Goal: Task Accomplishment & Management: Use online tool/utility

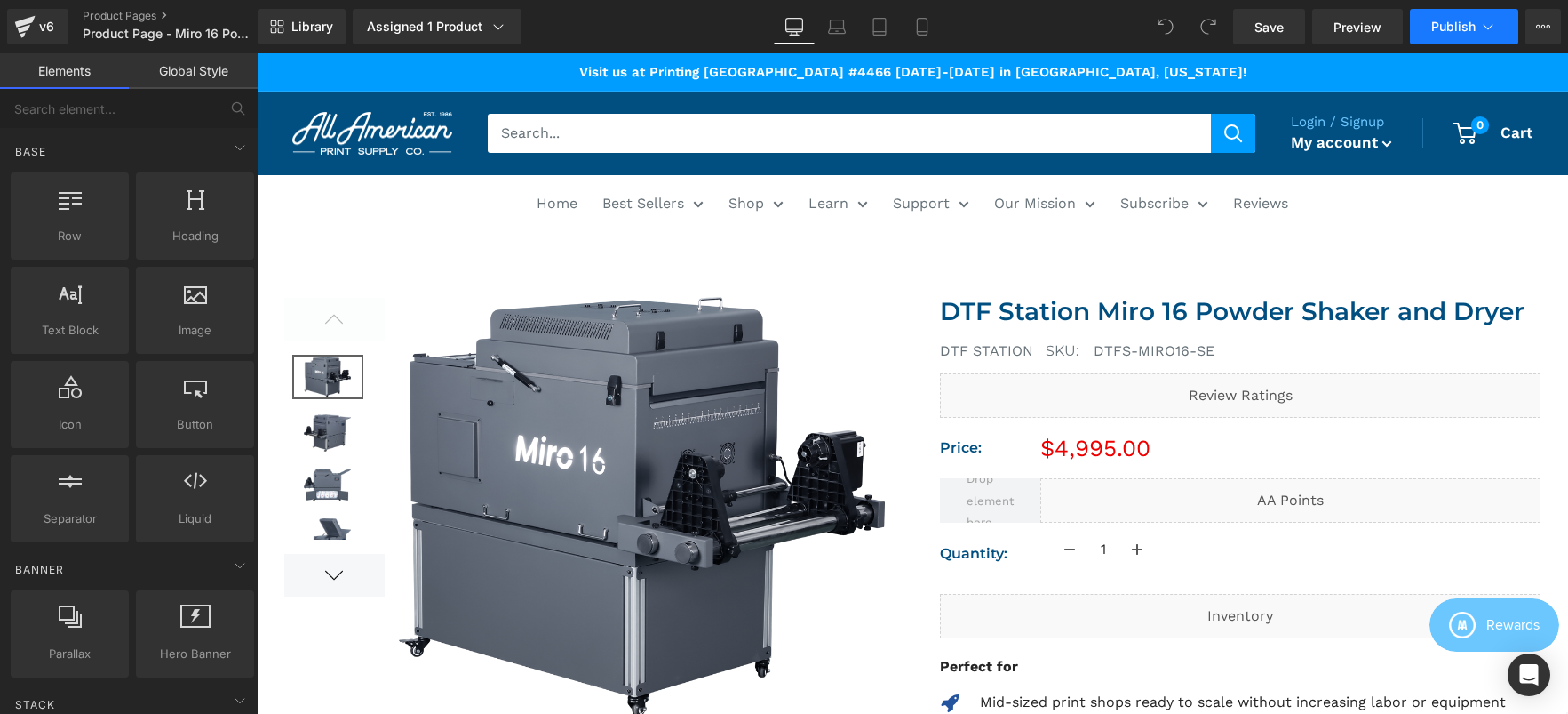
click at [1465, 25] on span "Publish" at bounding box center [1453, 26] width 44 height 14
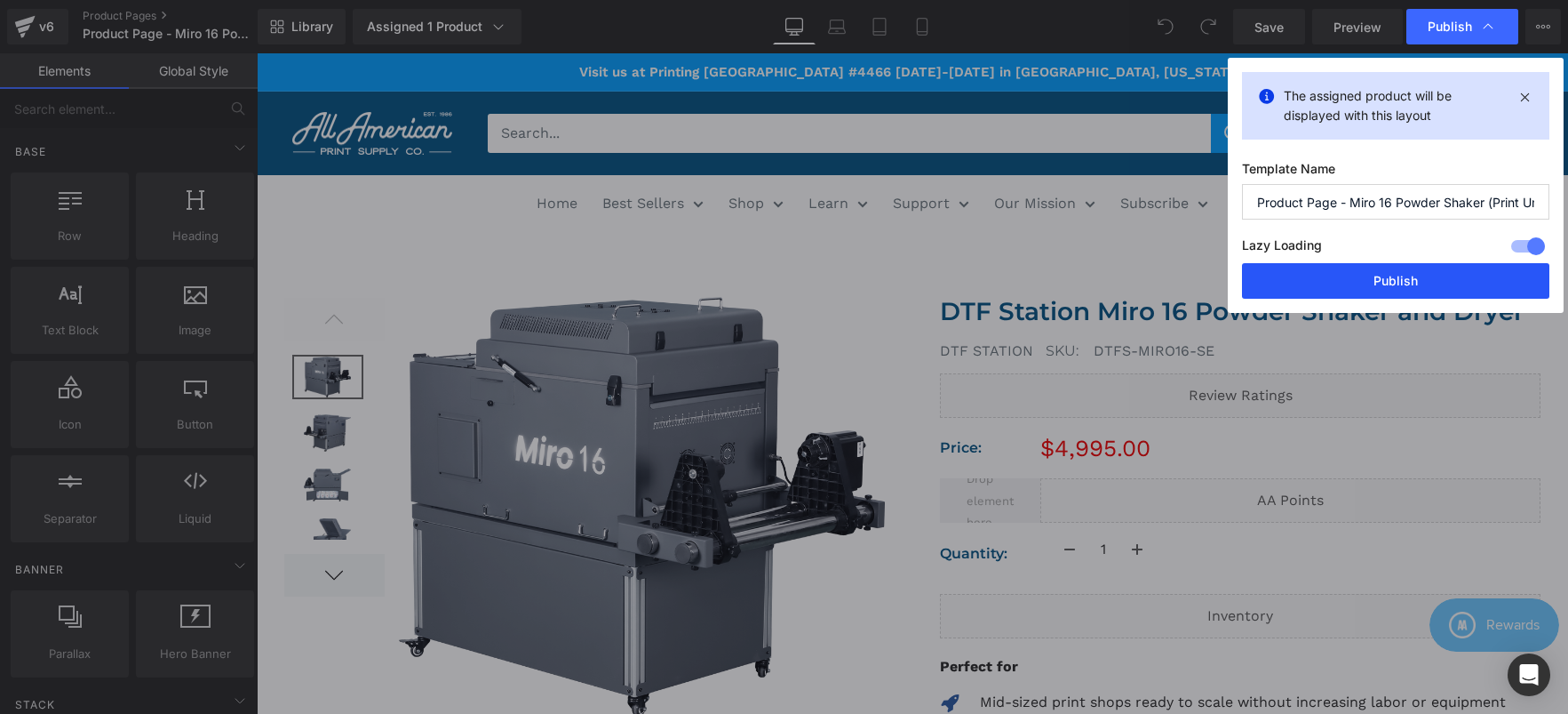
click at [1432, 277] on button "Publish" at bounding box center [1396, 281] width 308 height 36
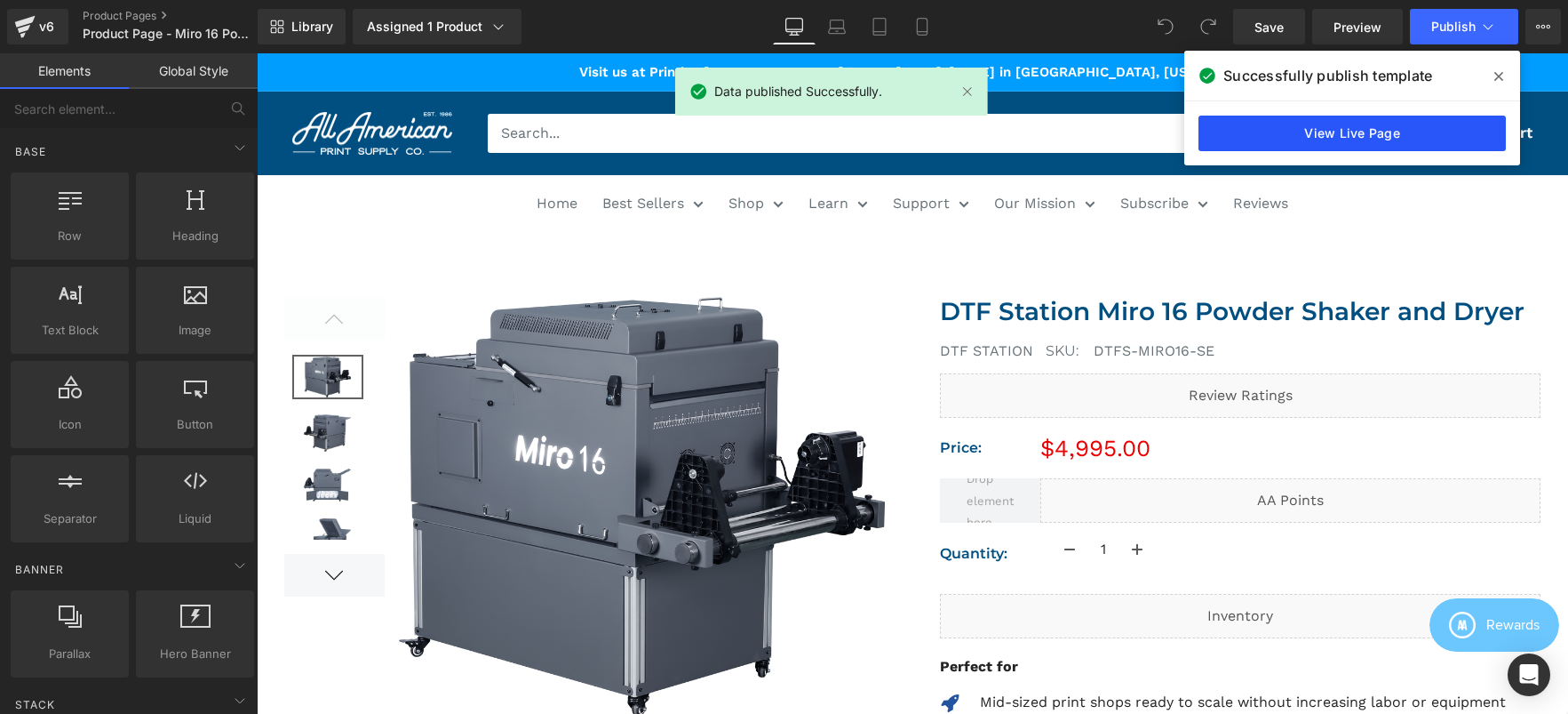
click at [1334, 137] on link "View Live Page" at bounding box center [1352, 133] width 308 height 36
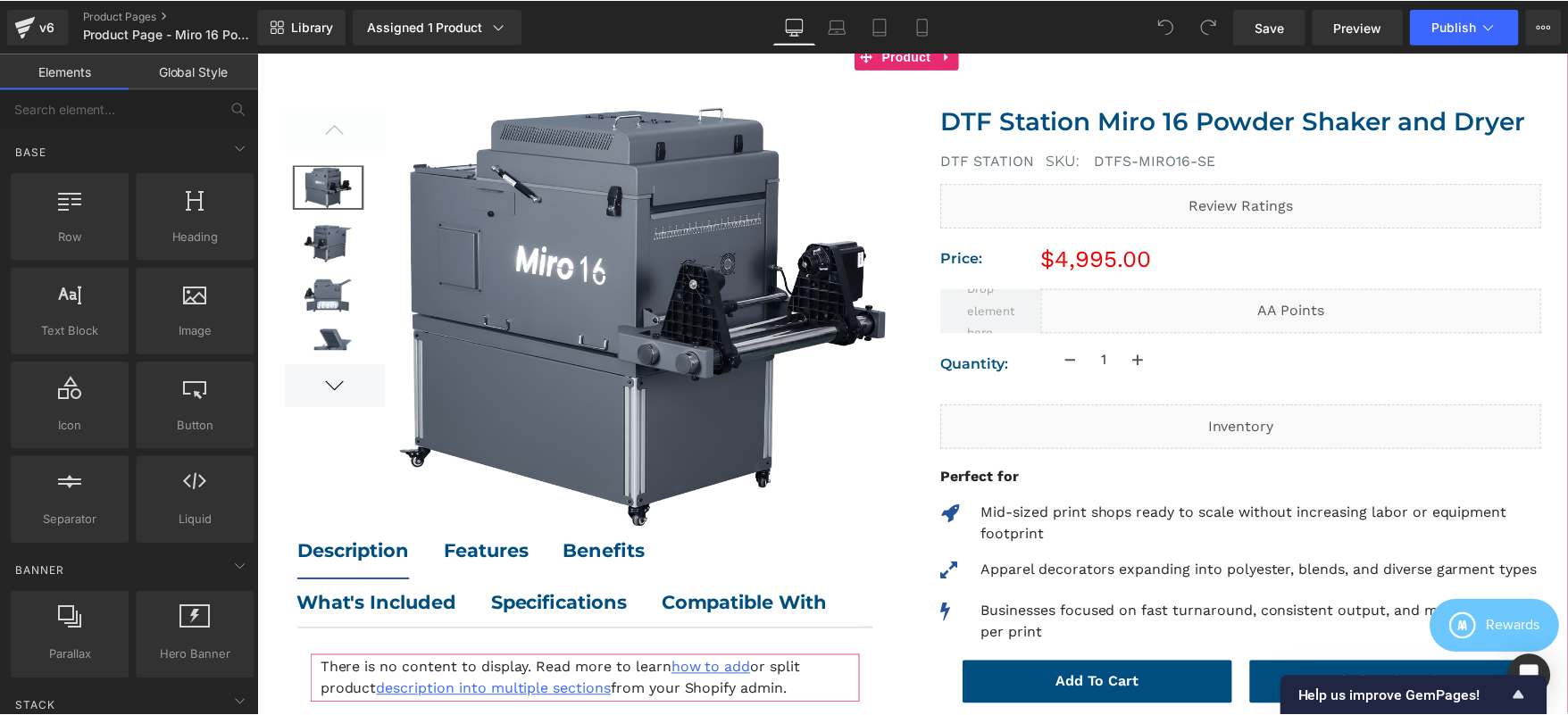
scroll to position [349, 0]
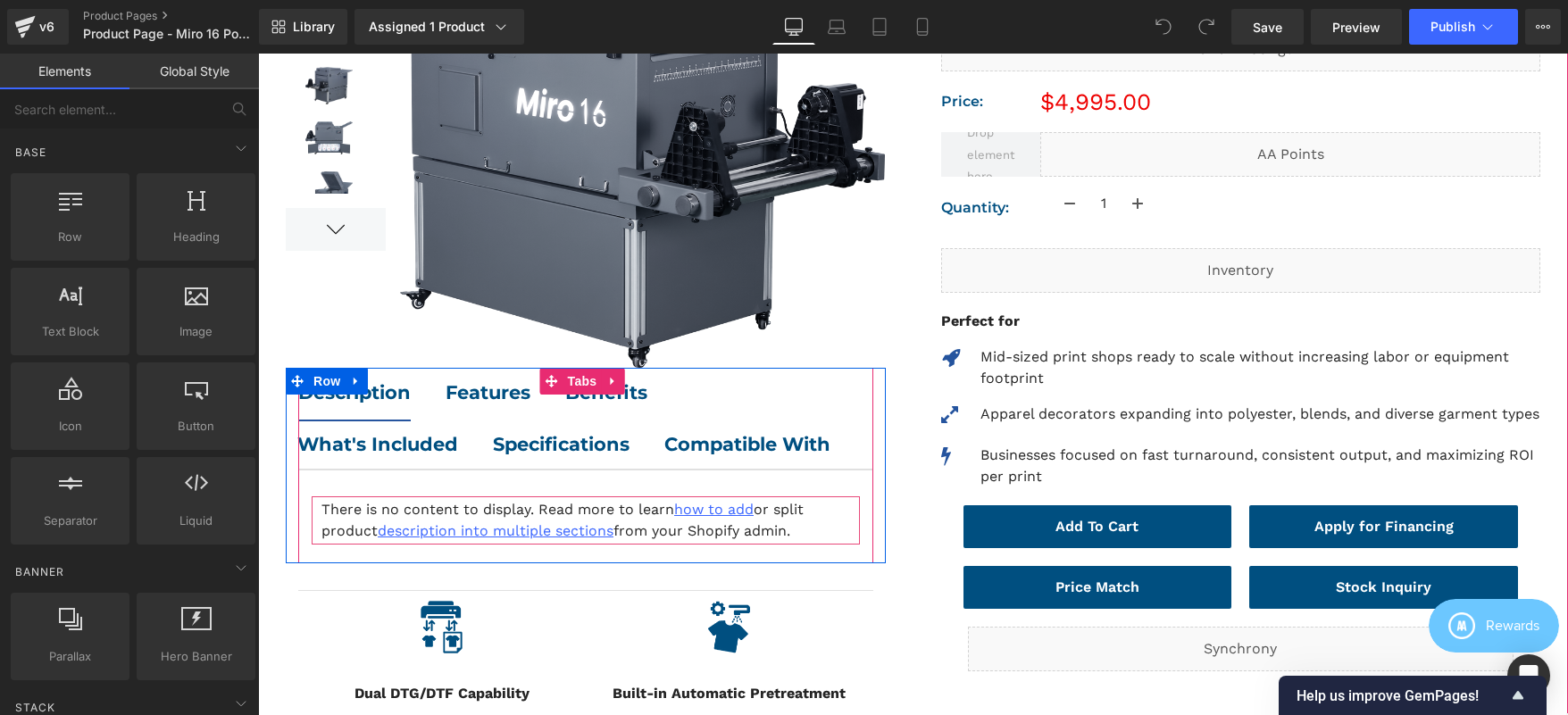
click at [707, 378] on ul "Description Text Block Features Text Block Benefits Text Block What's Included …" at bounding box center [585, 418] width 575 height 103
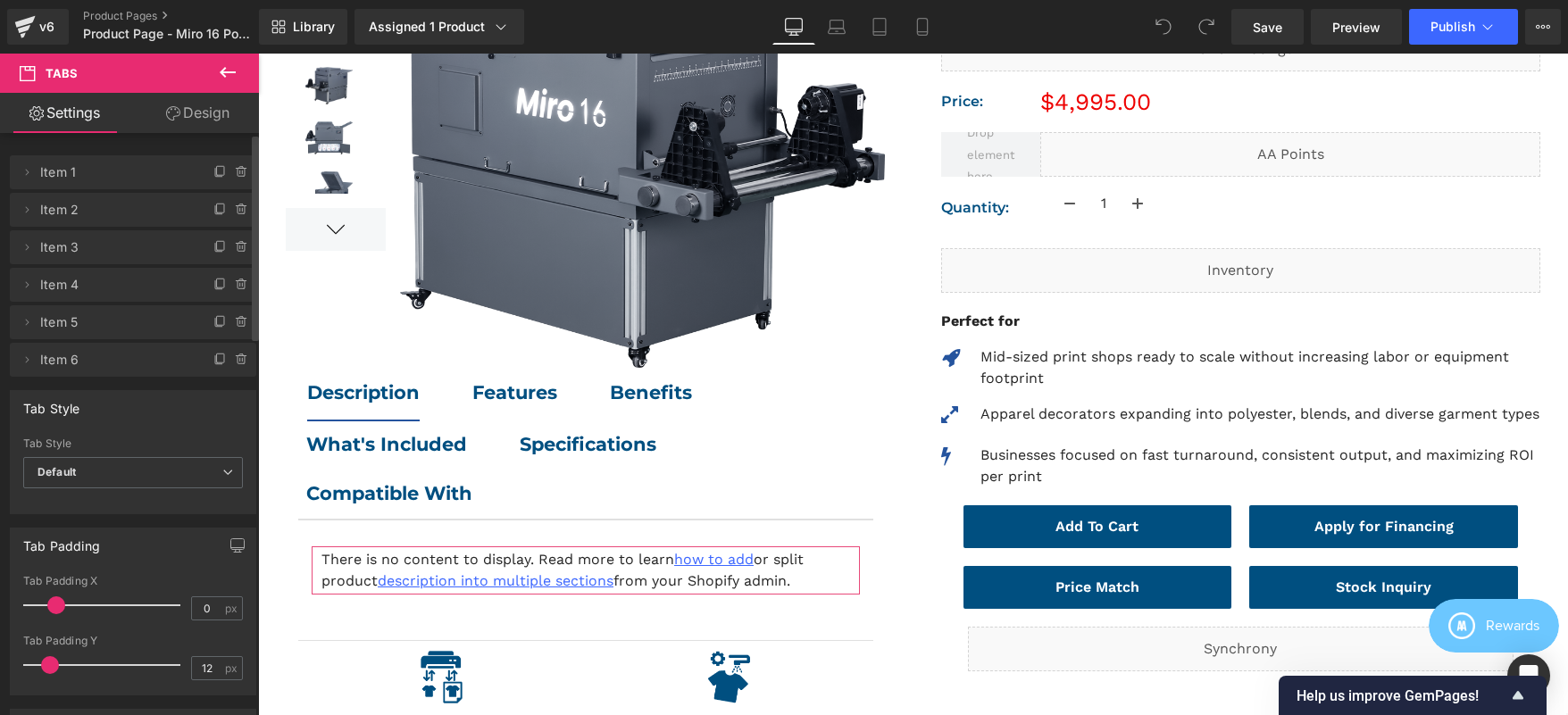
drag, startPoint x: 33, startPoint y: 605, endPoint x: 57, endPoint y: 604, distance: 24.0
click at [57, 604] on span at bounding box center [56, 605] width 18 height 18
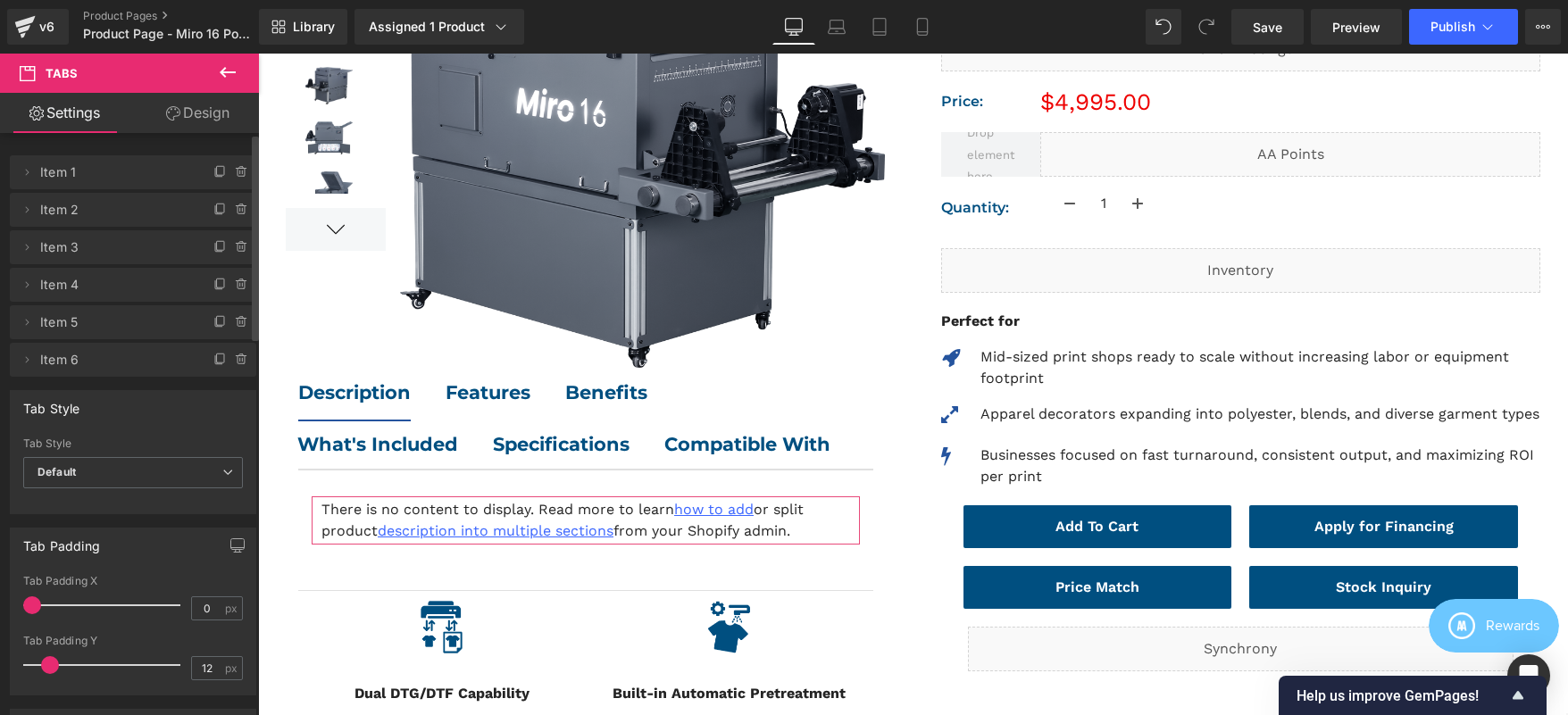
drag, startPoint x: 57, startPoint y: 604, endPoint x: 6, endPoint y: 605, distance: 51.0
click at [6, 605] on div "Tab Padding 0px Tab Padding X 0 px 12px Tab Padding Y 12 px" at bounding box center [133, 605] width 267 height 181
click at [169, 108] on icon at bounding box center [172, 113] width 14 height 14
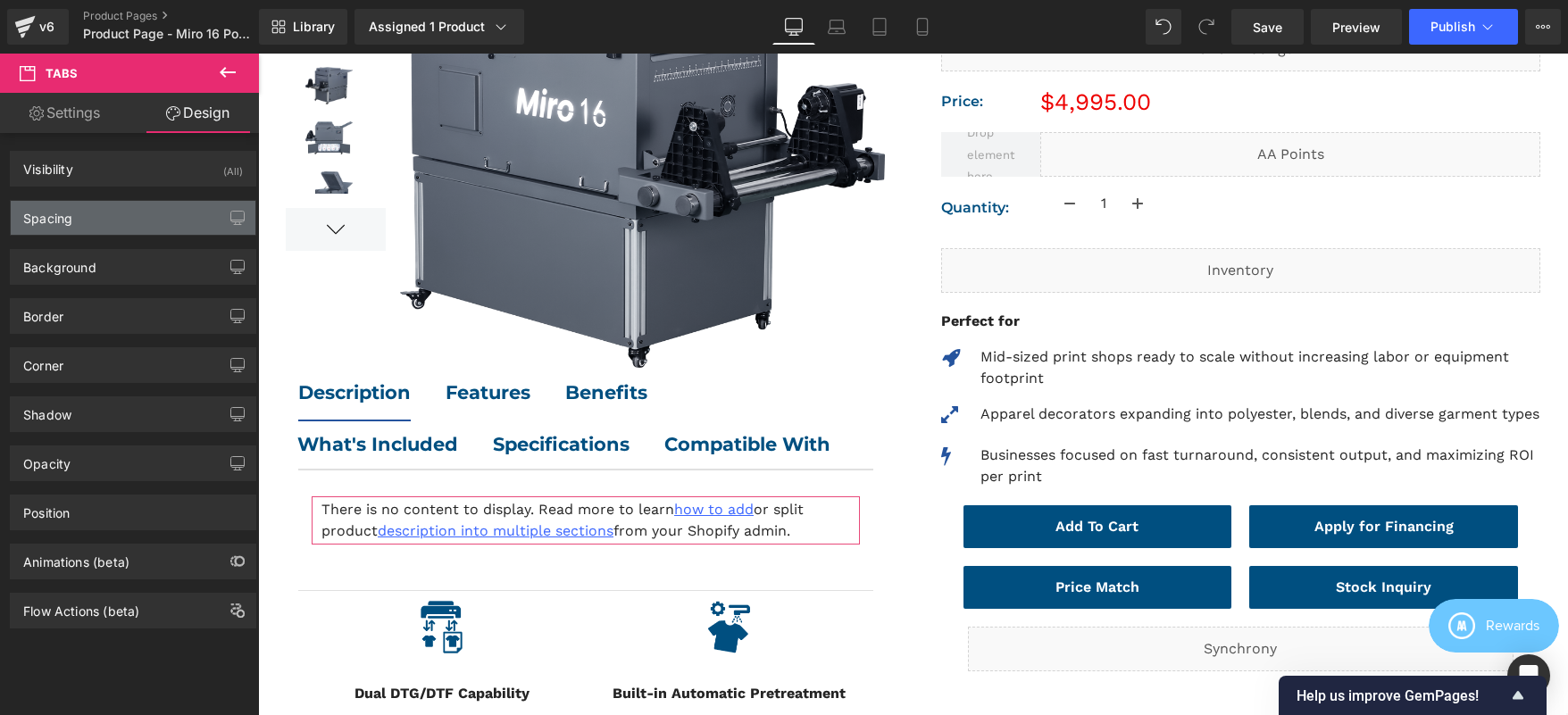
drag, startPoint x: 143, startPoint y: 504, endPoint x: 166, endPoint y: 210, distance: 294.9
click at [173, 218] on div "Visibility (All) 0|0|0|0 1 Show on Desktop 1 Show on Laptop 1 Show on Tablet 1 …" at bounding box center [133, 381] width 267 height 496
click at [140, 214] on div "Spacing" at bounding box center [133, 218] width 245 height 34
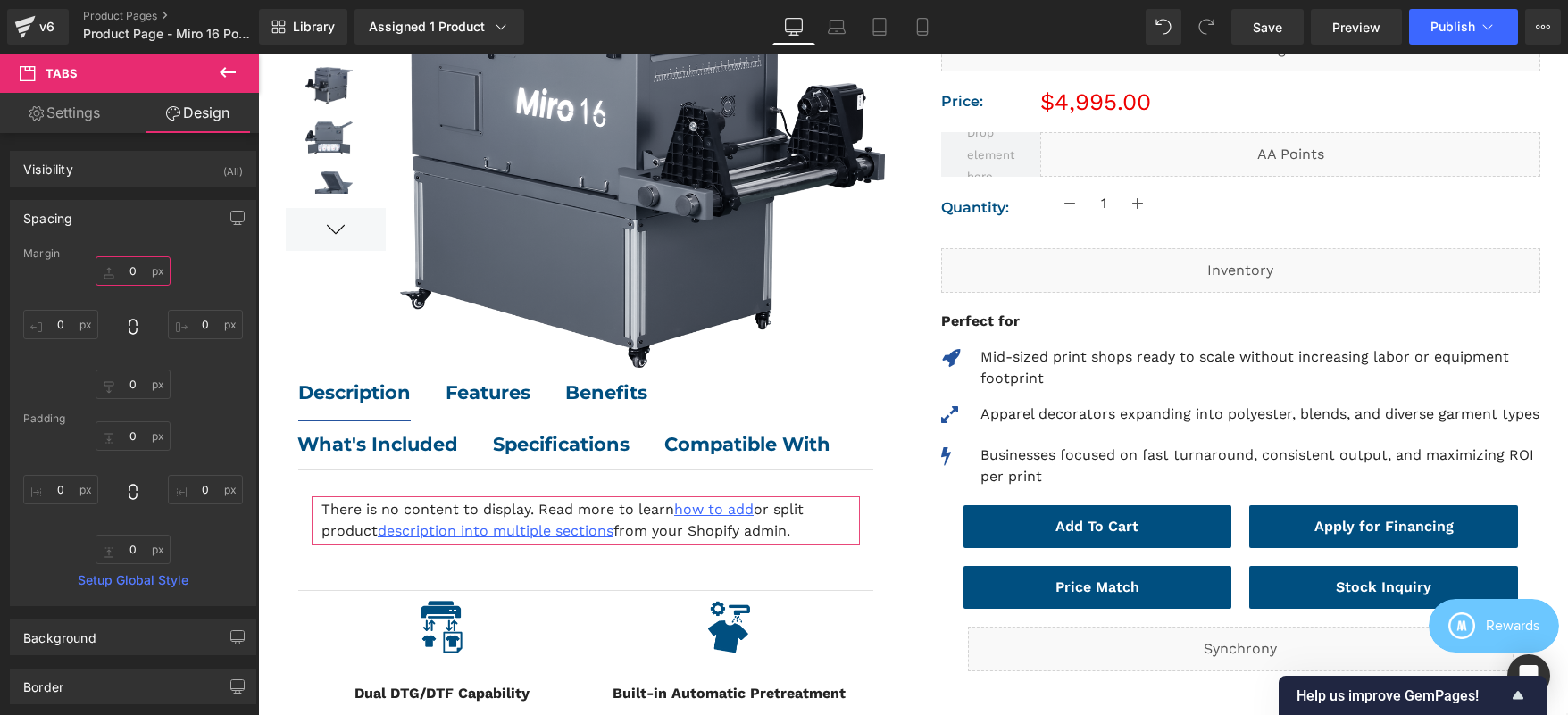
click at [135, 272] on input "0" at bounding box center [133, 270] width 75 height 29
drag, startPoint x: 135, startPoint y: 272, endPoint x: 124, endPoint y: 273, distance: 11.0
click at [124, 273] on input "0" at bounding box center [133, 270] width 75 height 29
click at [129, 272] on input "0" at bounding box center [133, 270] width 75 height 29
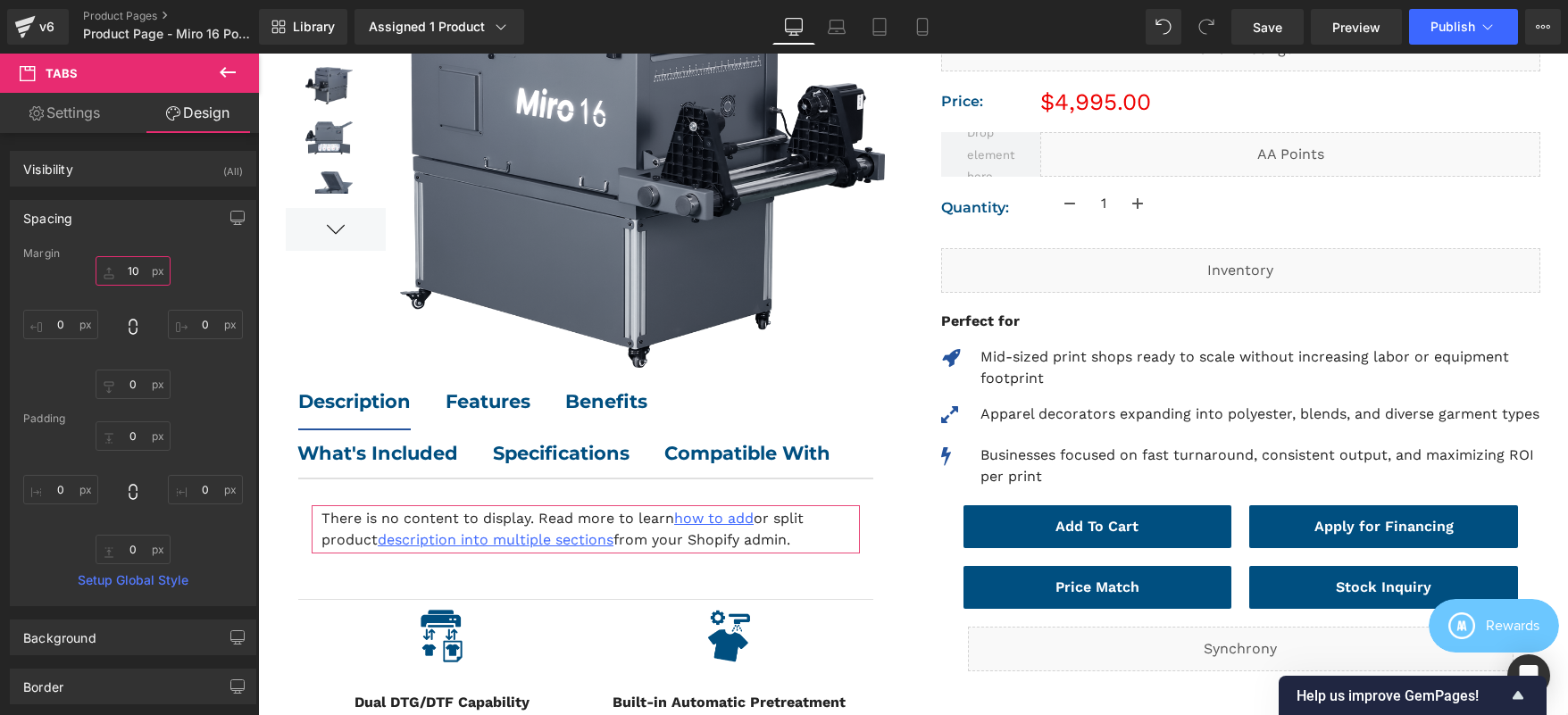
type input "1"
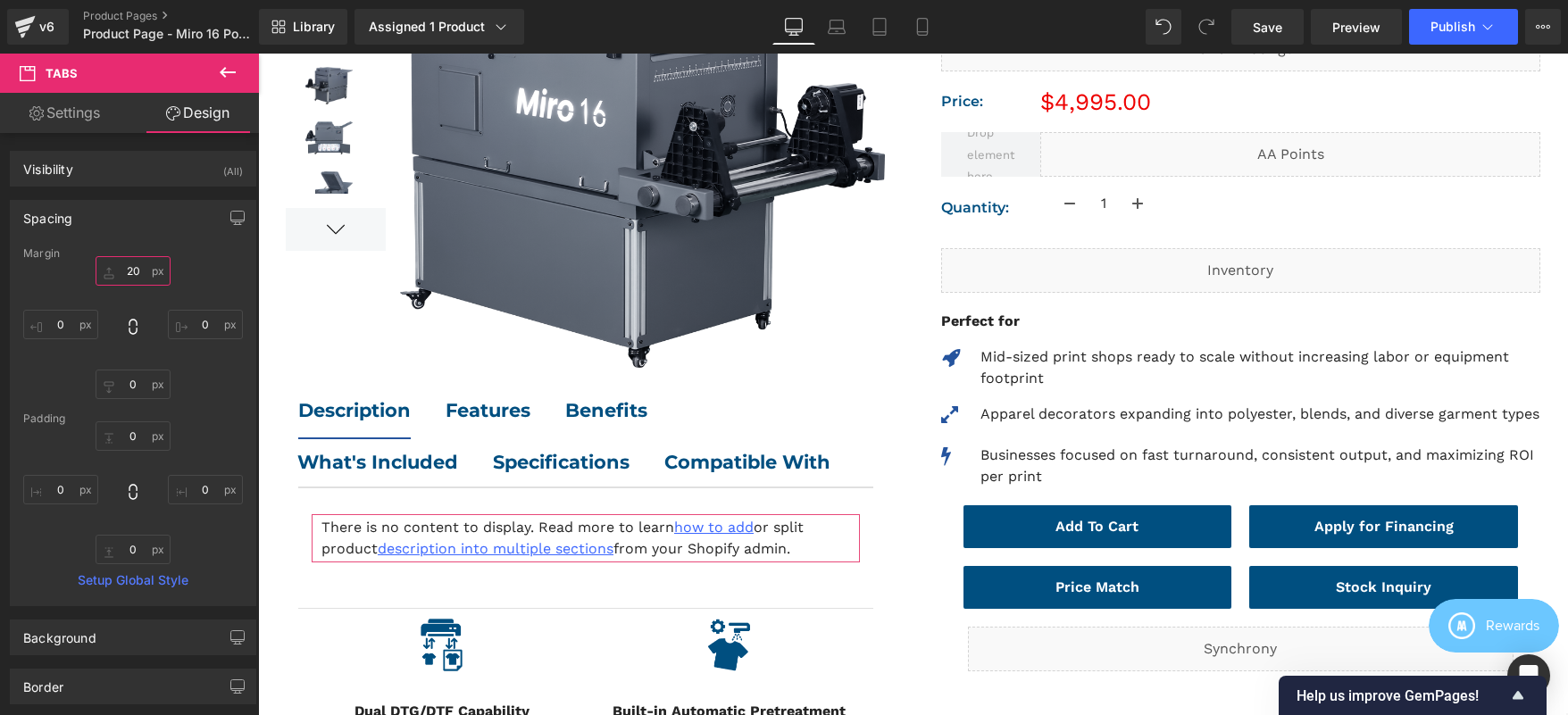
type input "2"
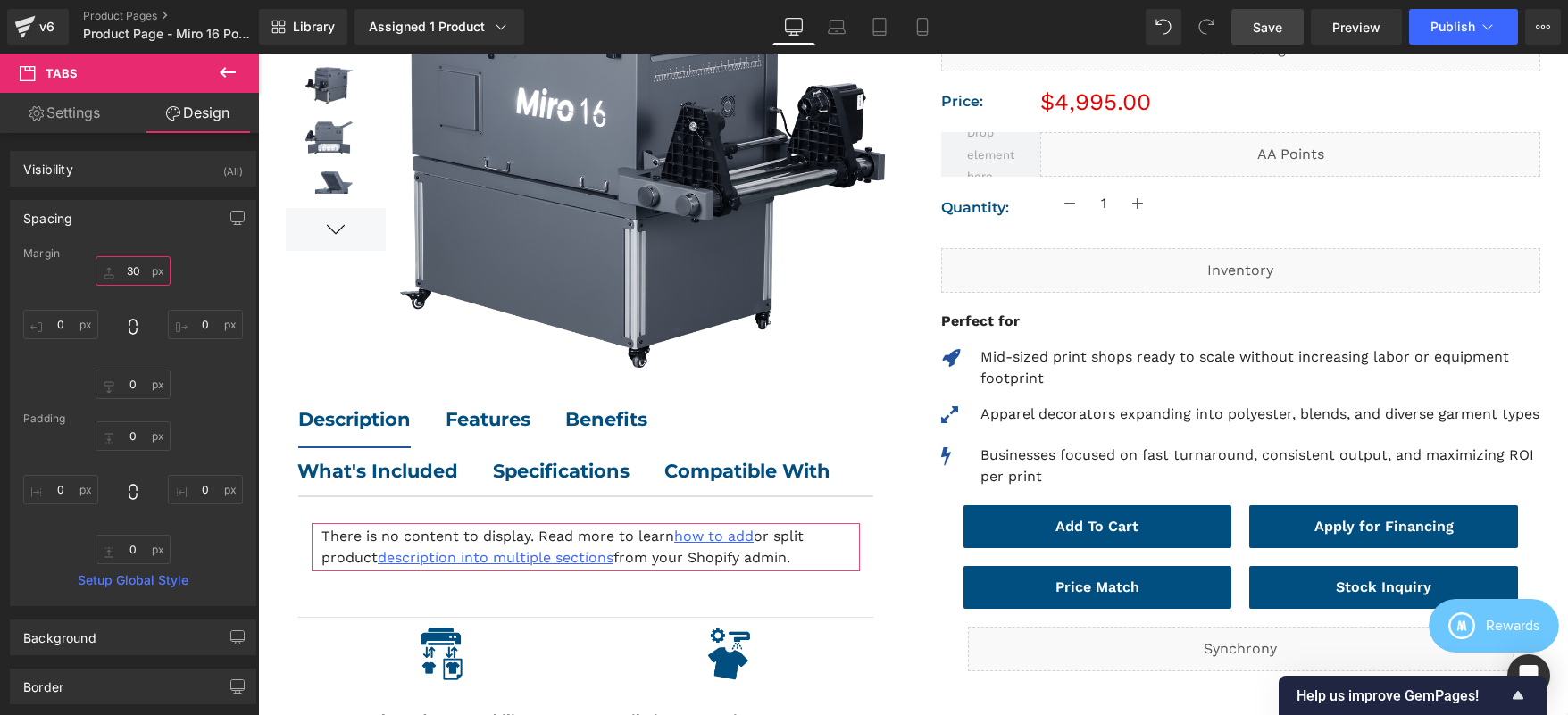
type input "30"
click at [1277, 32] on span "Save" at bounding box center [1266, 27] width 29 height 19
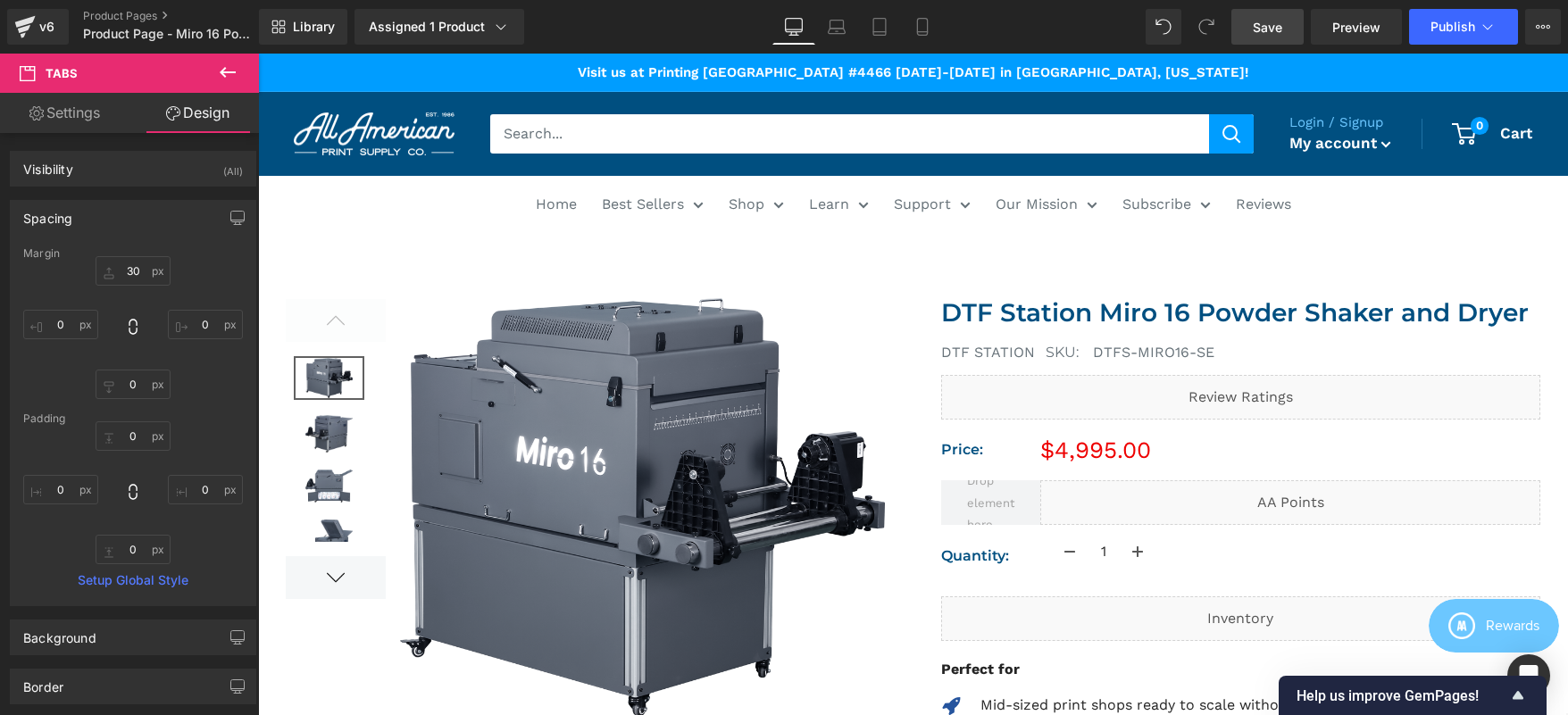
click at [1266, 25] on span "Save" at bounding box center [1266, 27] width 29 height 19
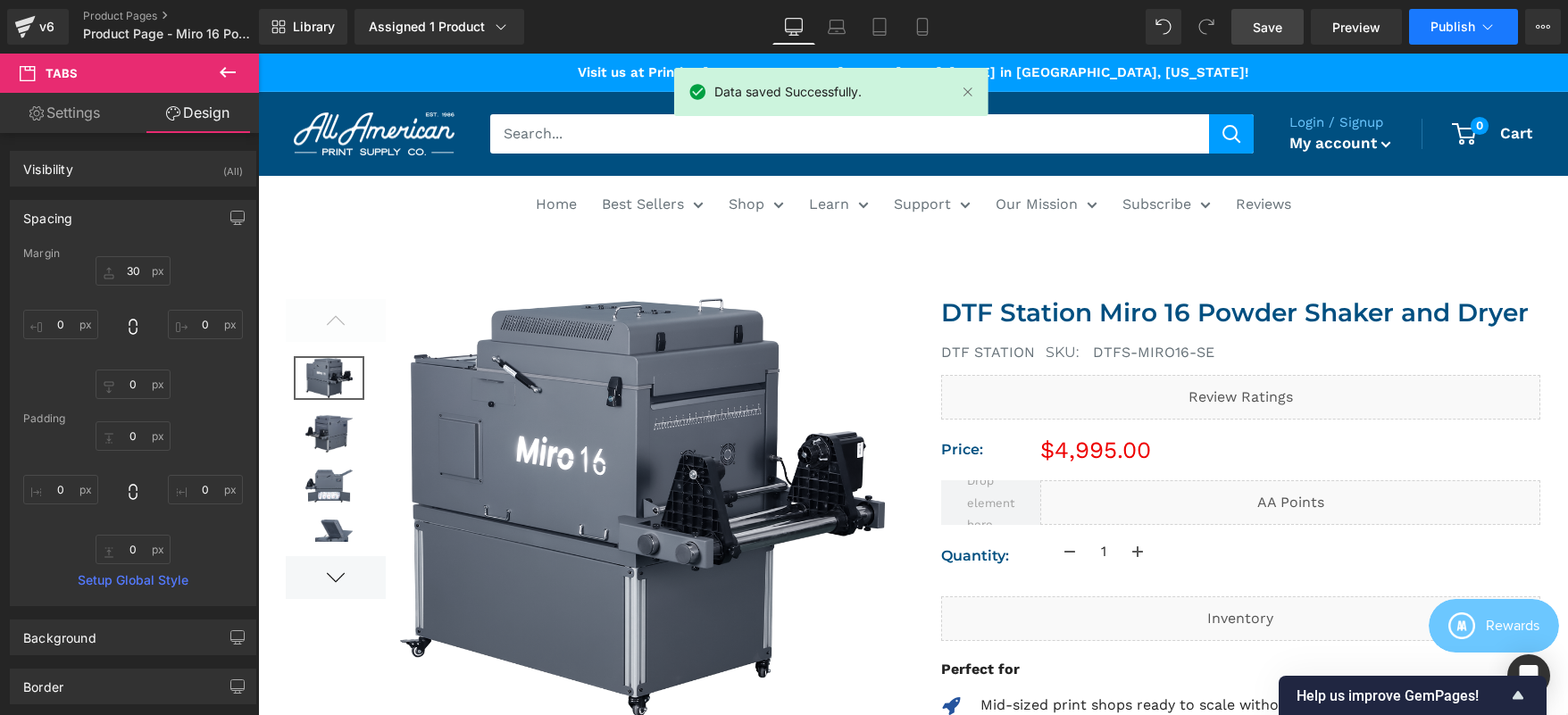
click at [1440, 31] on span "Publish" at bounding box center [1452, 26] width 44 height 14
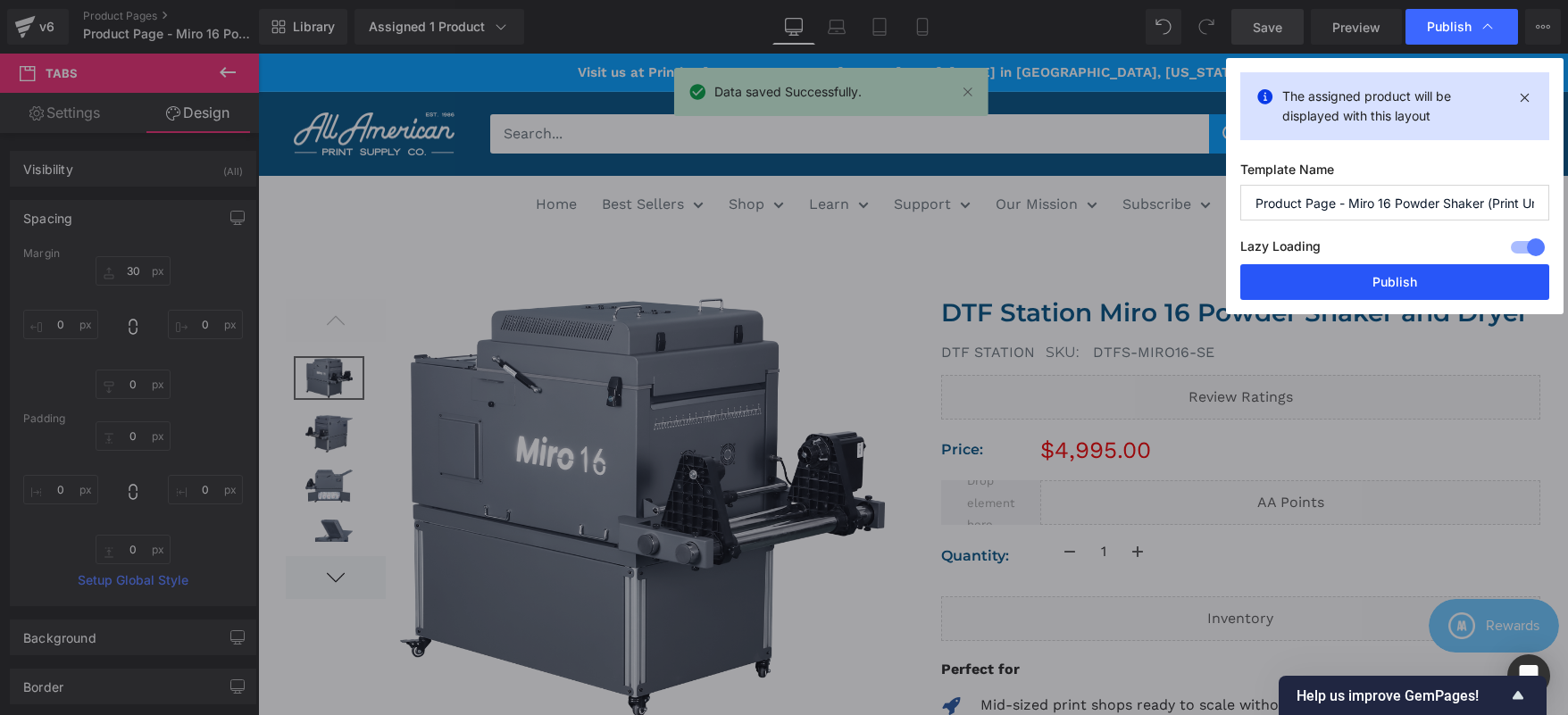
click at [1330, 278] on button "Publish" at bounding box center [1395, 282] width 309 height 36
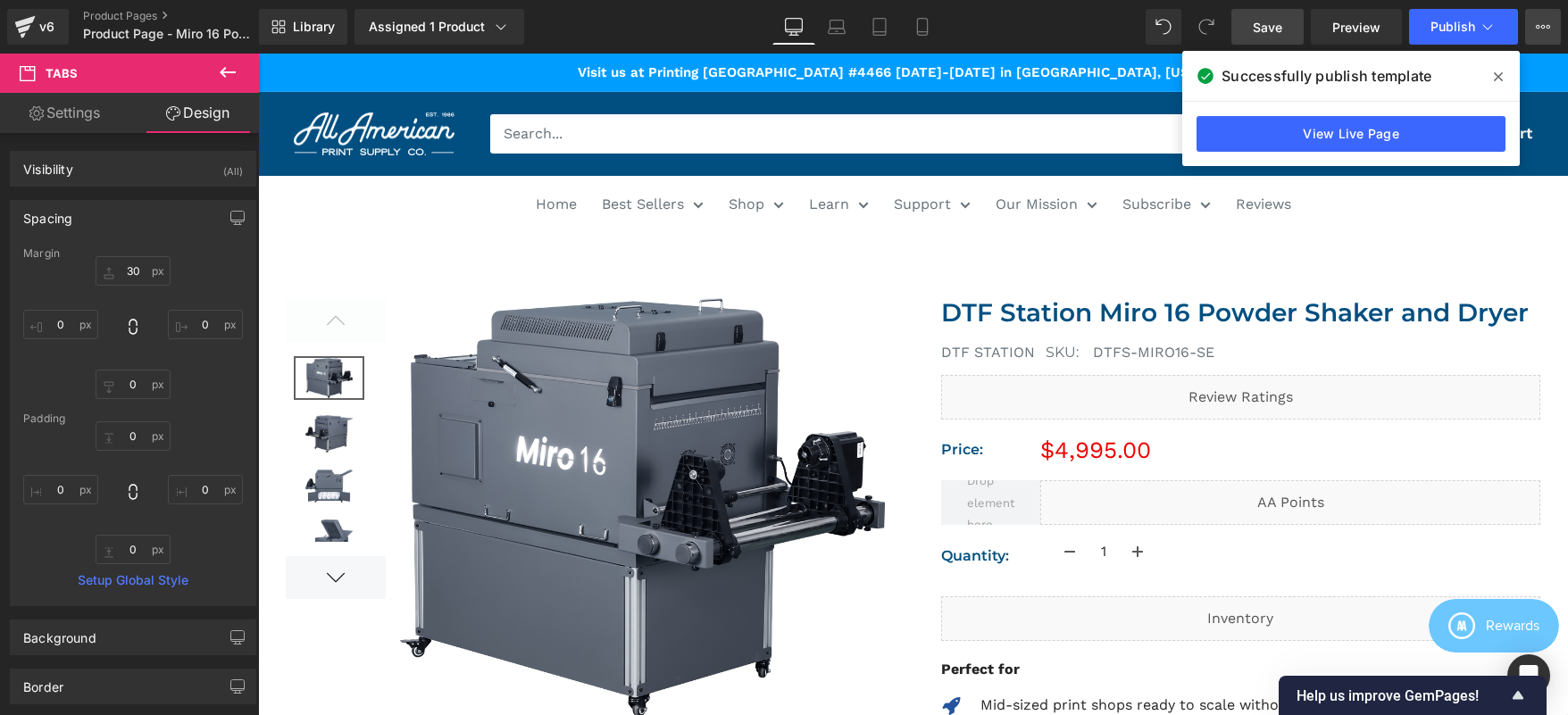
click at [1525, 23] on div "Save Preview Publish Scheduled View Live Page View with current Template Save T…" at bounding box center [1396, 26] width 344 height 36
click at [1527, 24] on button "View Live Page View with current Template Save Template to Library Schedule Pub…" at bounding box center [1543, 26] width 36 height 36
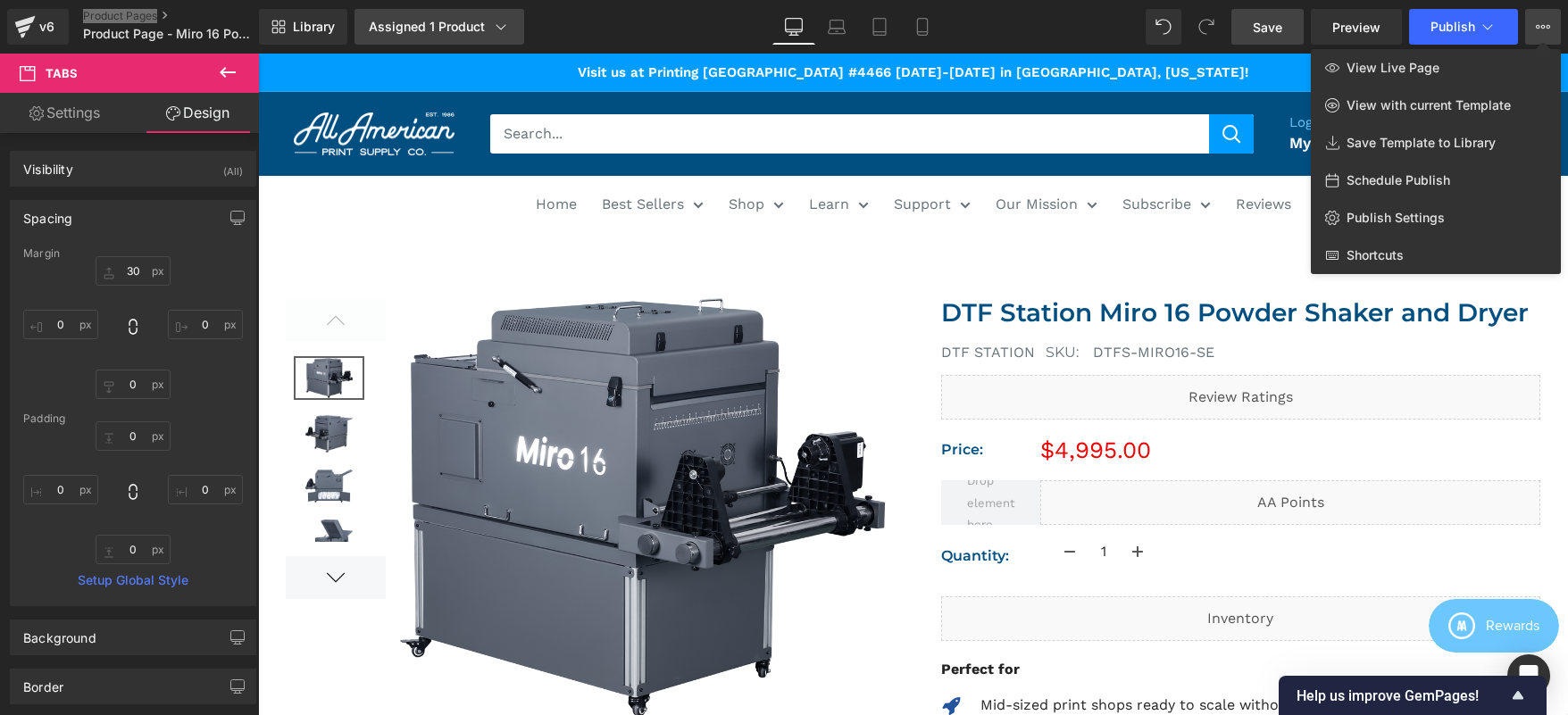
click at [449, 13] on link "Assigned 1 Product" at bounding box center [439, 26] width 170 height 36
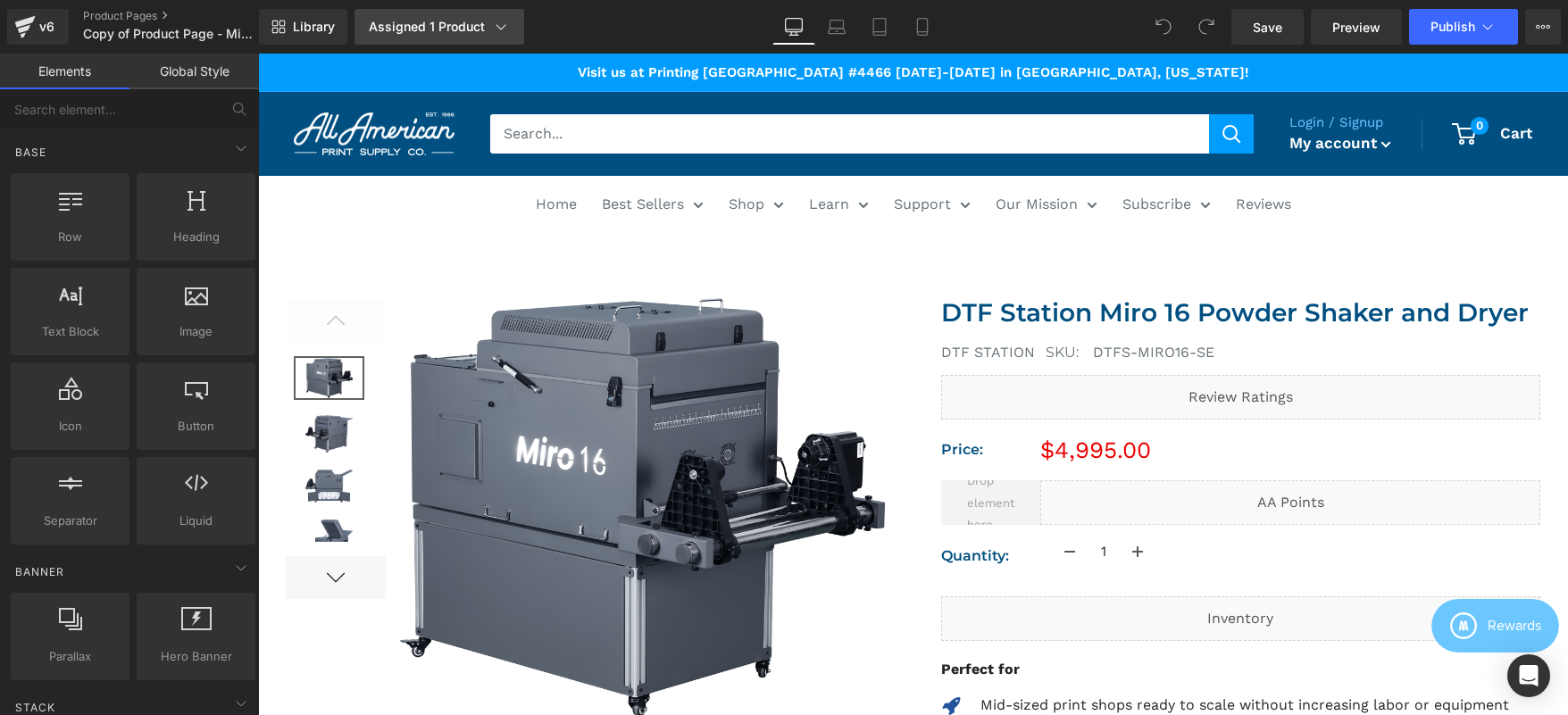
click at [432, 23] on div "Assigned 1 Product" at bounding box center [439, 26] width 141 height 18
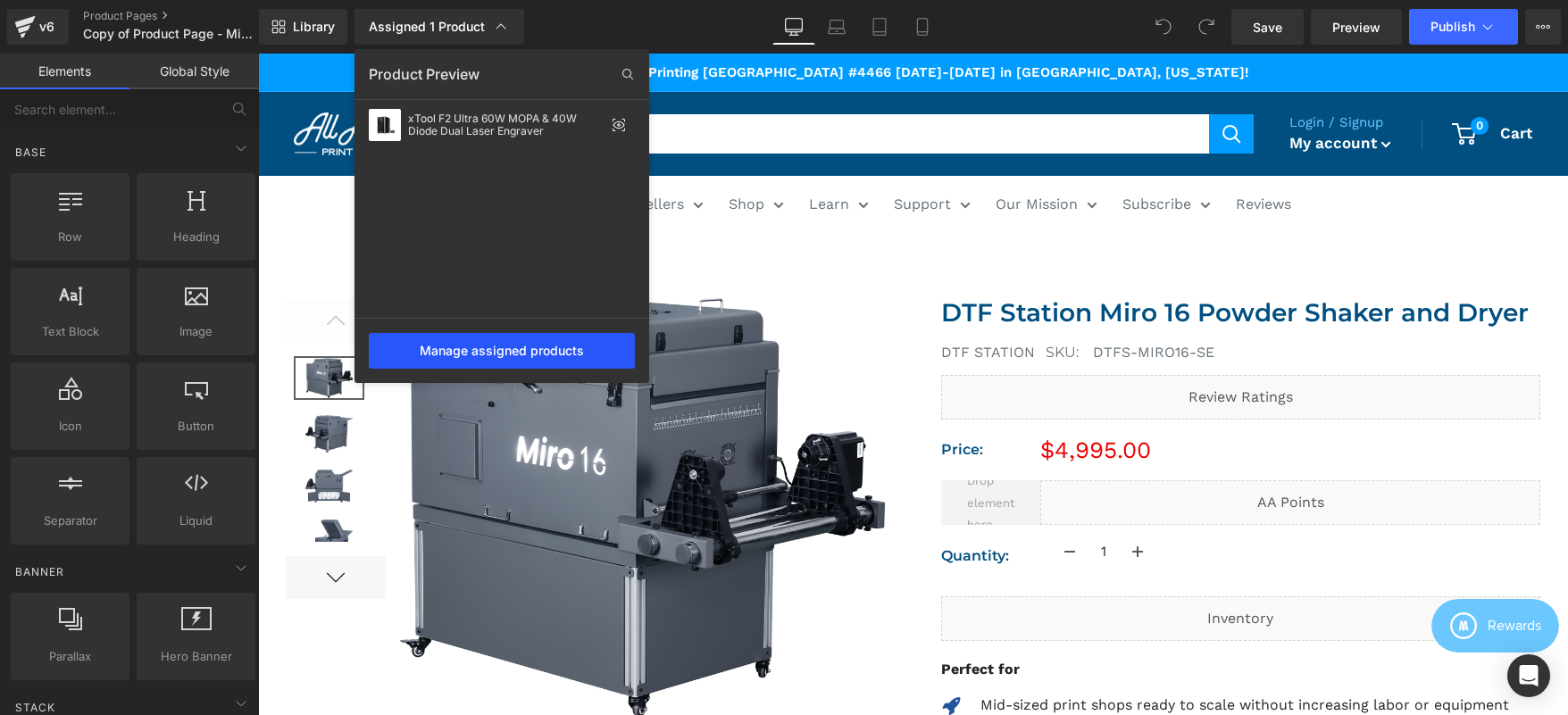
click at [543, 351] on div "Manage assigned products" at bounding box center [501, 350] width 266 height 36
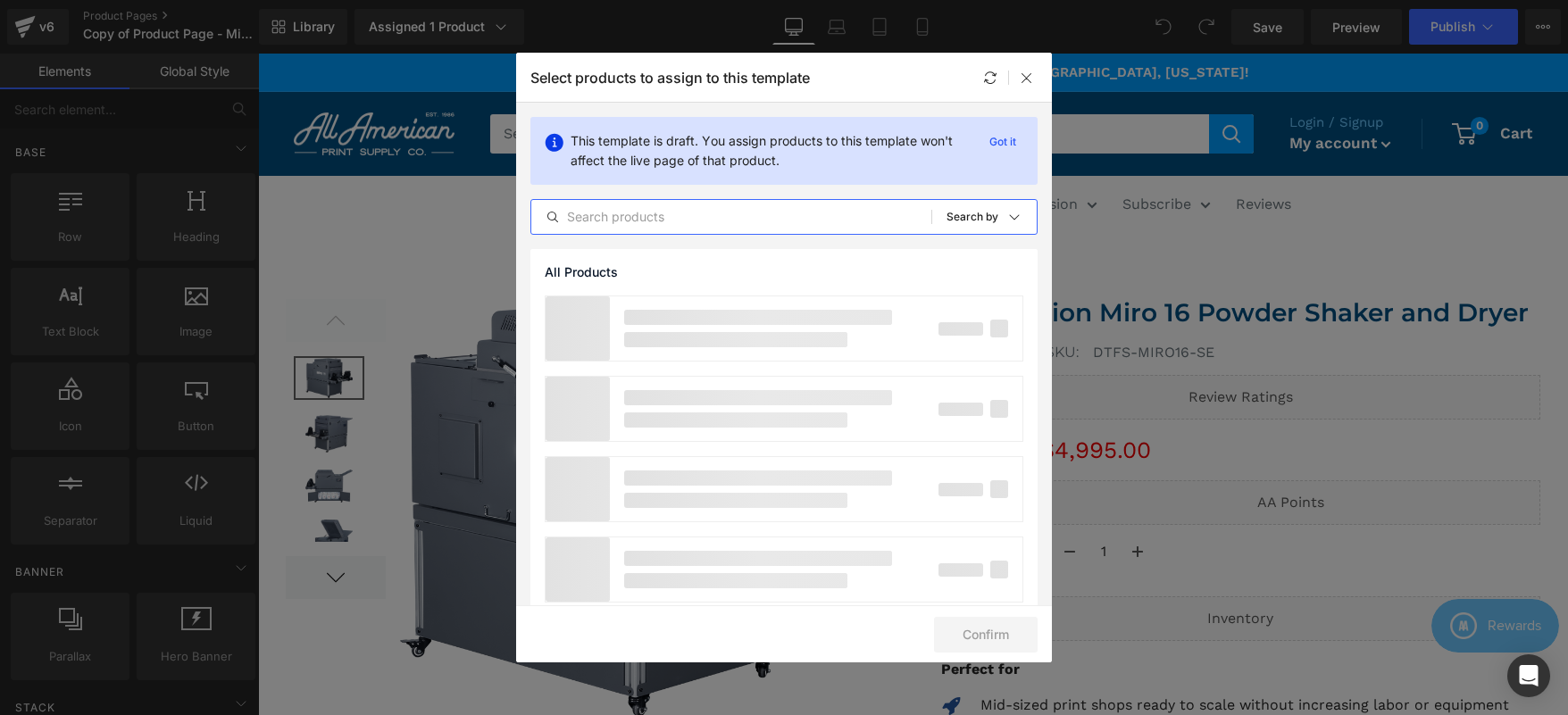
click at [635, 219] on input "text" at bounding box center [731, 217] width 400 height 22
paste input "xTool F2 Ultra 60W MOPA & 40W Diode Dual Laser Engraver"
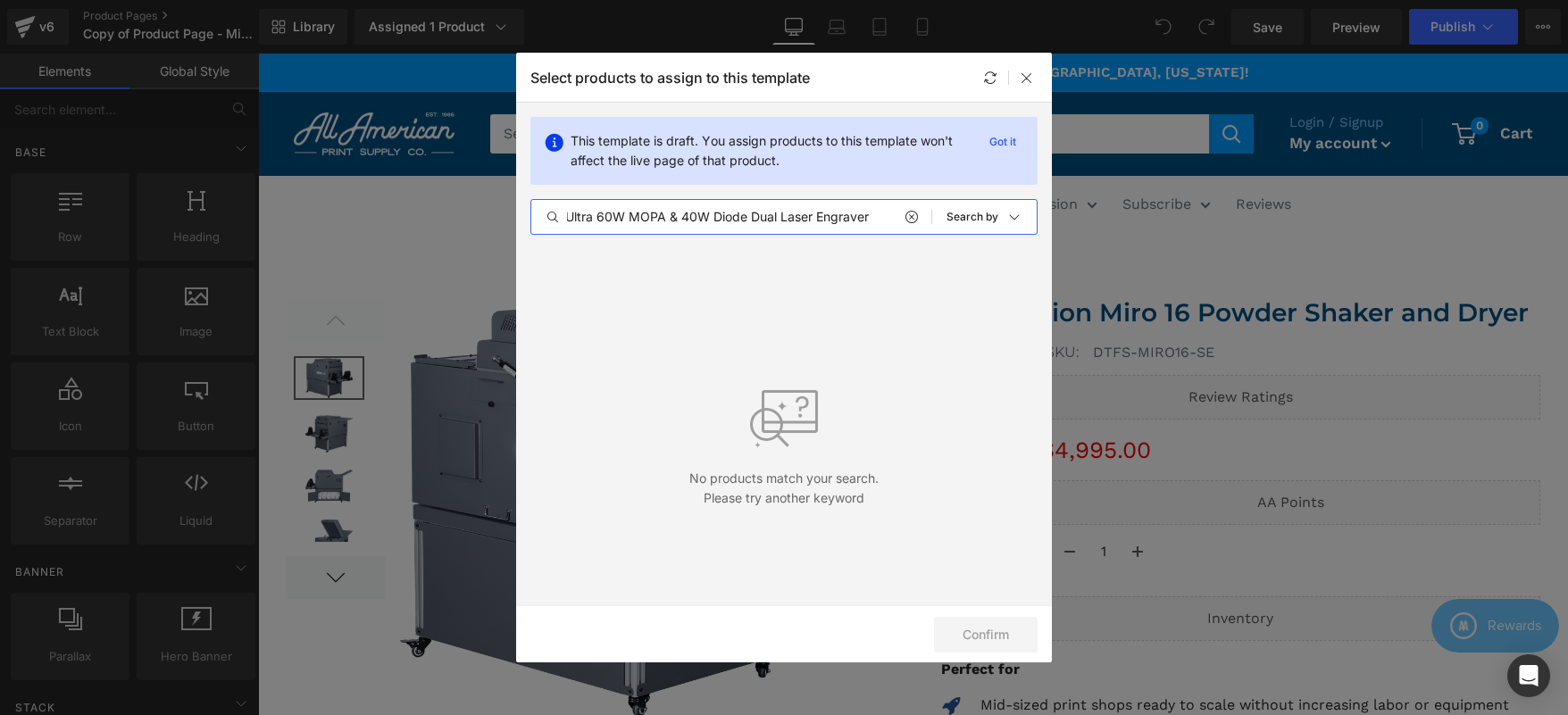
scroll to position [0, 57]
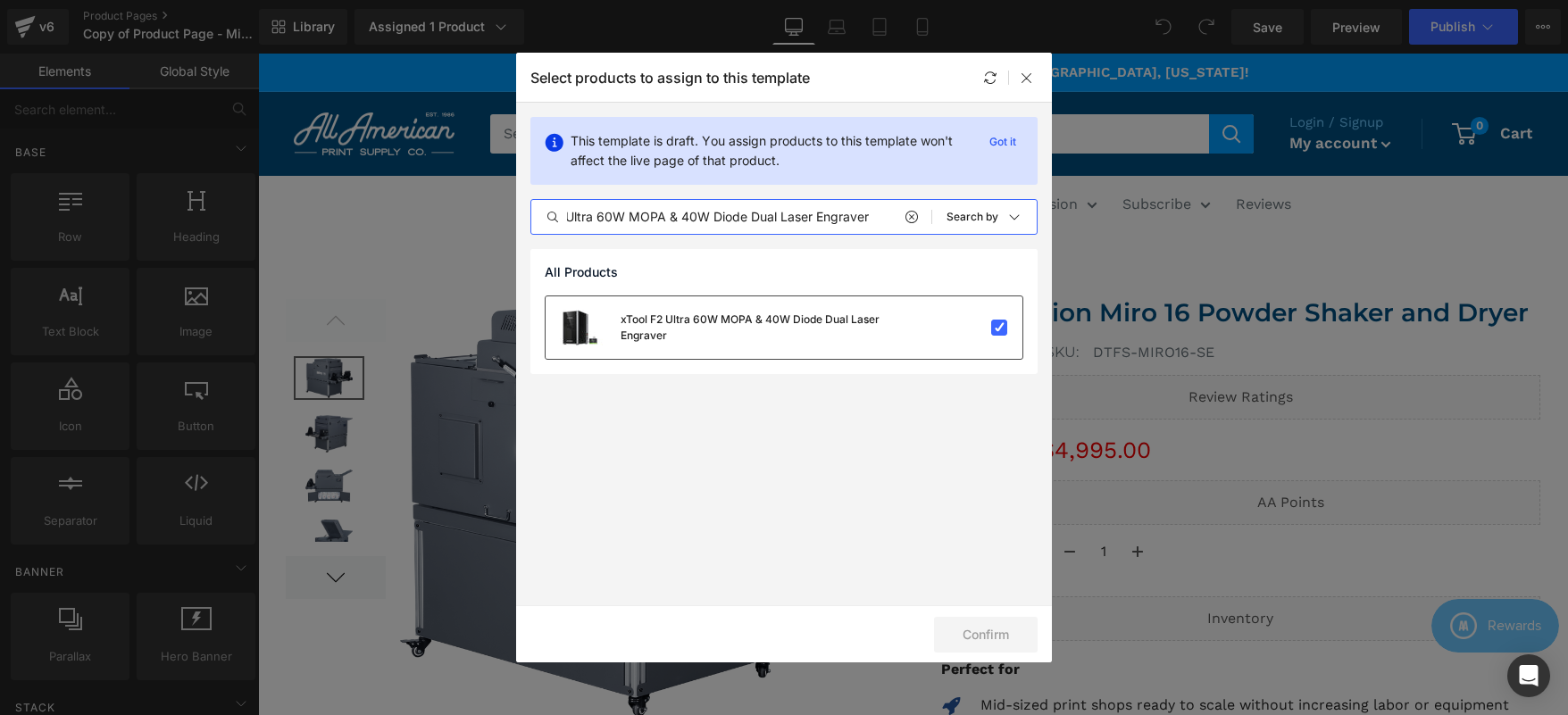
type input "xTool F2 Ultra 60W MOPA & 40W Diode Dual Laser Engraver"
click at [974, 328] on div at bounding box center [968, 327] width 79 height 18
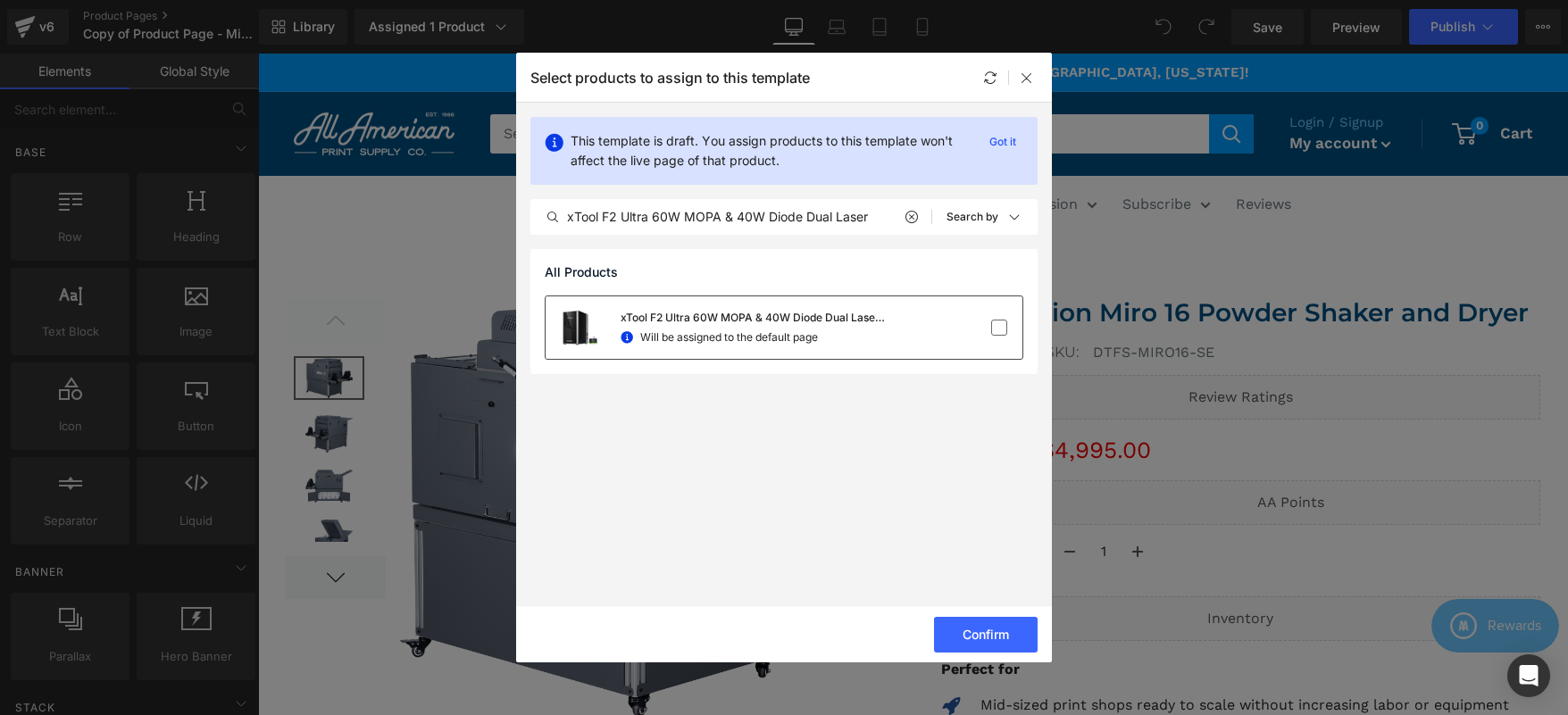
click at [975, 327] on div at bounding box center [968, 327] width 79 height 18
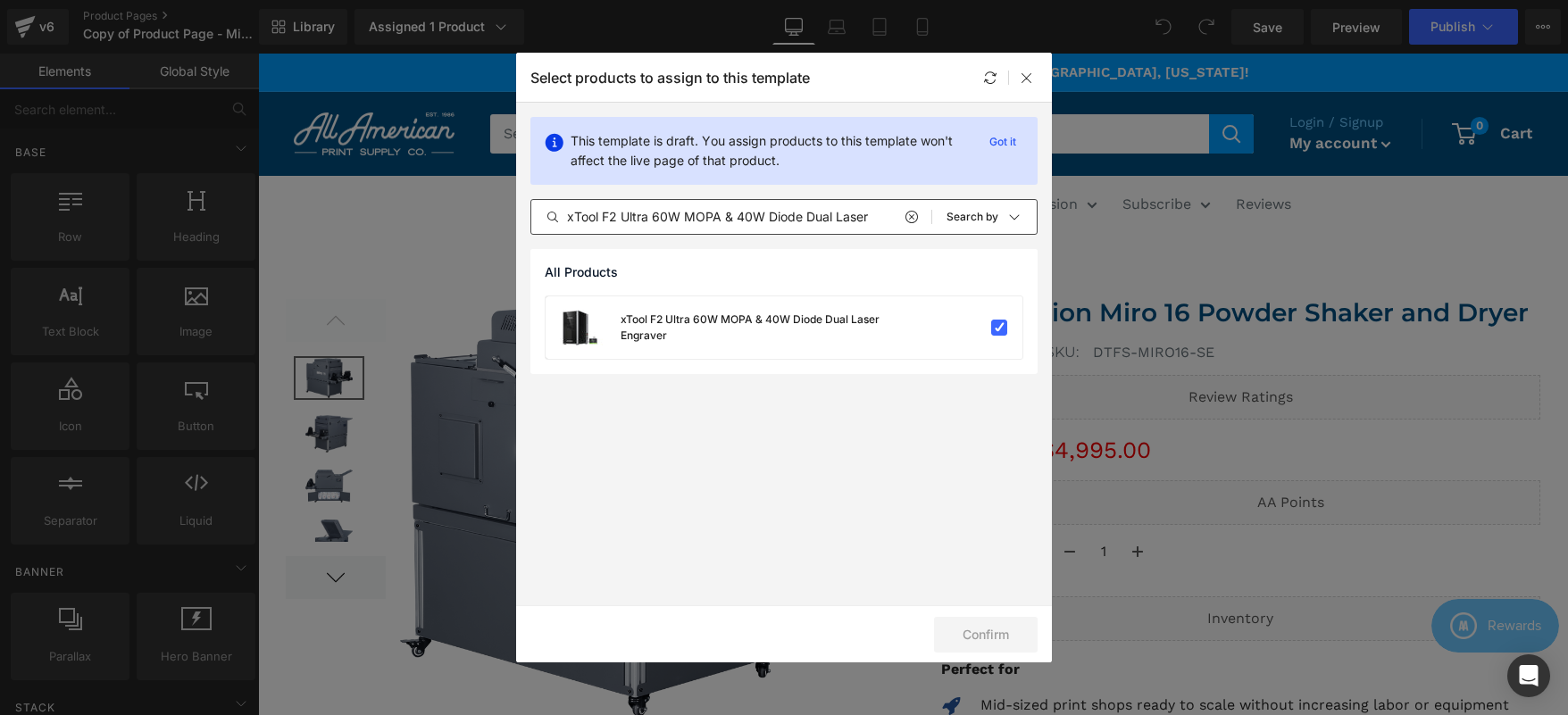
click at [917, 218] on icon at bounding box center [910, 217] width 12 height 14
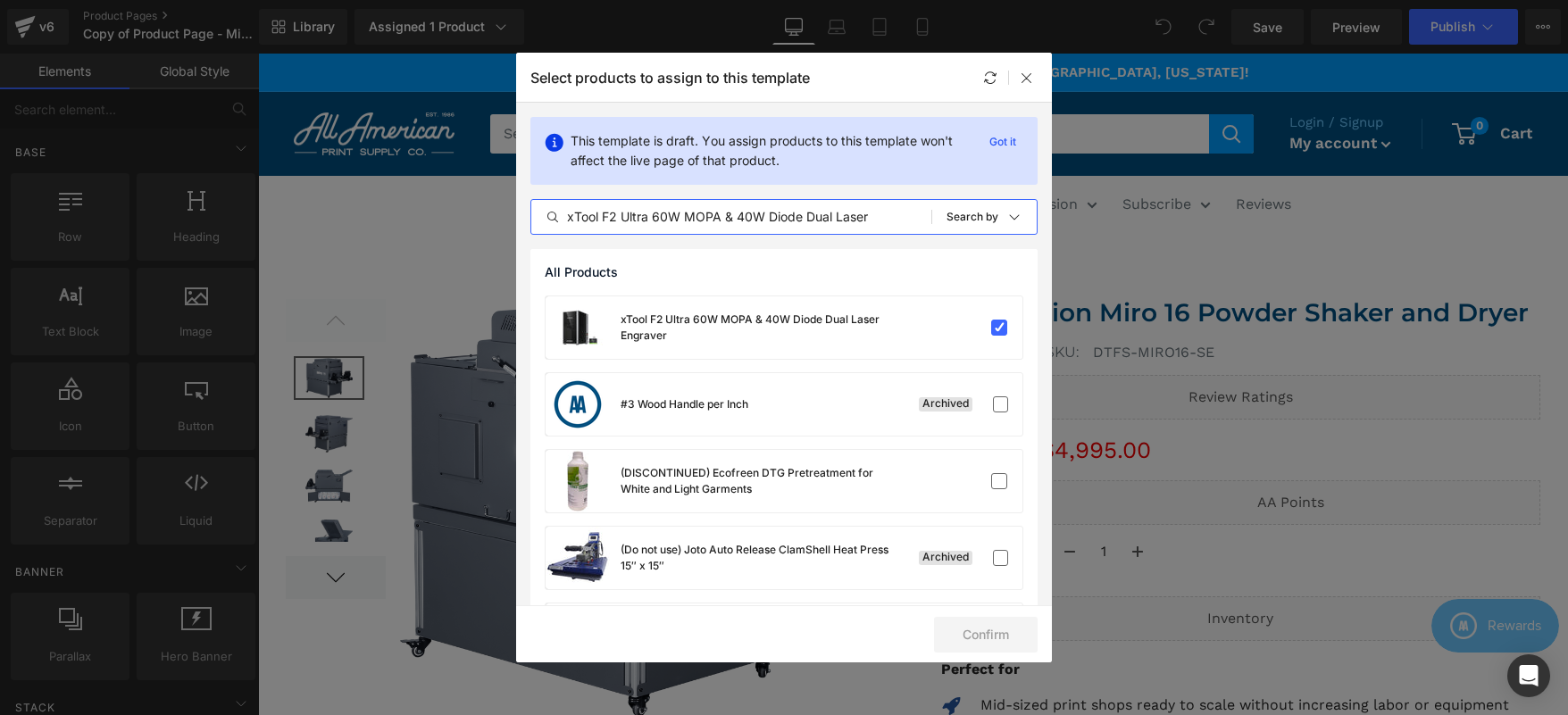
click at [768, 219] on input "xTool F2 Ultra 60W MOPA & 40W Diode Dual Laser Engraver" at bounding box center [731, 217] width 400 height 22
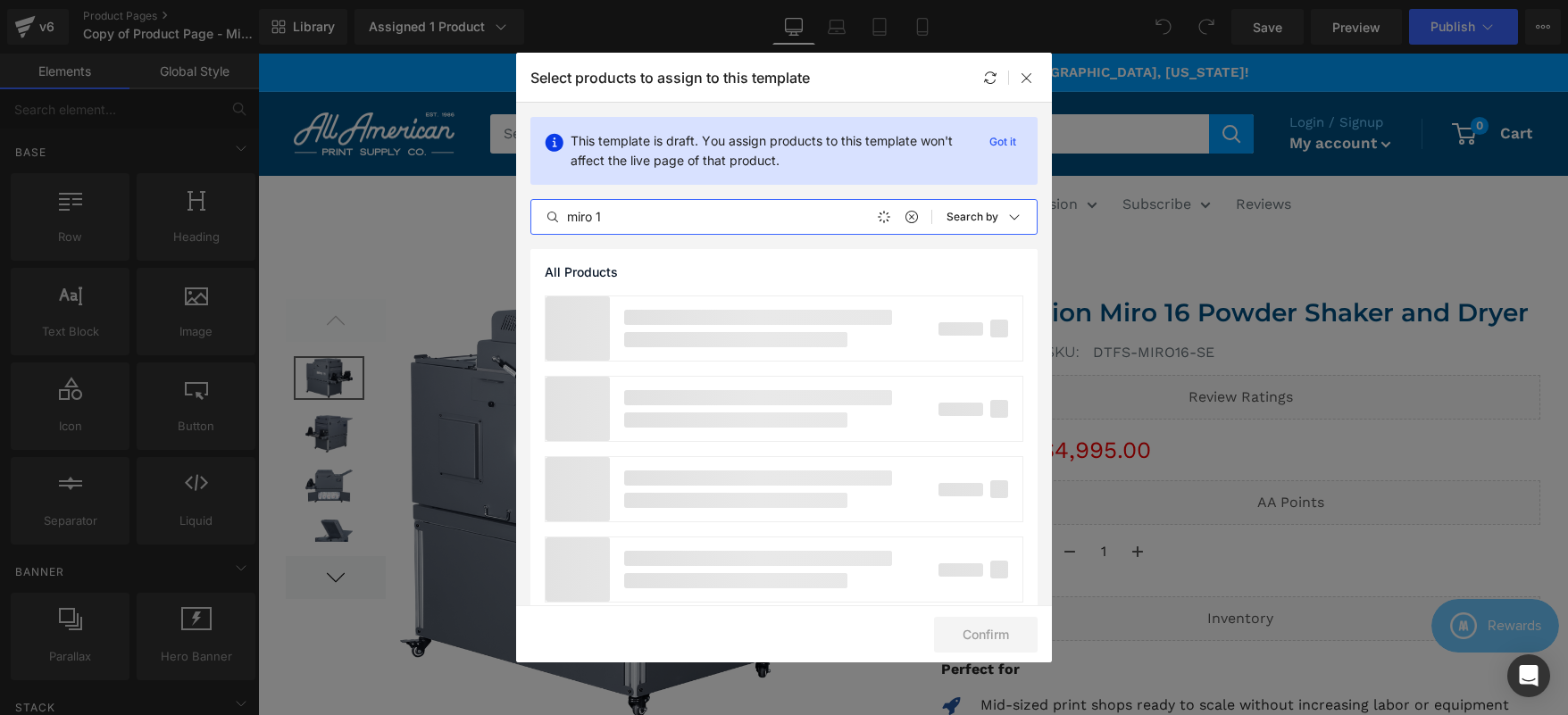
type input "miro 16"
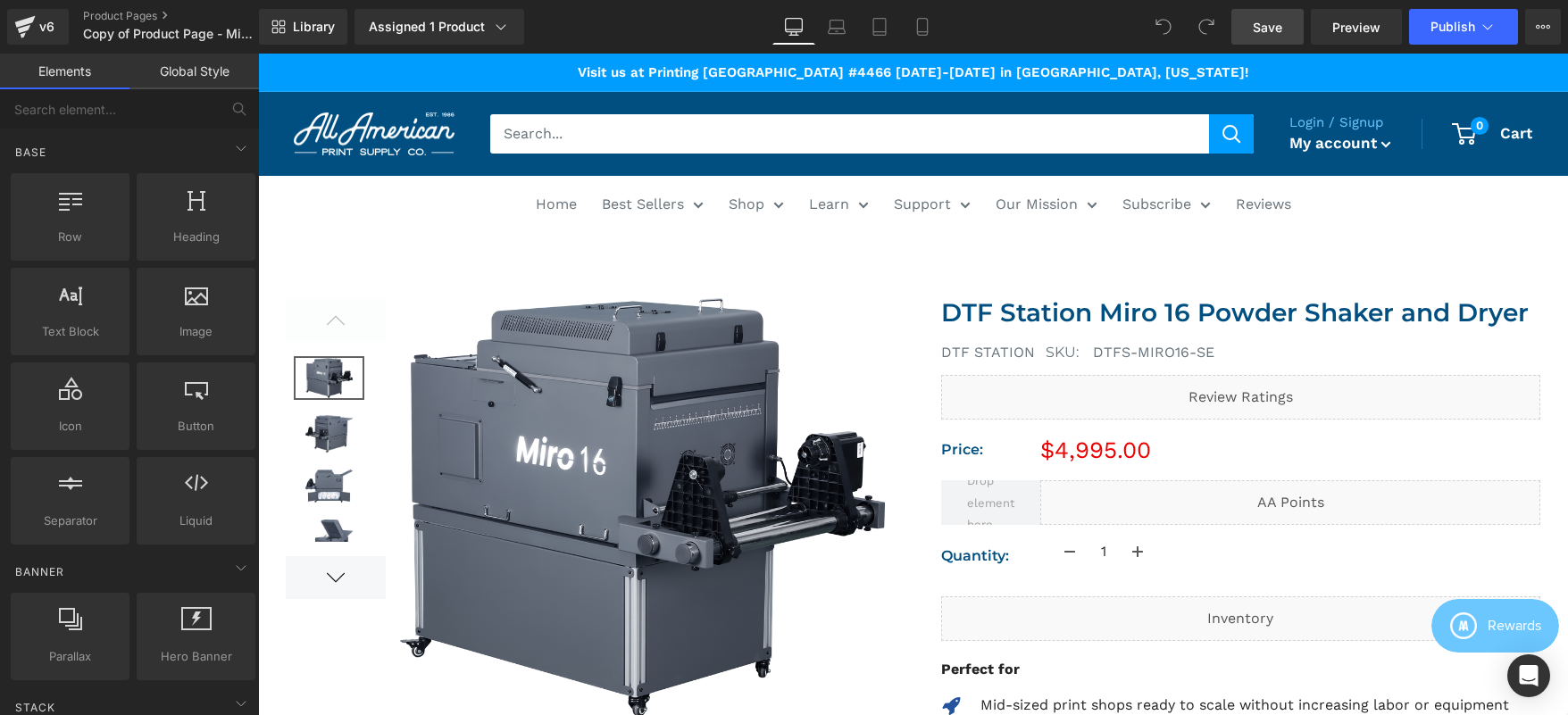
click at [1285, 25] on link "Save" at bounding box center [1267, 26] width 73 height 36
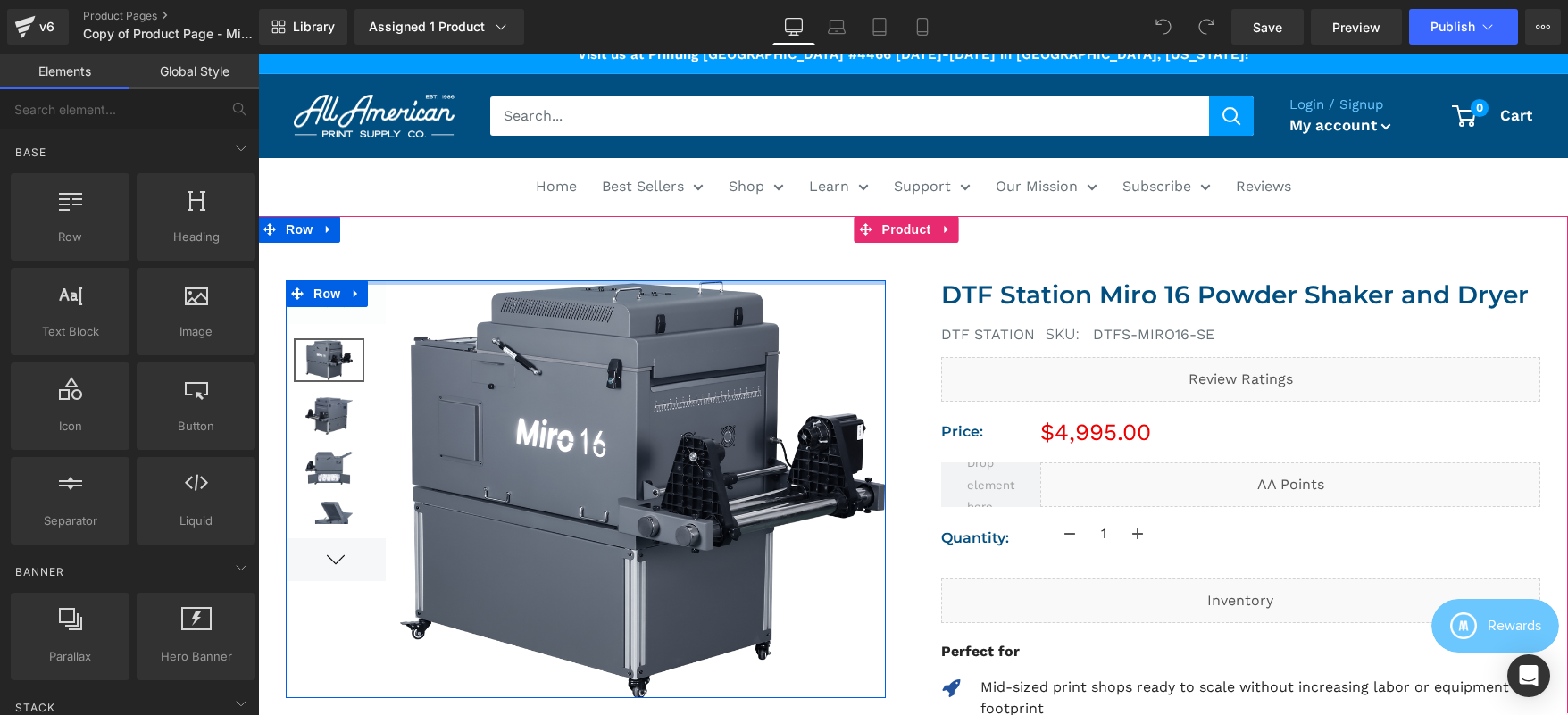
scroll to position [20, 0]
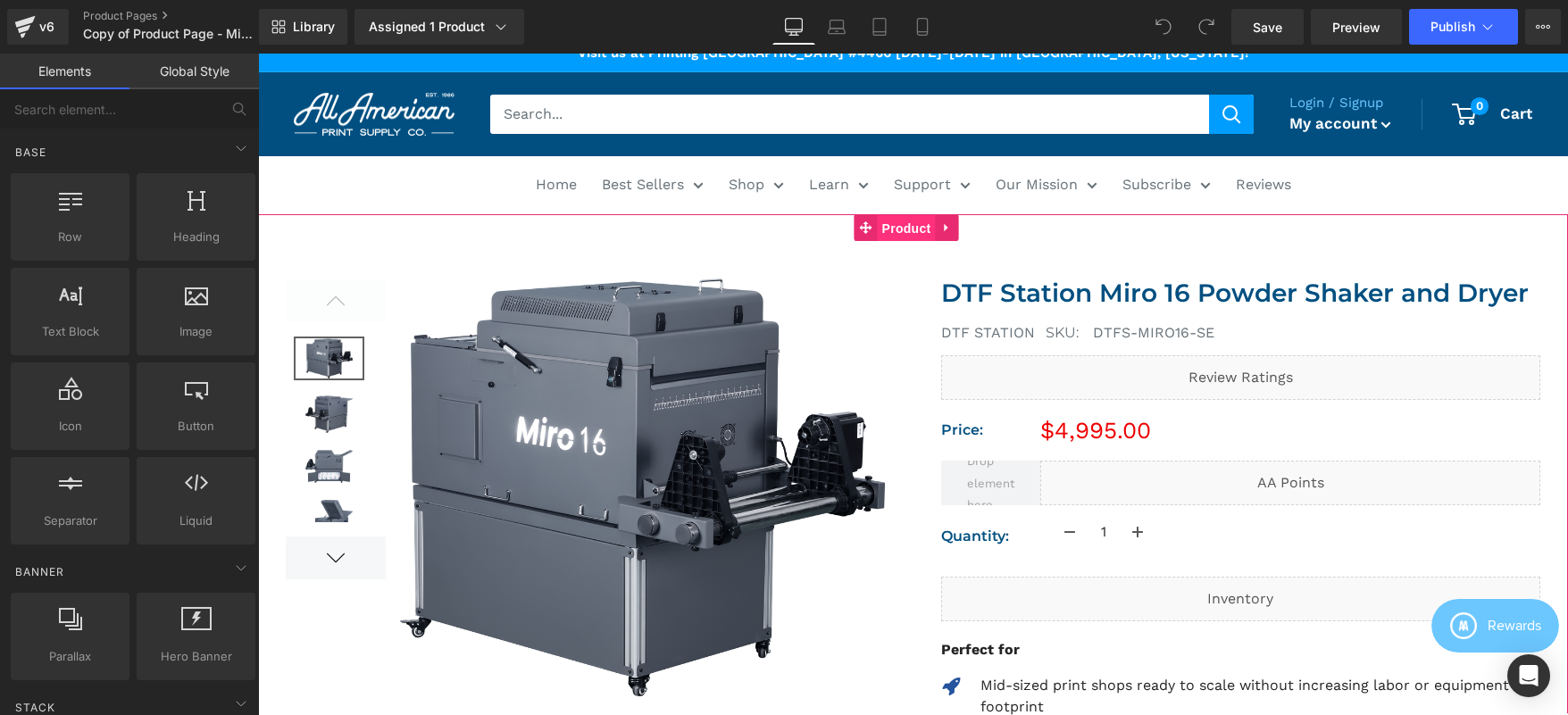
click at [899, 225] on span "Product" at bounding box center [906, 228] width 58 height 26
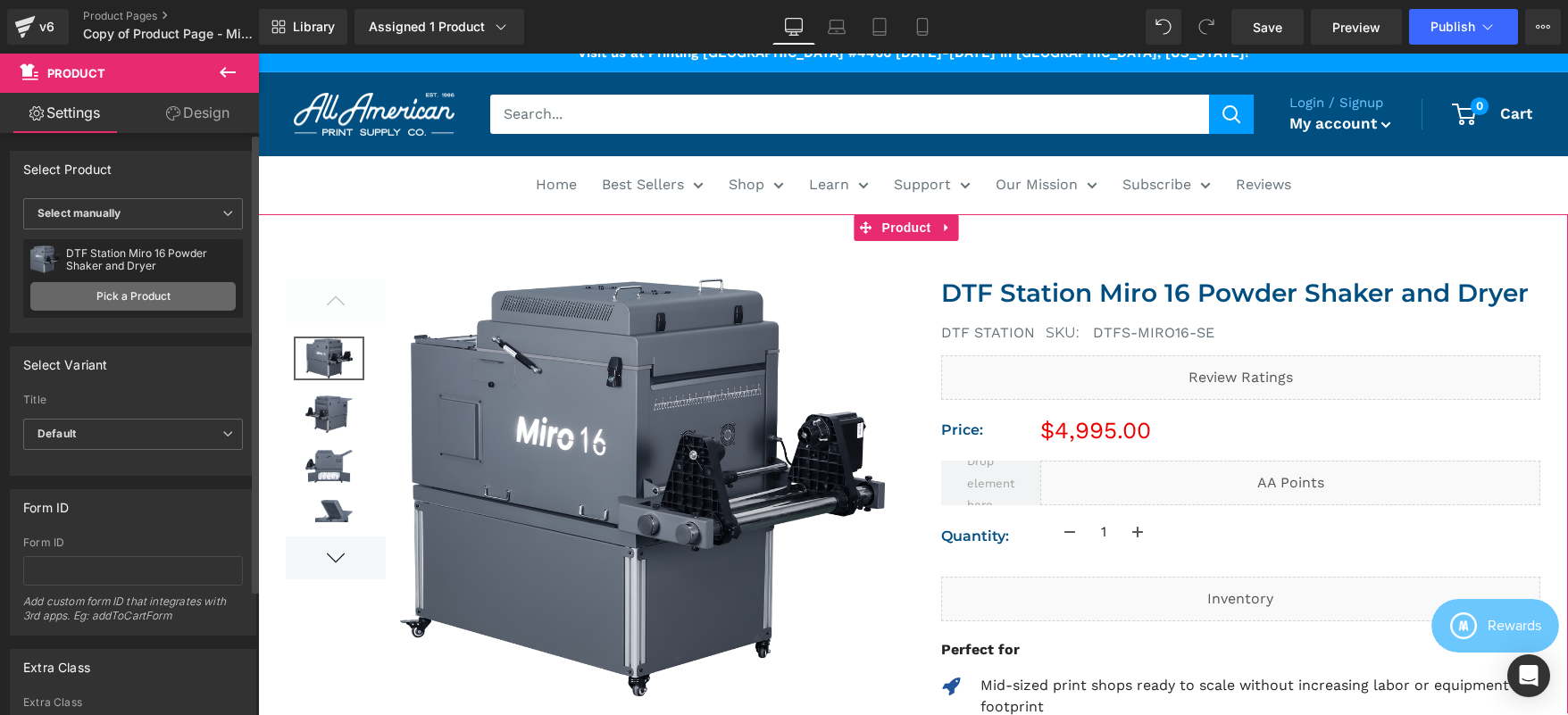
click at [159, 293] on link "Pick a Product" at bounding box center [133, 296] width 205 height 28
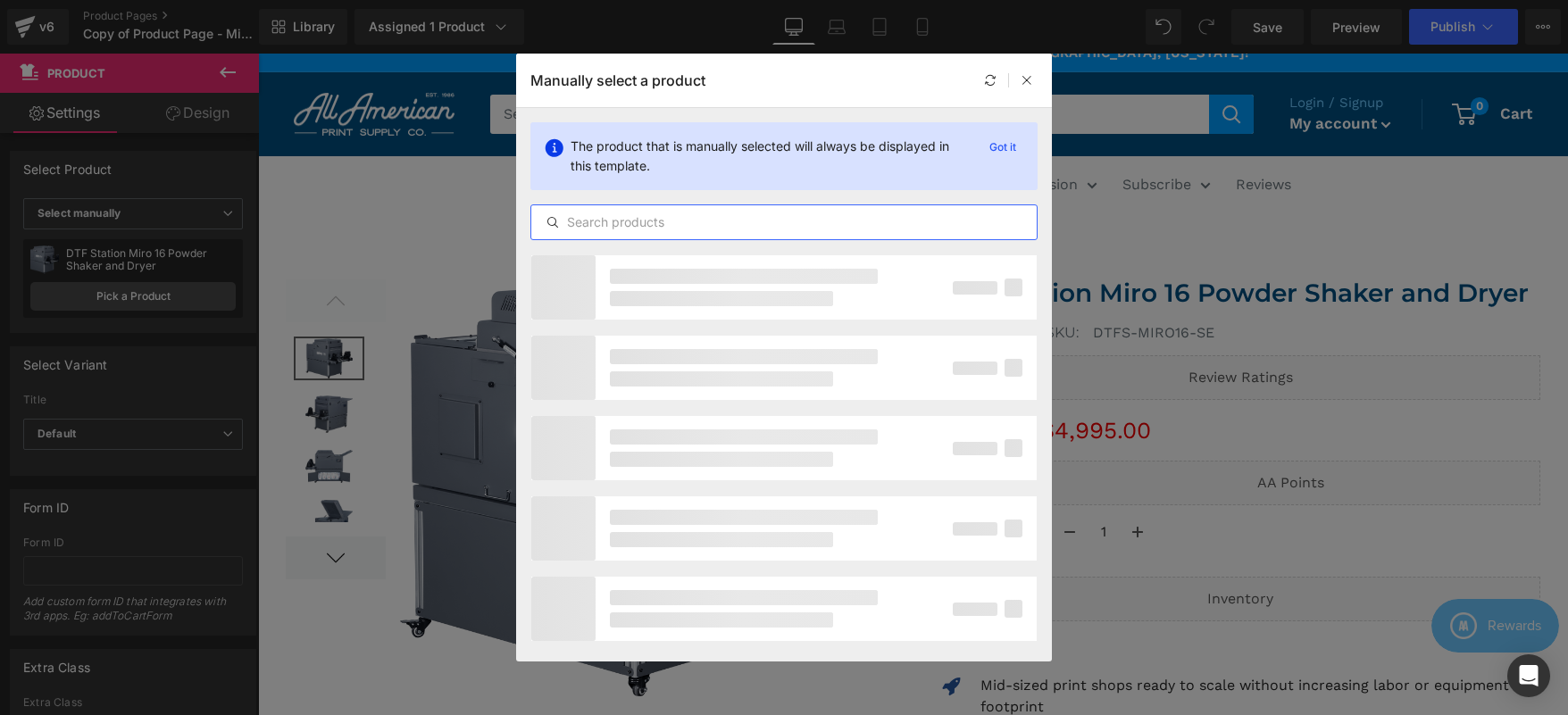
click at [659, 225] on input "text" at bounding box center [784, 222] width 505 height 22
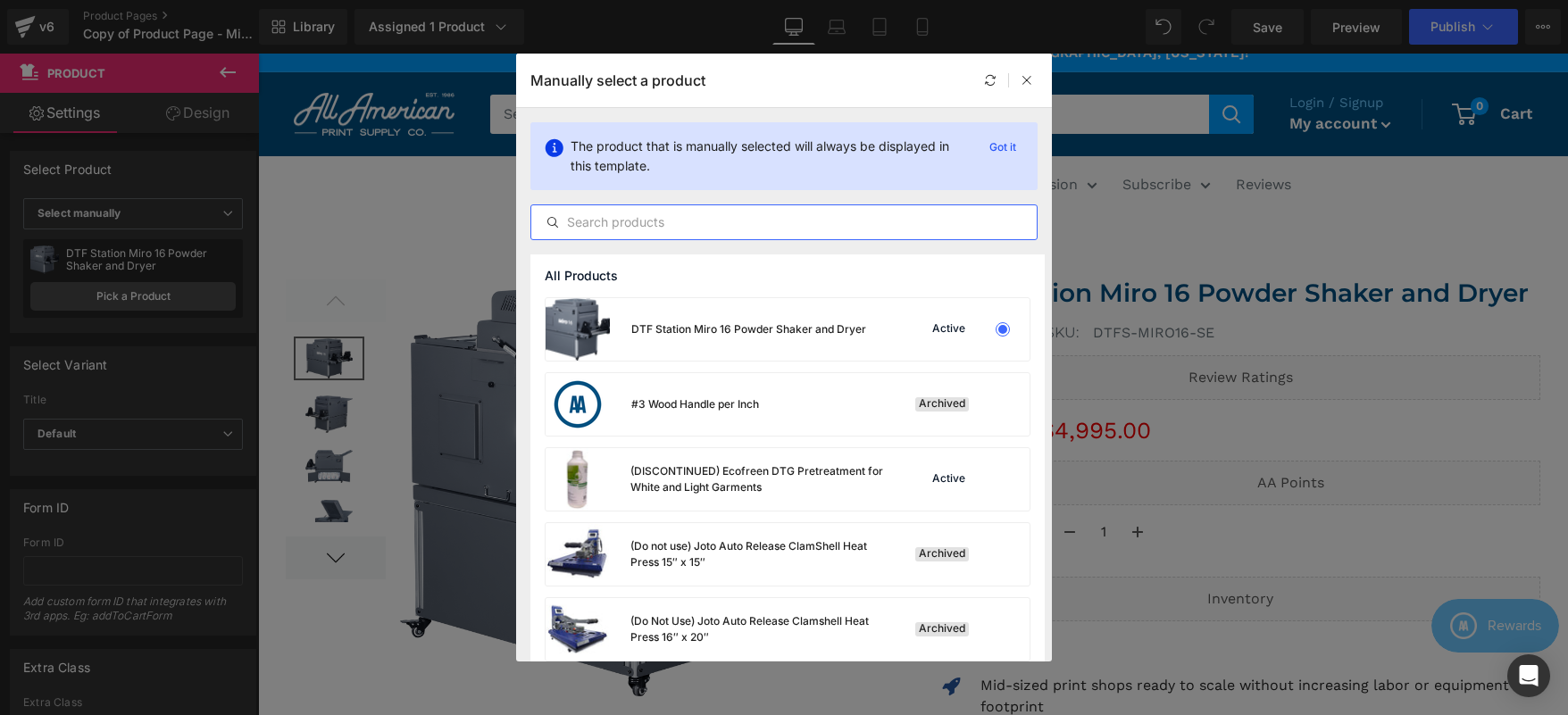
paste input "xTool F2 Ultra 60W MOPA & 40W Diode Dual Laser Engraver"
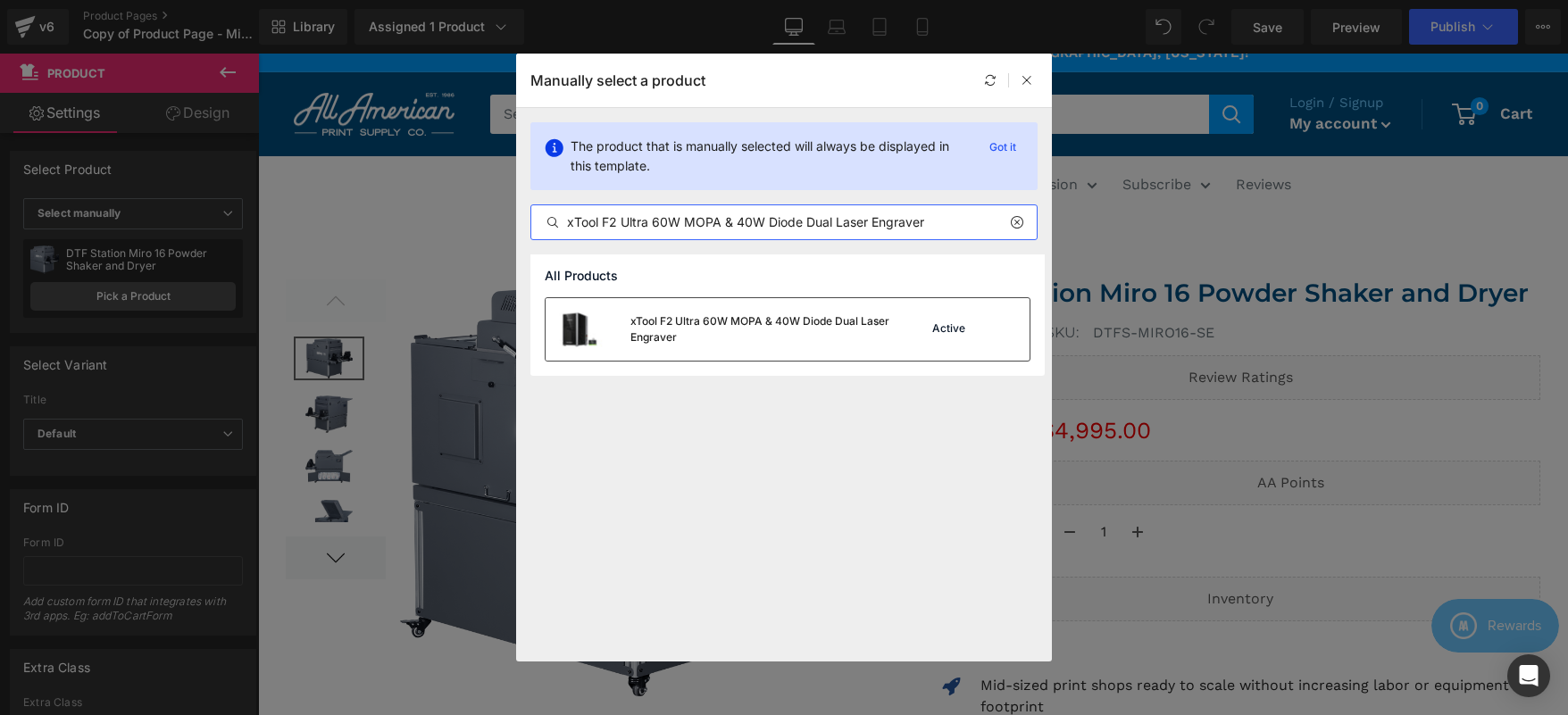
type input "xTool F2 Ultra 60W MOPA & 40W Diode Dual Laser Engraver"
click at [711, 331] on div "xTool F2 Ultra 60W MOPA & 40W Diode Dual Laser Engraver" at bounding box center [762, 330] width 264 height 32
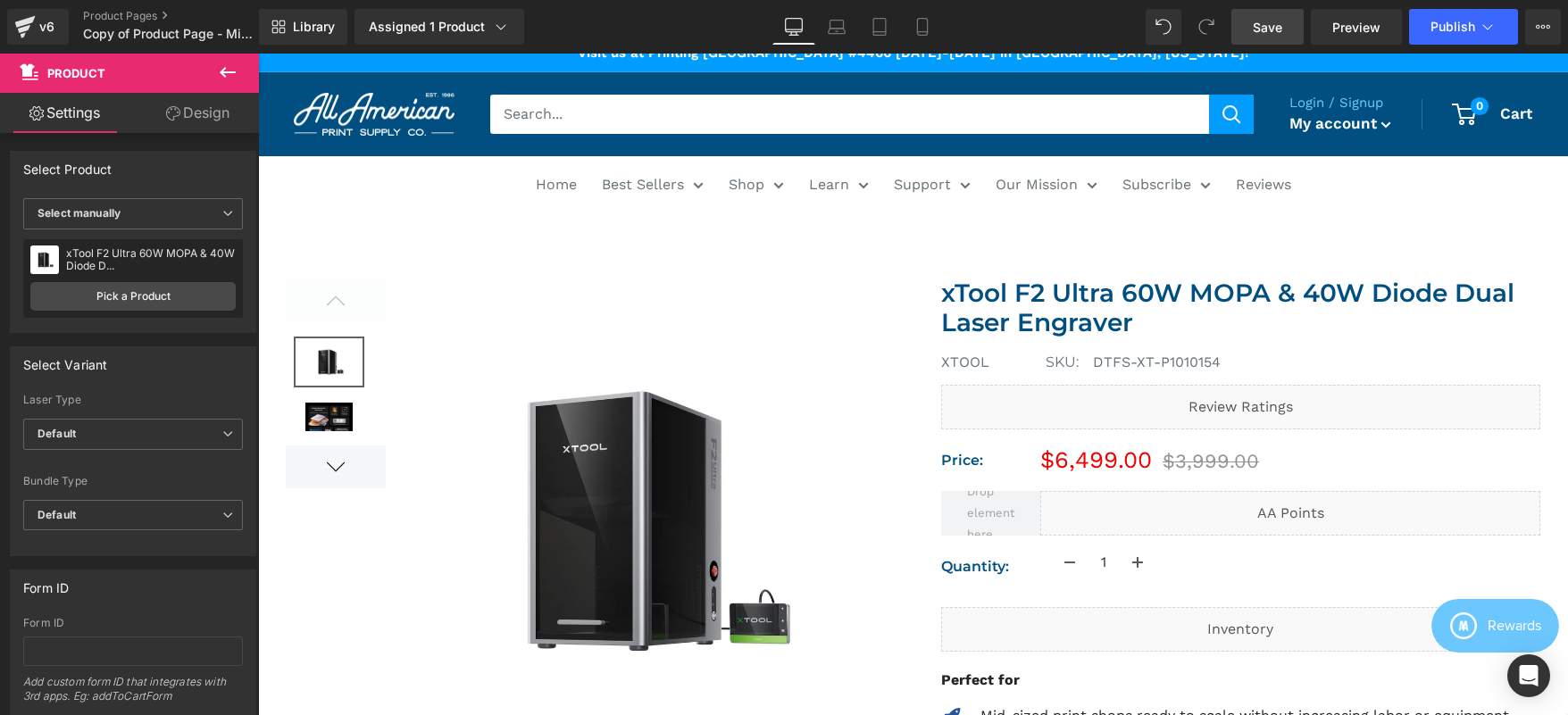
click at [1265, 28] on span "Save" at bounding box center [1266, 27] width 29 height 19
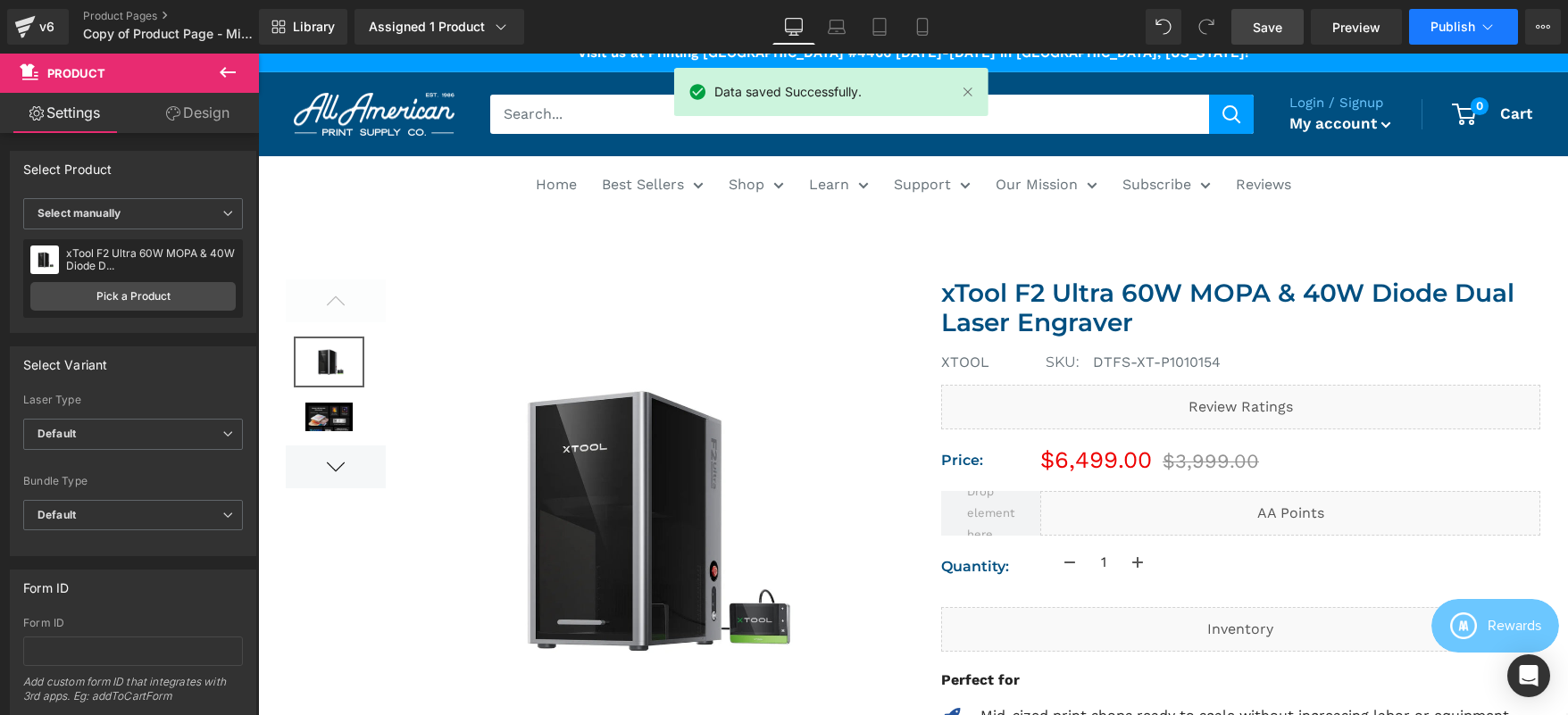
click at [1440, 27] on span "Publish" at bounding box center [1452, 26] width 44 height 14
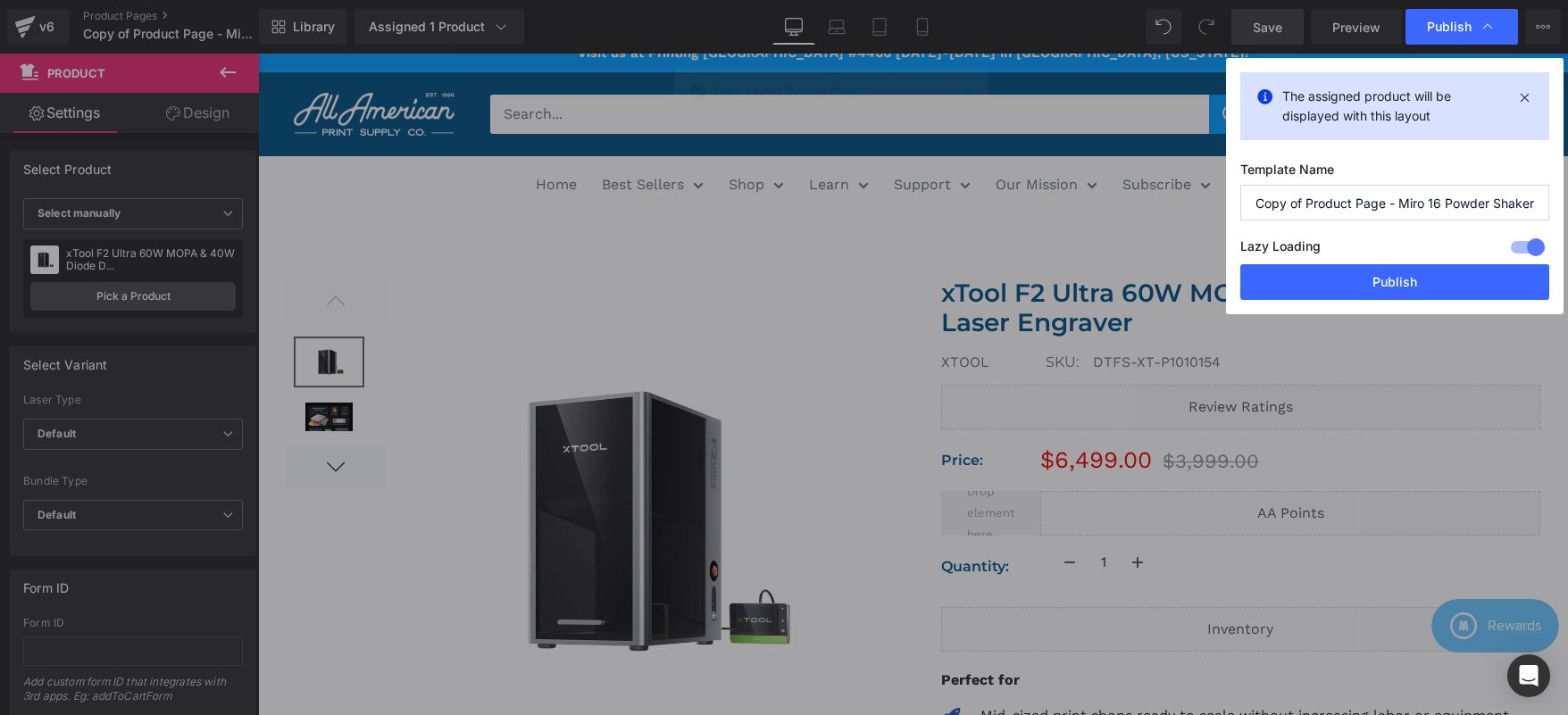
click at [1385, 207] on input "Copy of Product Page - Miro 16 Powder Shaker (Print United Expo)" at bounding box center [1395, 203] width 309 height 36
click at [1316, 201] on input "Copy of Product Page - Miro 16 Powder Shaker (Print United Expo)" at bounding box center [1395, 203] width 309 height 36
drag, startPoint x: 1307, startPoint y: 201, endPoint x: 1200, endPoint y: 192, distance: 107.4
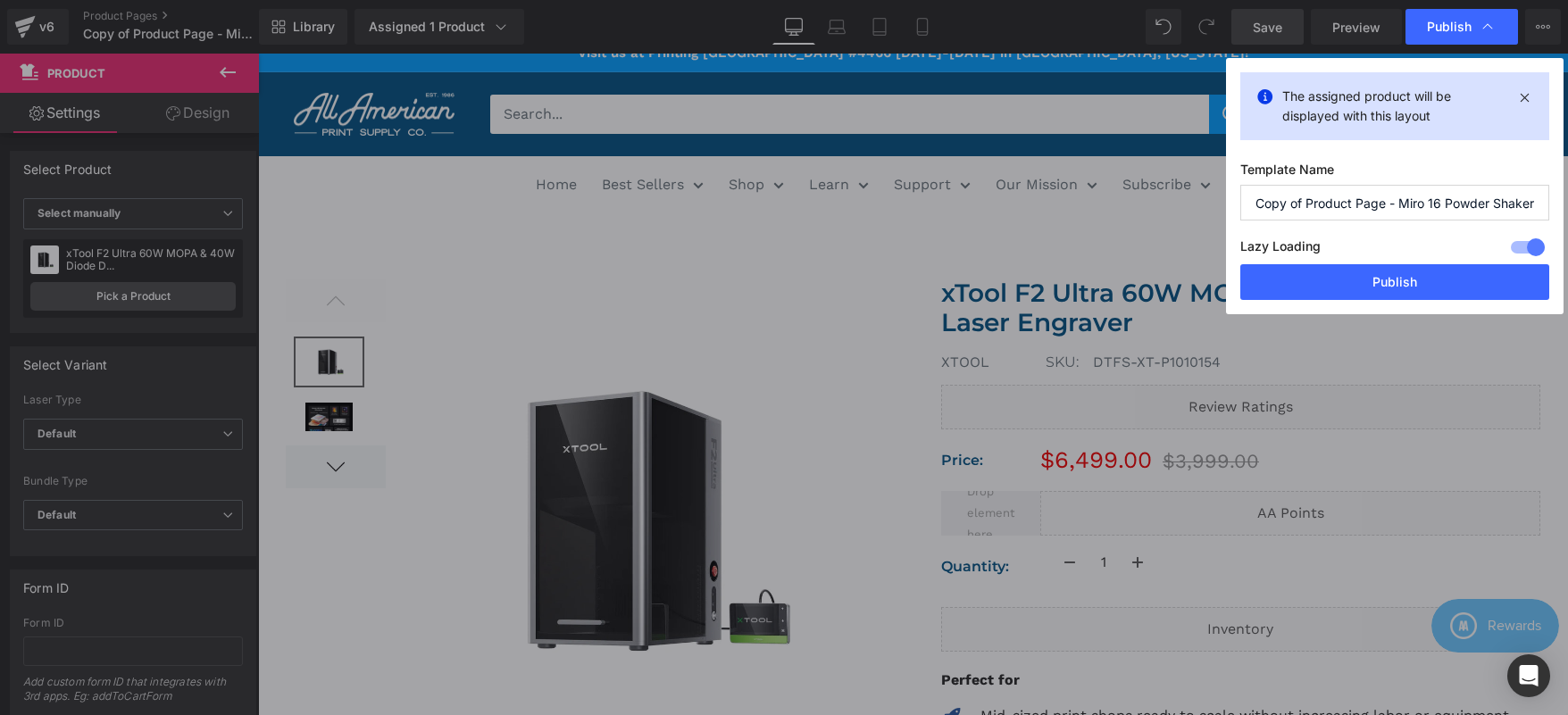
click at [1200, 192] on div "Publish The assigned product will be displayed with this layout Template Name C…" at bounding box center [784, 357] width 1568 height 715
drag, startPoint x: 1348, startPoint y: 203, endPoint x: 1591, endPoint y: 196, distance: 243.1
click at [1567, 196] on html "Product You are previewing how the will restyle your page. You can not edit Ele…" at bounding box center [784, 357] width 1568 height 715
paste input "xTool F2 Ultra 60W MOPA & 40W Diode Dual Laser Engraver"
drag, startPoint x: 1482, startPoint y: 195, endPoint x: 1233, endPoint y: 202, distance: 249.1
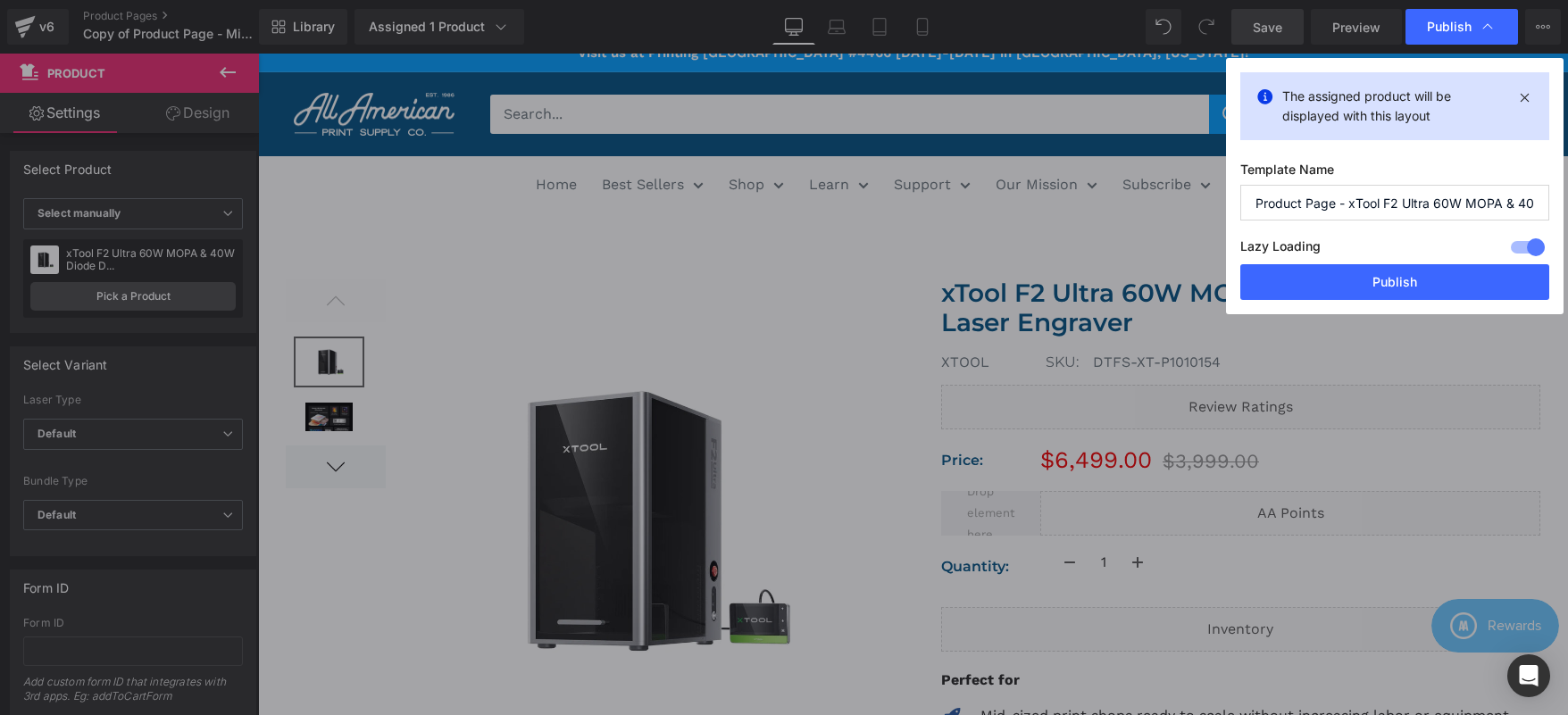
click at [1233, 202] on div "The assigned product will be displayed with this layout Template Name Product P…" at bounding box center [1395, 187] width 337 height 256
click at [1370, 202] on input "Product Page - xTool F2 Ultra 60W MOPA & 40W Diode Dual Laser Engraver" at bounding box center [1395, 203] width 309 height 36
type input "Product Page - xTool F2 Ultra 60W MOPA & 40W Diode Dual Laser Engraver"
click at [1364, 278] on button "Publish" at bounding box center [1395, 282] width 309 height 36
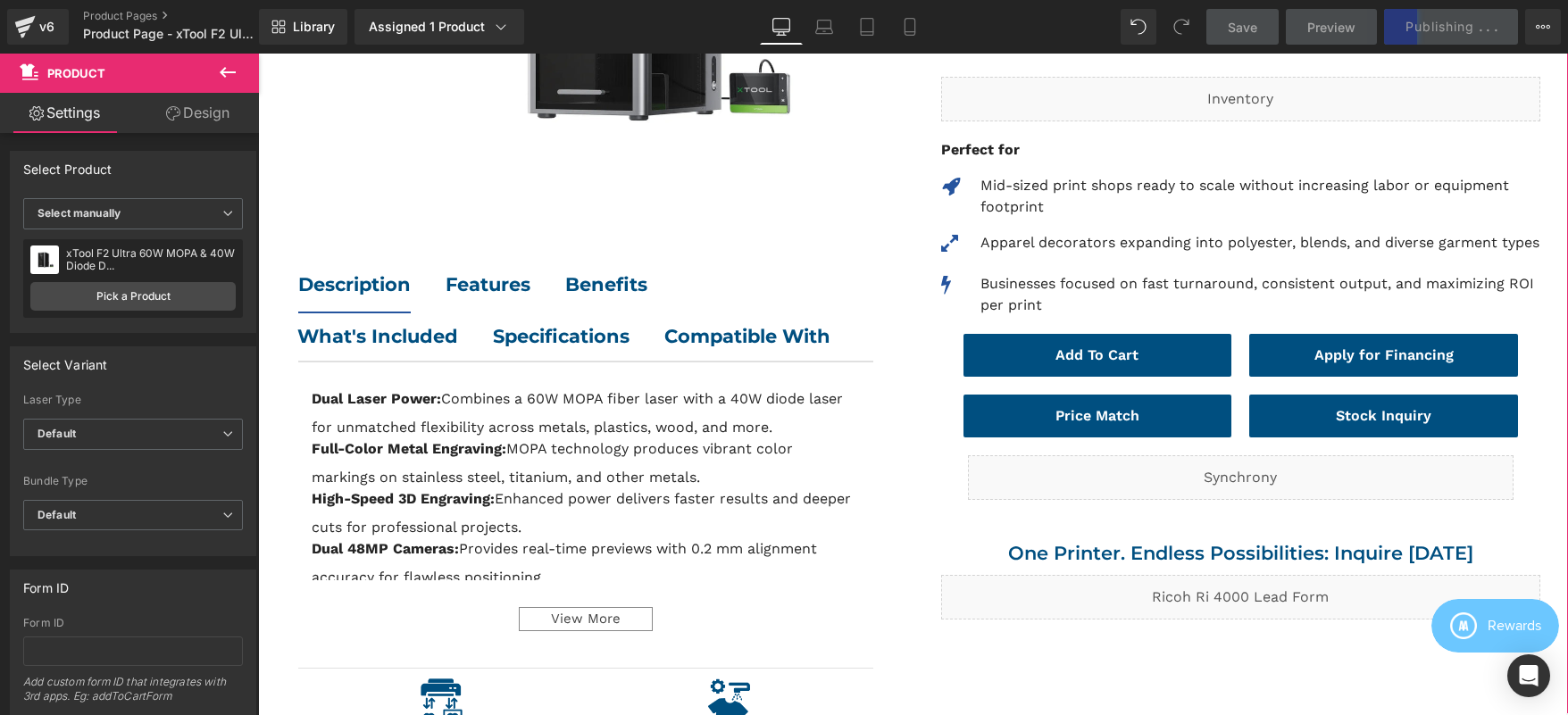
scroll to position [593, 0]
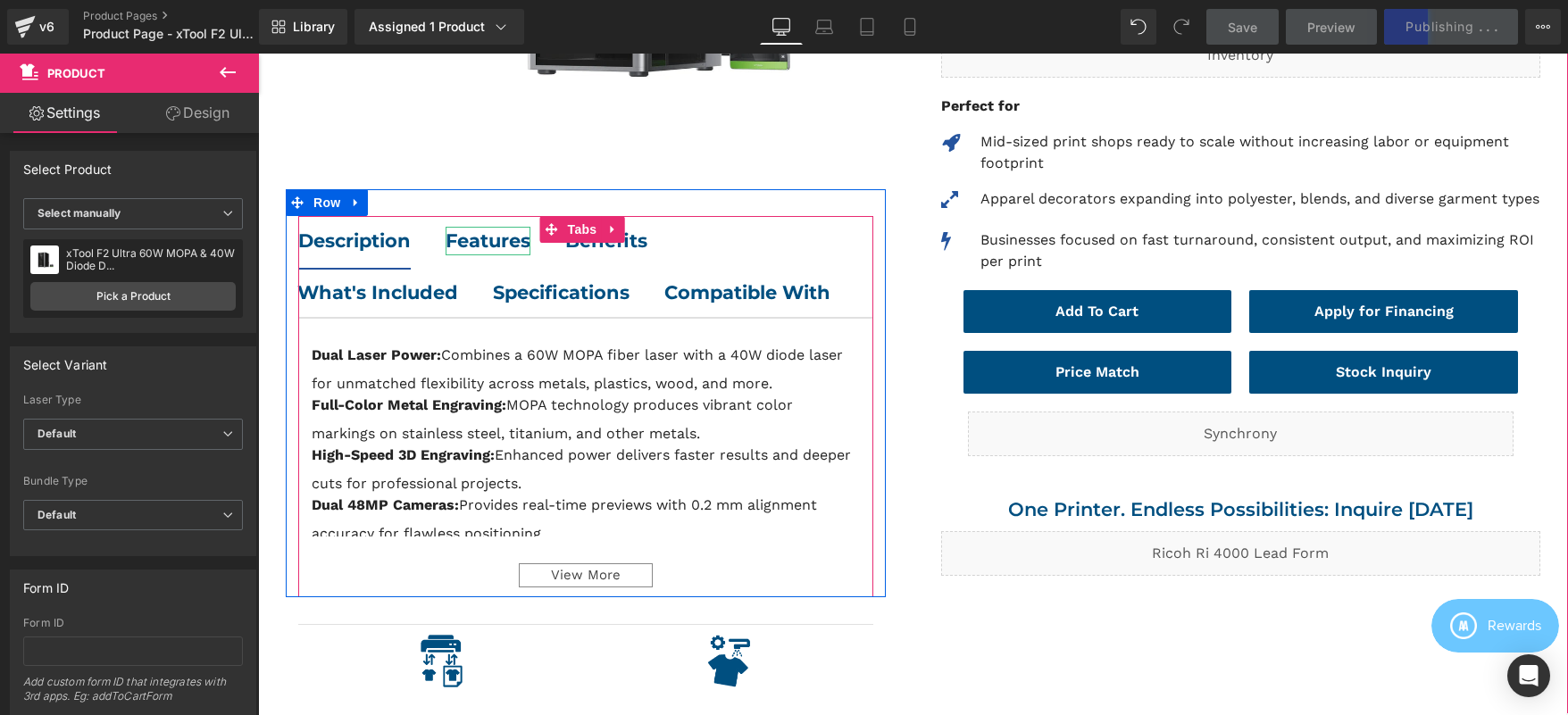
click at [469, 236] on b "Features" at bounding box center [488, 241] width 85 height 23
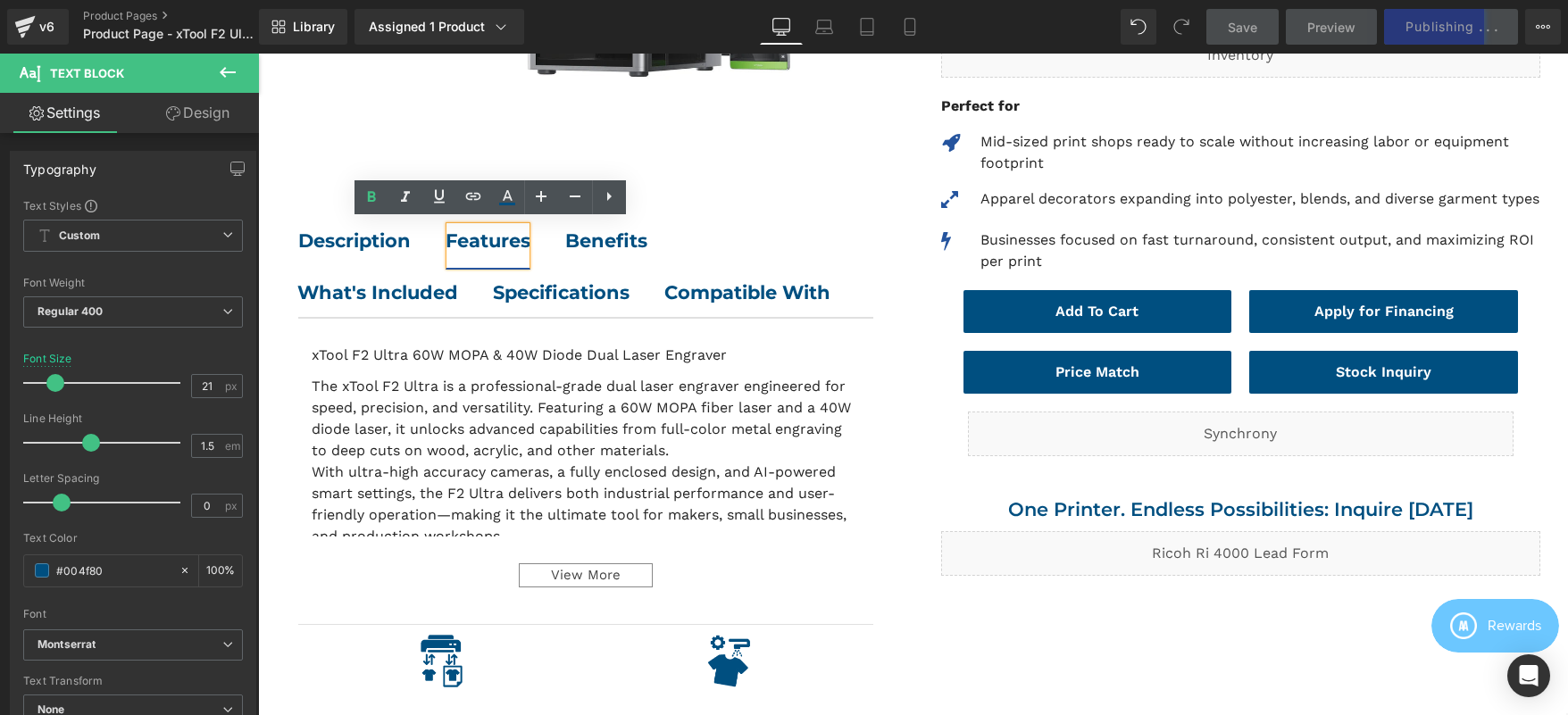
click at [584, 230] on strong "Benefits" at bounding box center [606, 241] width 82 height 23
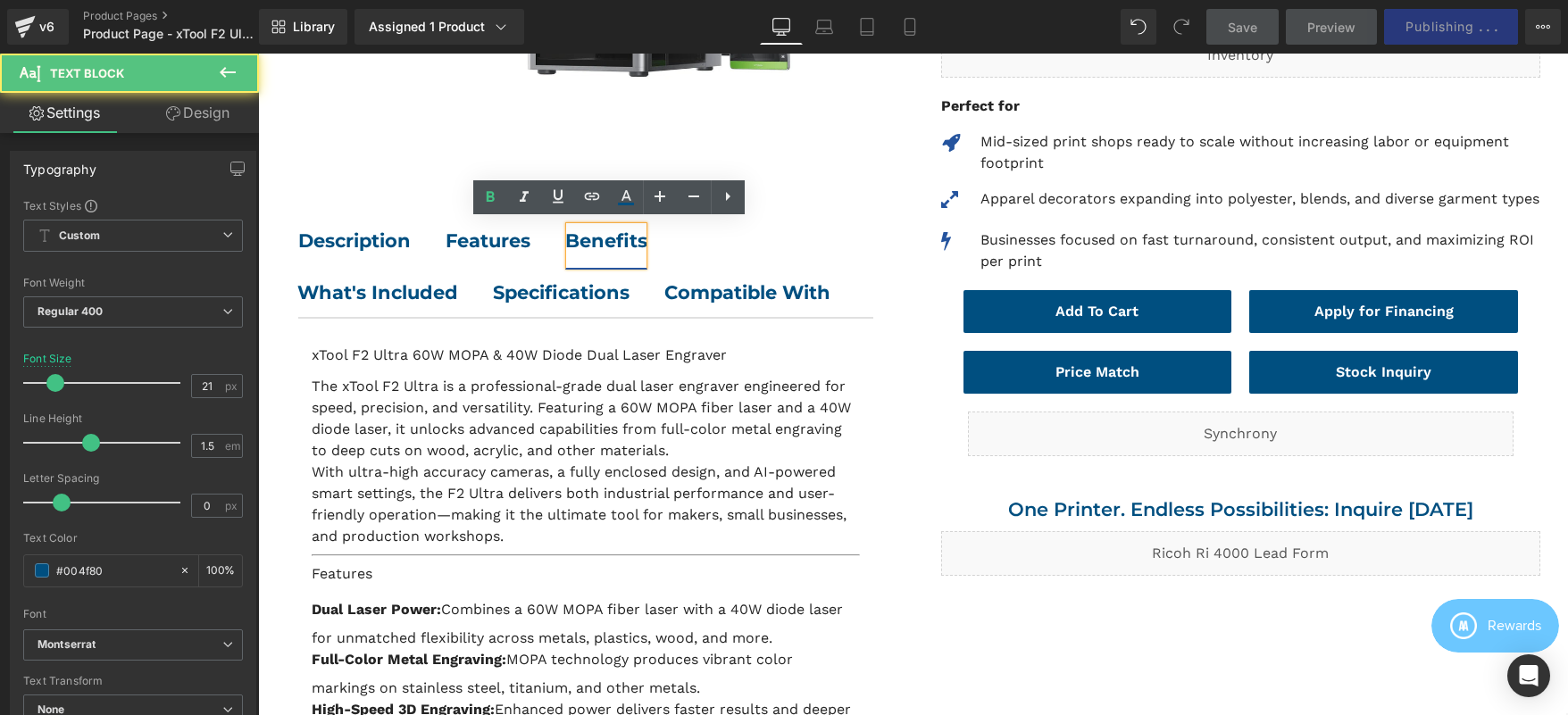
click at [365, 299] on span "What's Included Text Block" at bounding box center [396, 292] width 196 height 50
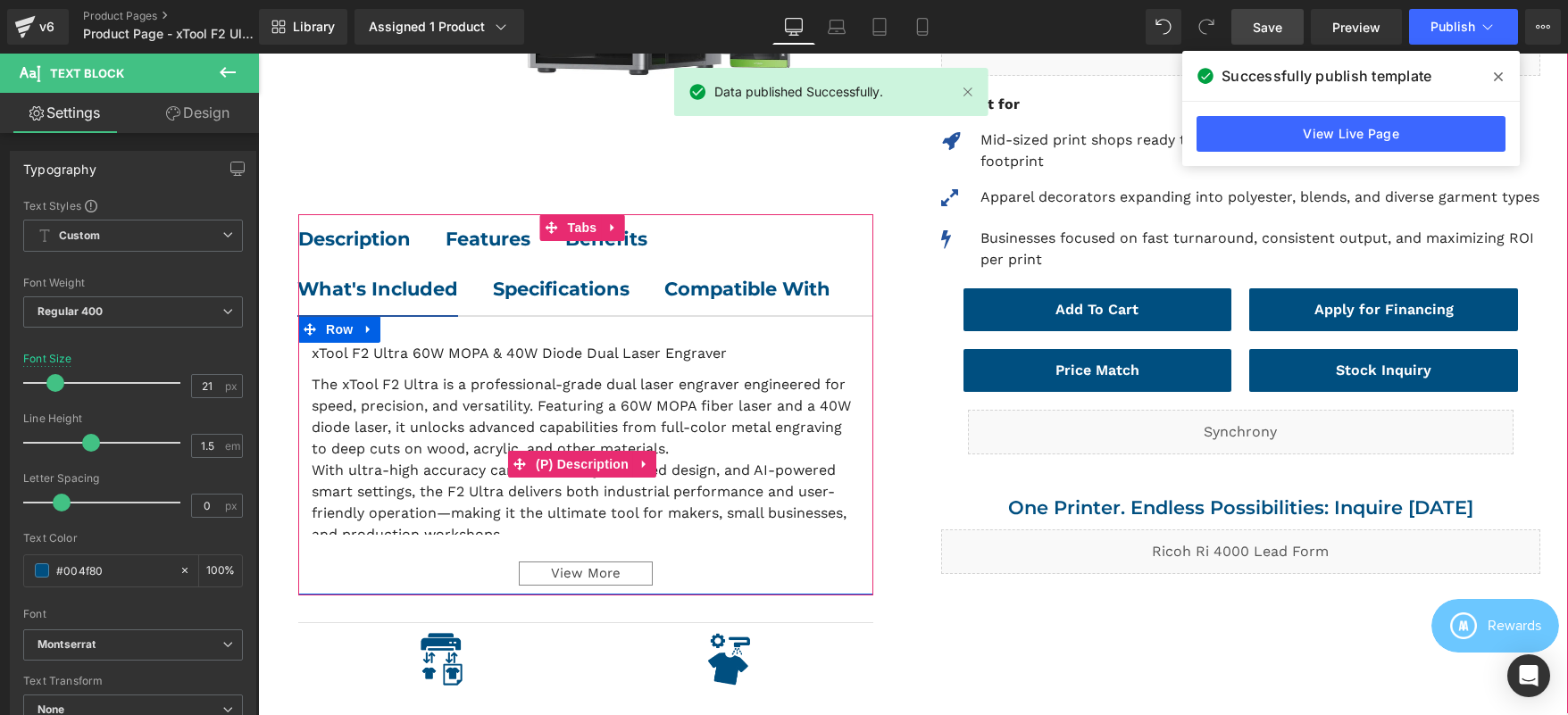
scroll to position [626, 0]
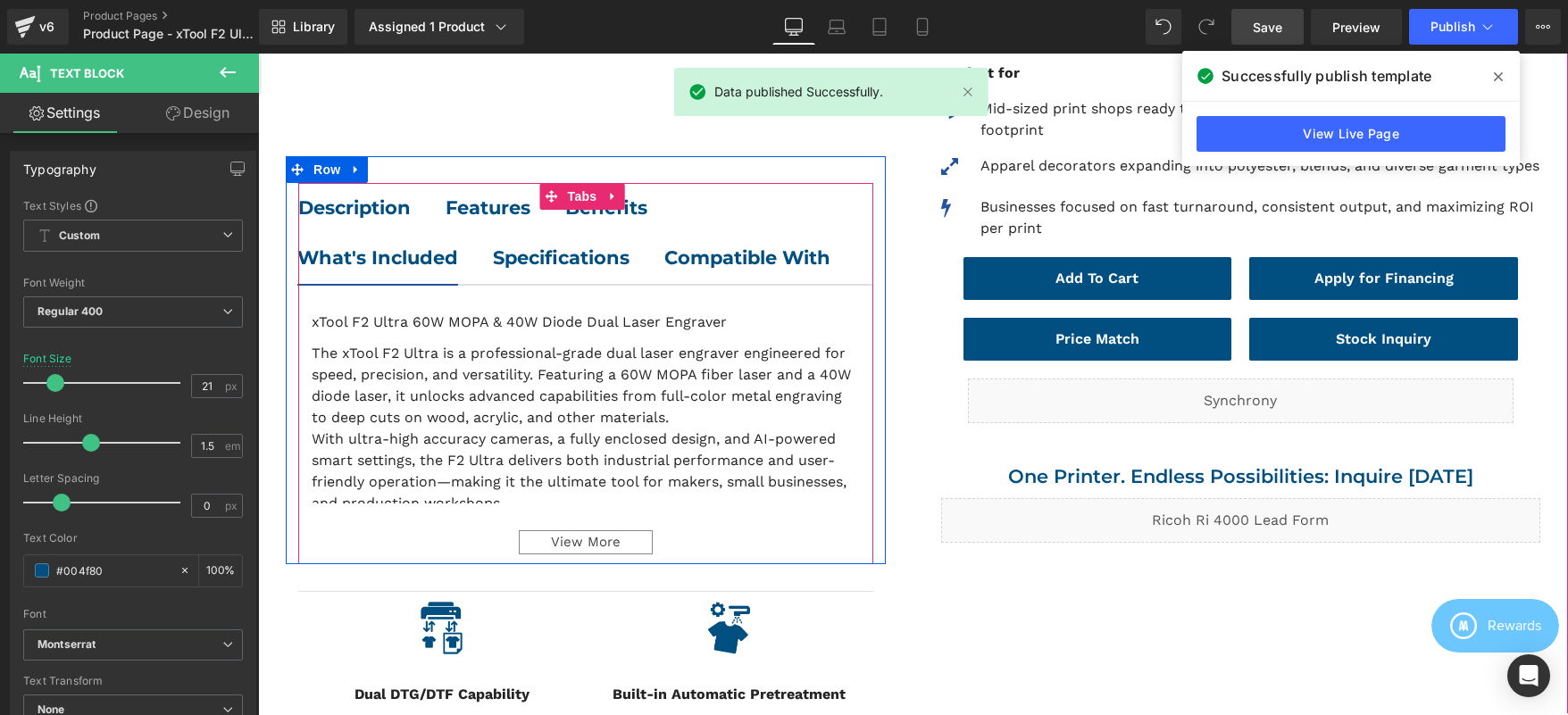
click at [258, 54] on div at bounding box center [258, 54] width 0 height 0
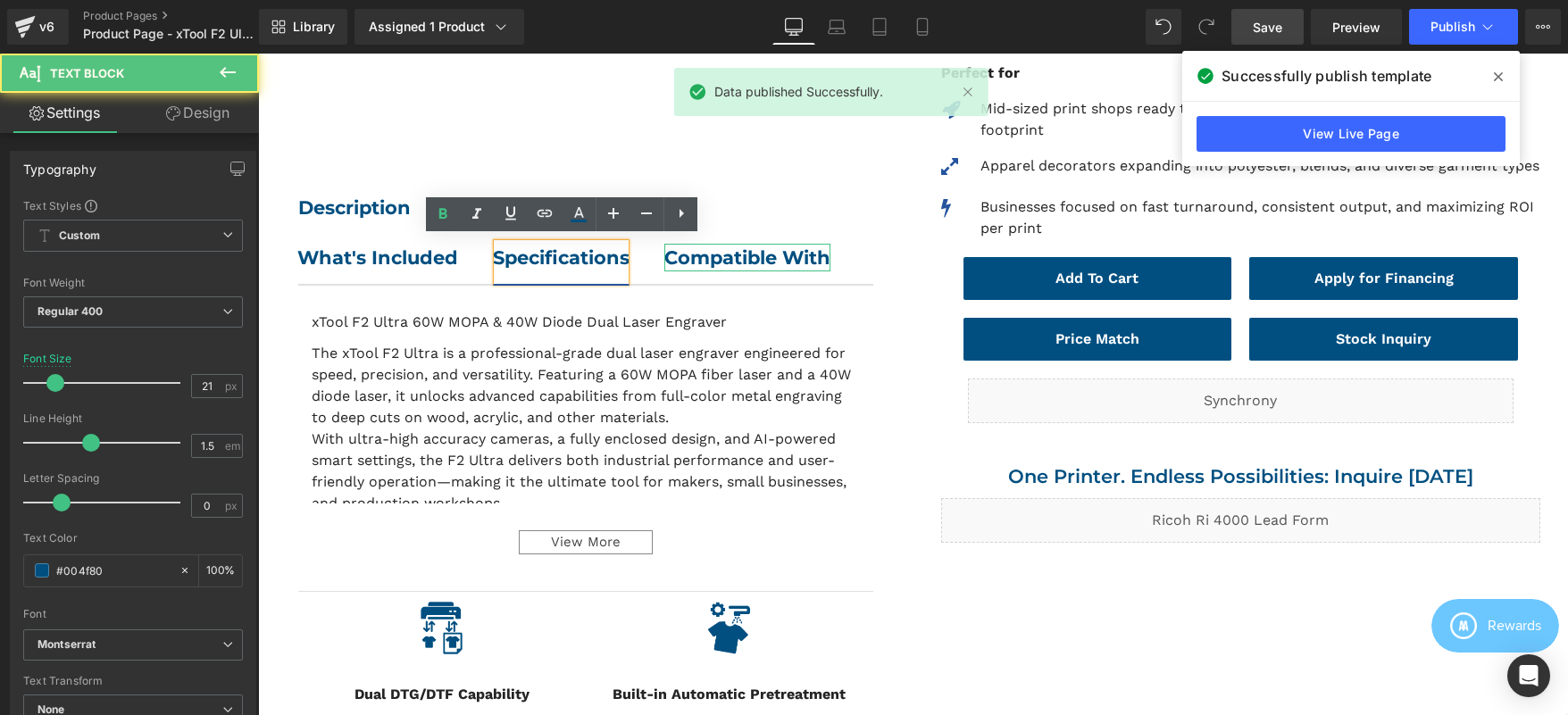
click at [664, 268] on b "Compatible With" at bounding box center [747, 258] width 166 height 23
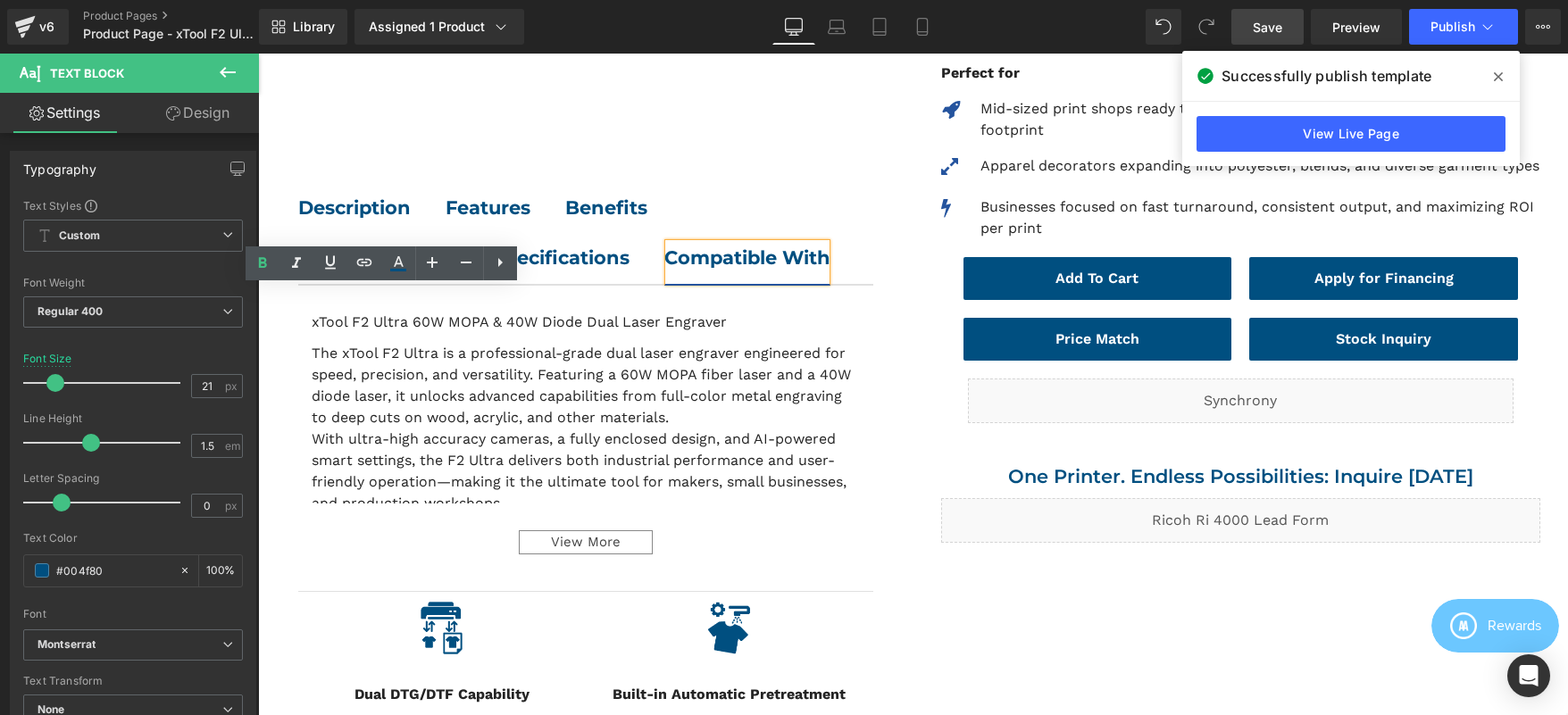
click at [601, 201] on strong "Benefits" at bounding box center [606, 207] width 82 height 23
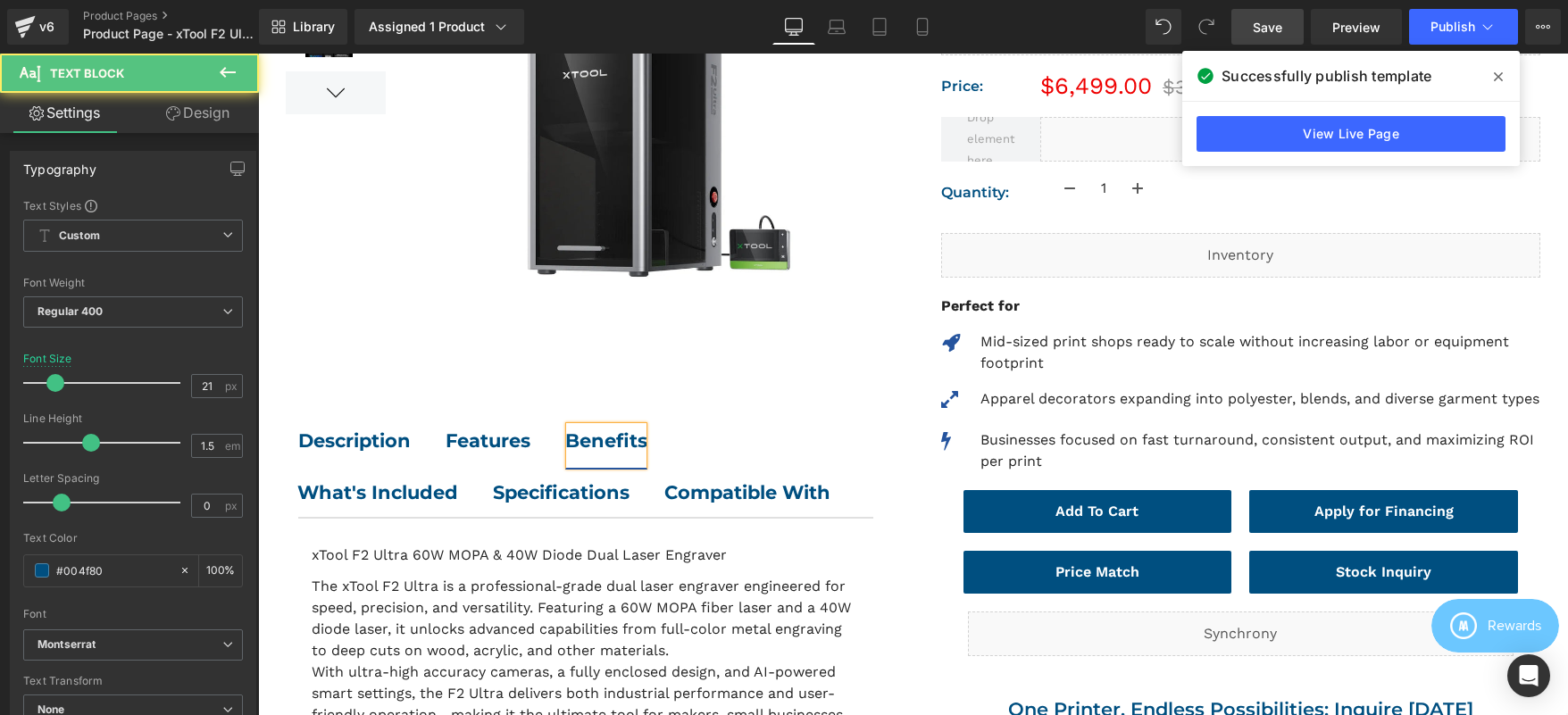
scroll to position [0, 0]
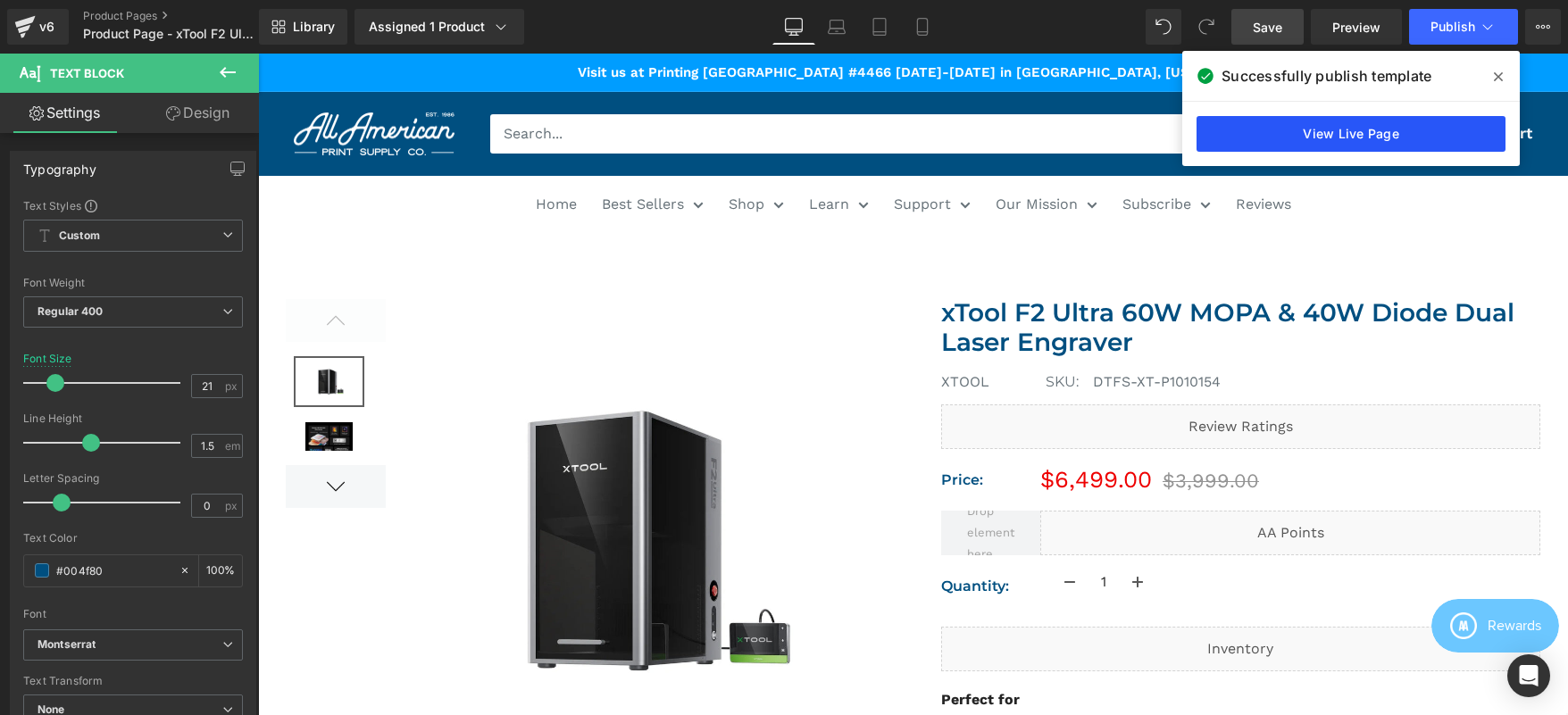
click at [1408, 131] on link "View Live Page" at bounding box center [1351, 134] width 309 height 36
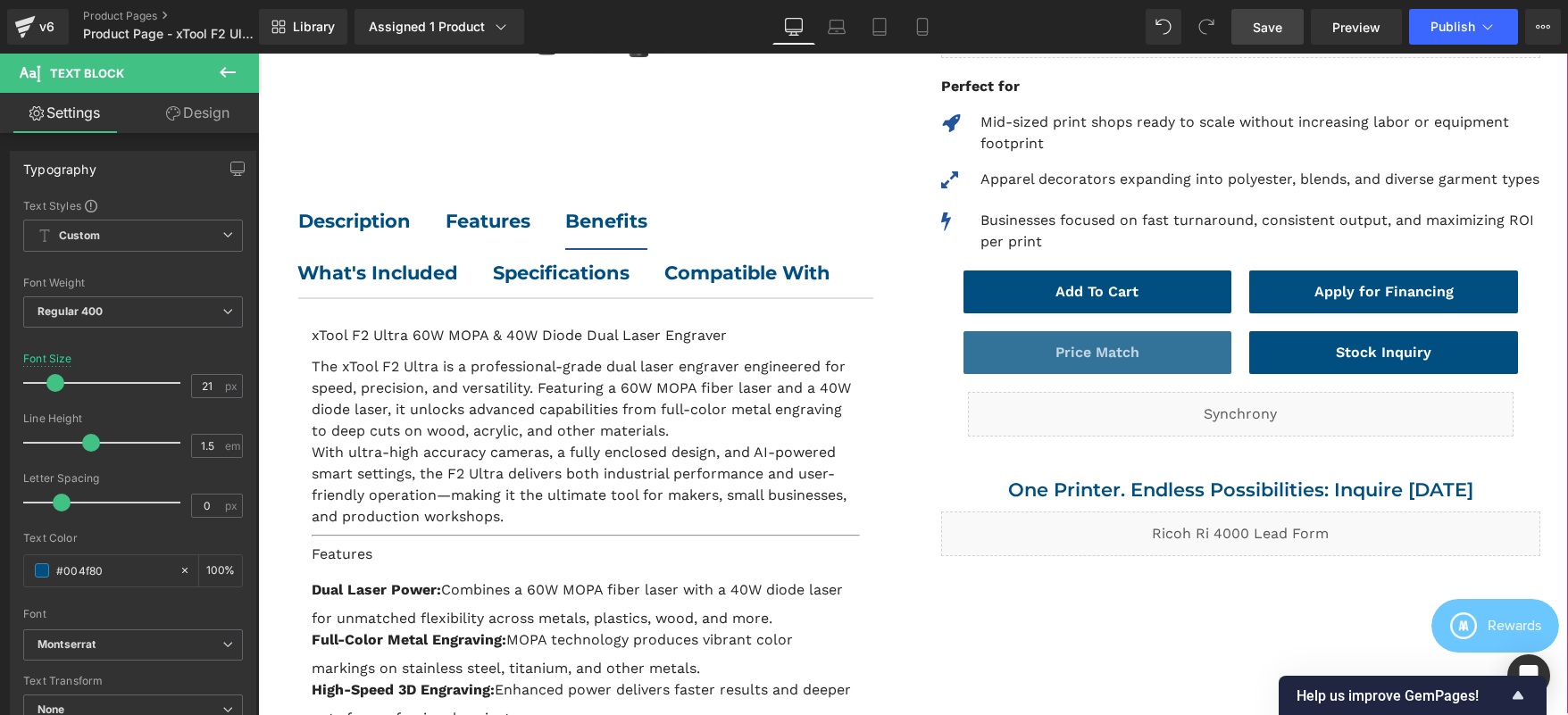
scroll to position [585, 0]
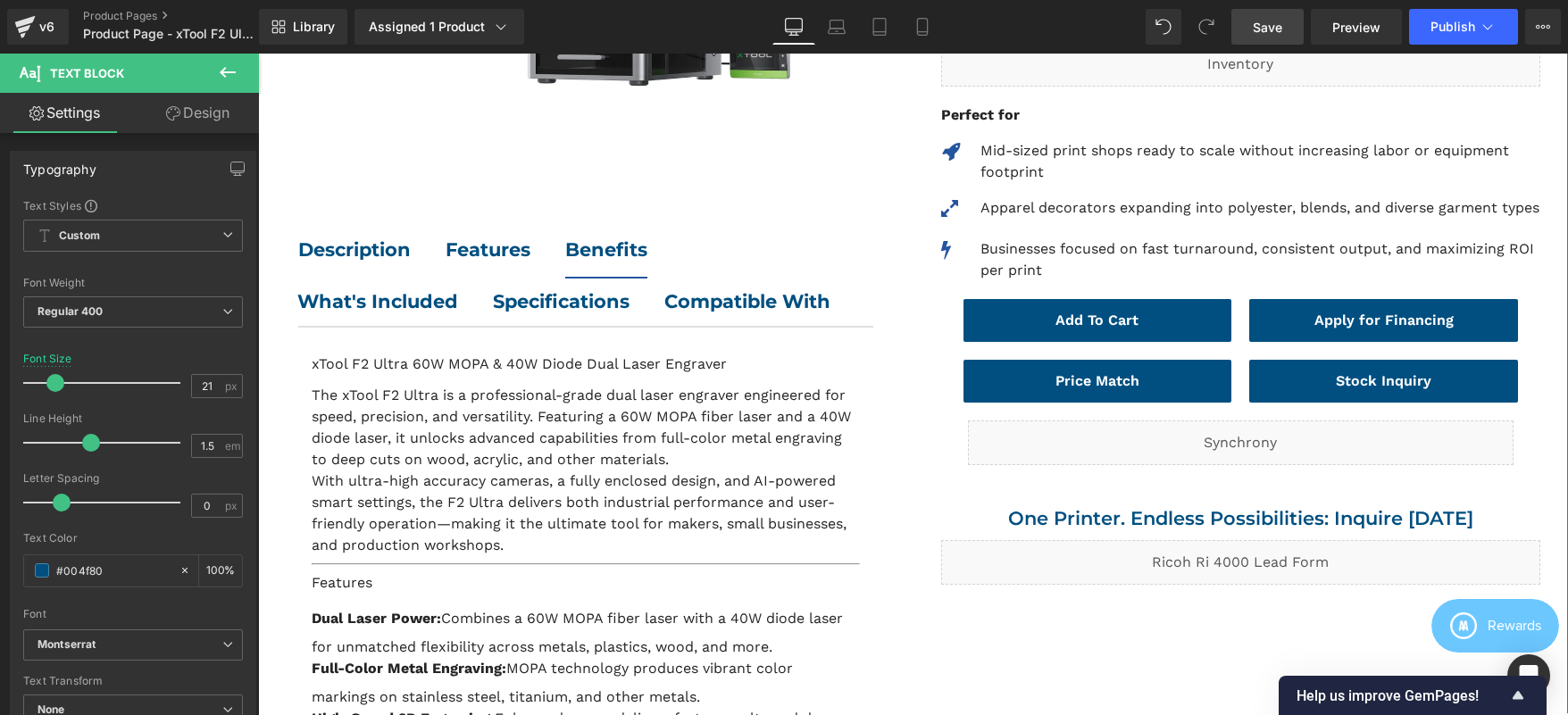
click at [1034, 166] on p "Mid-sized print shops ready to scale without increasing labor or equipment foot…" at bounding box center [1260, 161] width 560 height 42
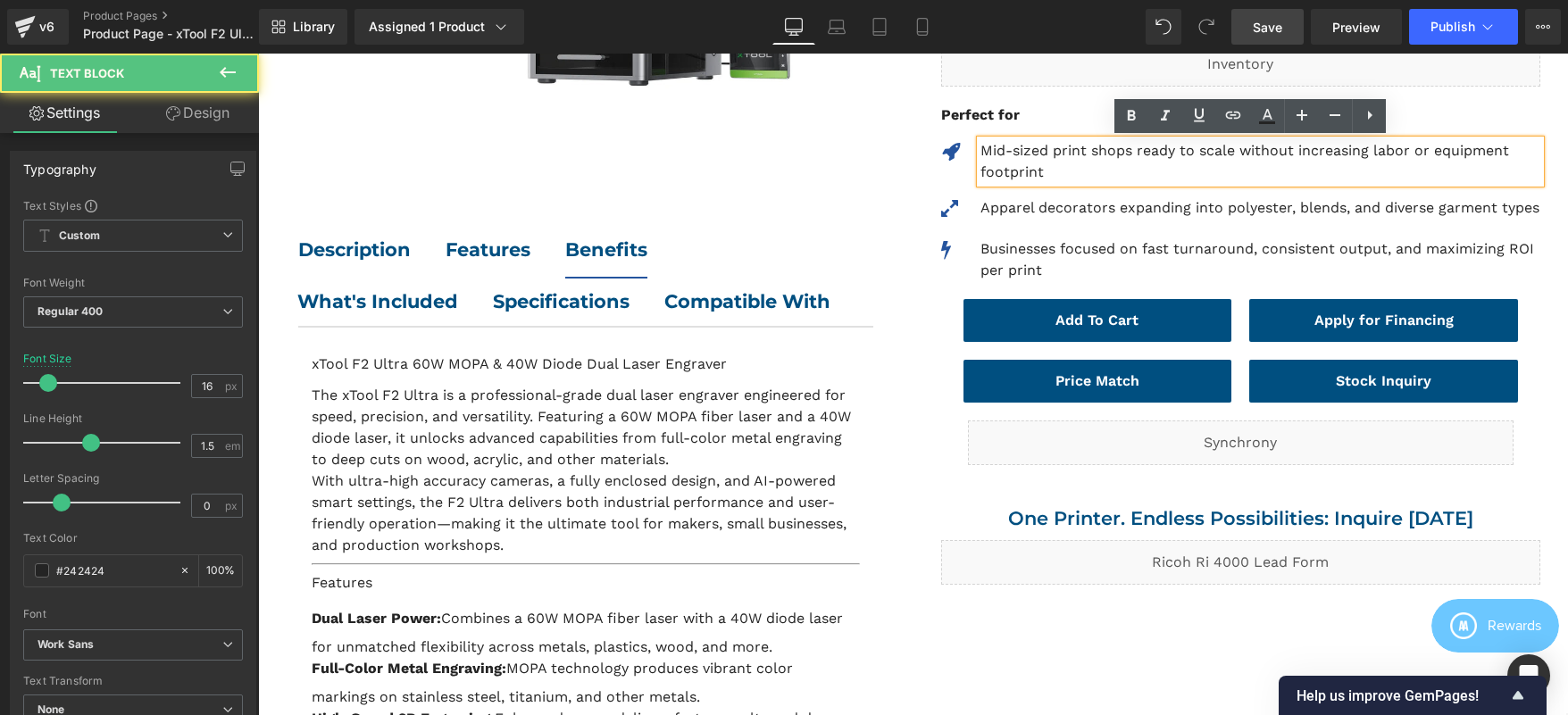
click at [1034, 166] on p "Mid-sized print shops ready to scale without increasing labor or equipment foot…" at bounding box center [1260, 161] width 560 height 42
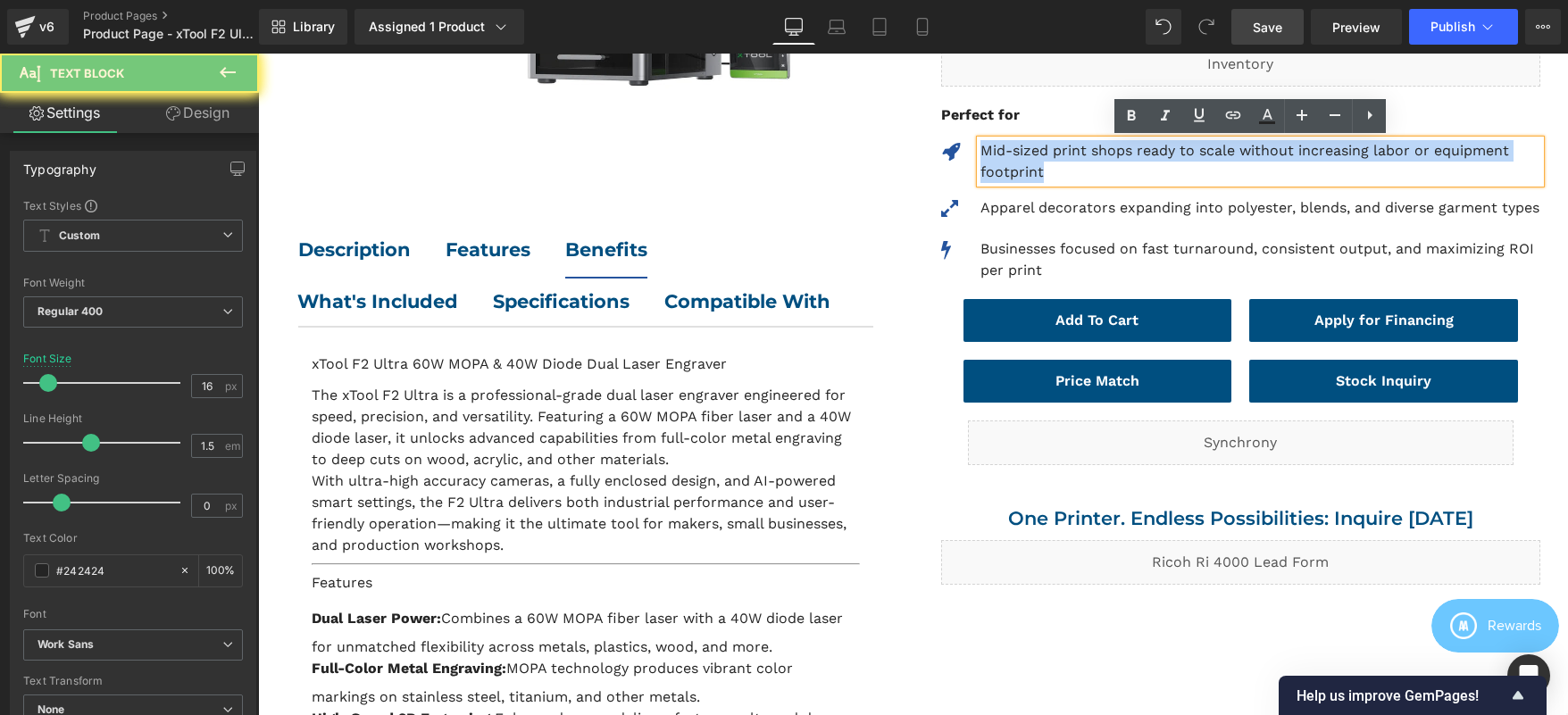
click at [1034, 166] on p "Mid-sized print shops ready to scale without increasing labor or equipment foot…" at bounding box center [1260, 161] width 560 height 42
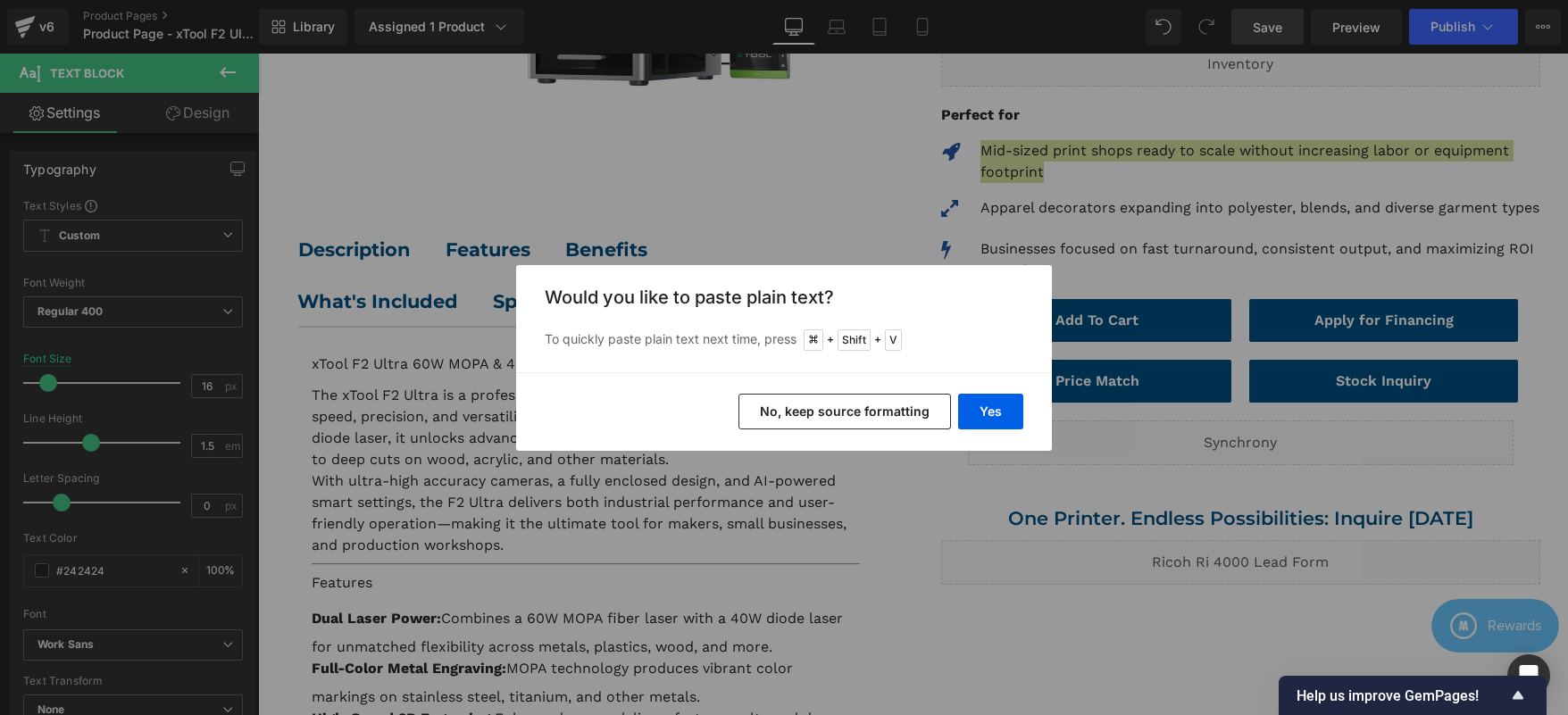
click at [895, 414] on button "No, keep source formatting" at bounding box center [845, 412] width 213 height 36
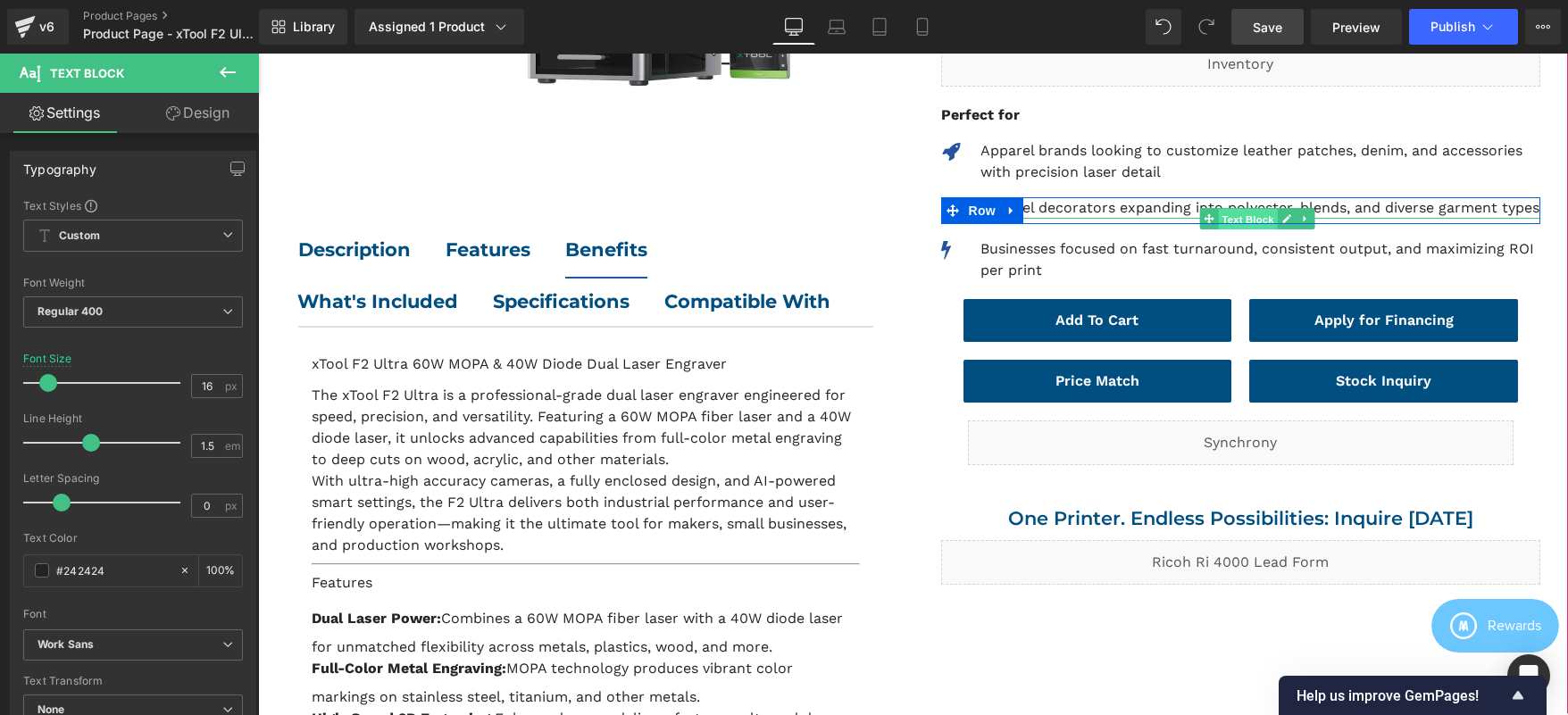
click at [1250, 211] on span "Text Block" at bounding box center [1248, 219] width 59 height 22
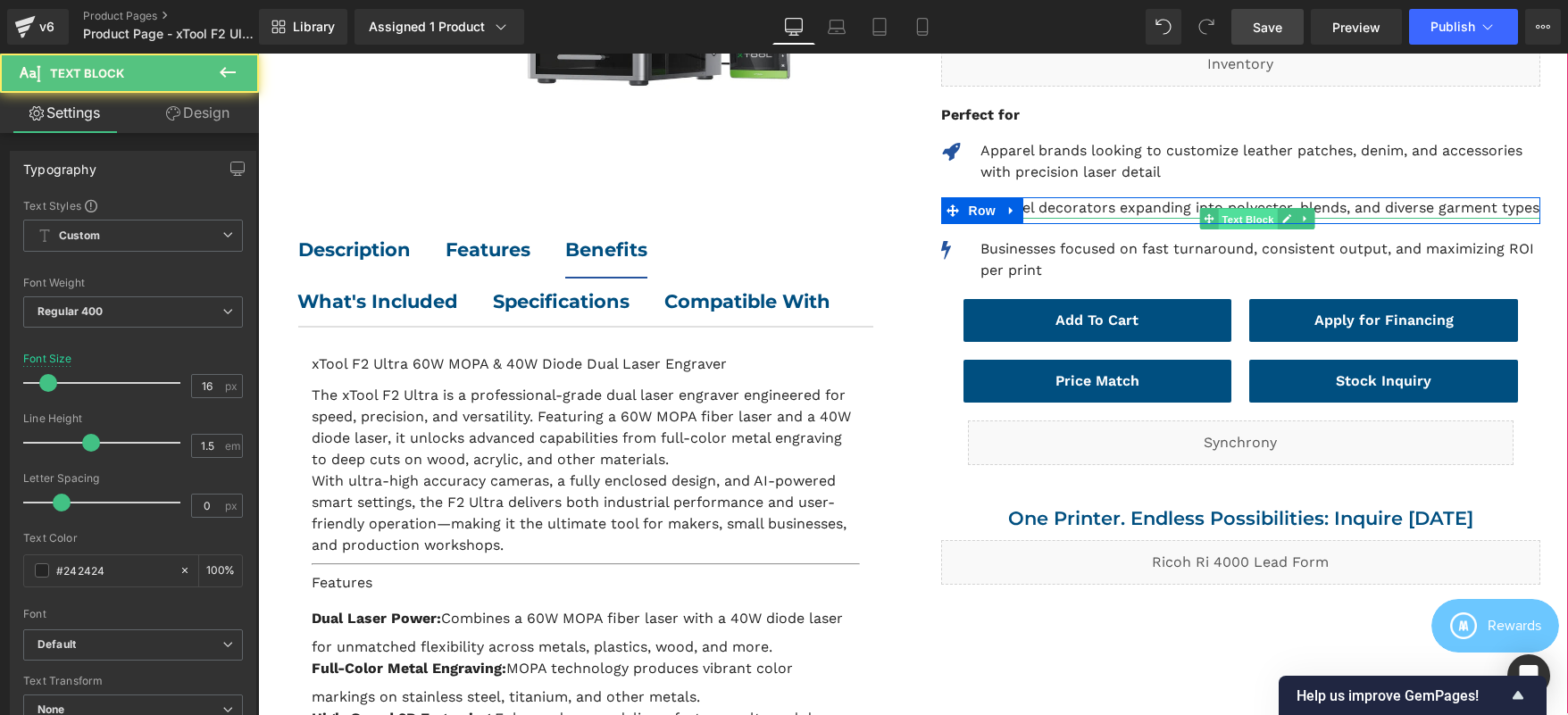
click at [1250, 211] on span "Text Block" at bounding box center [1248, 219] width 59 height 22
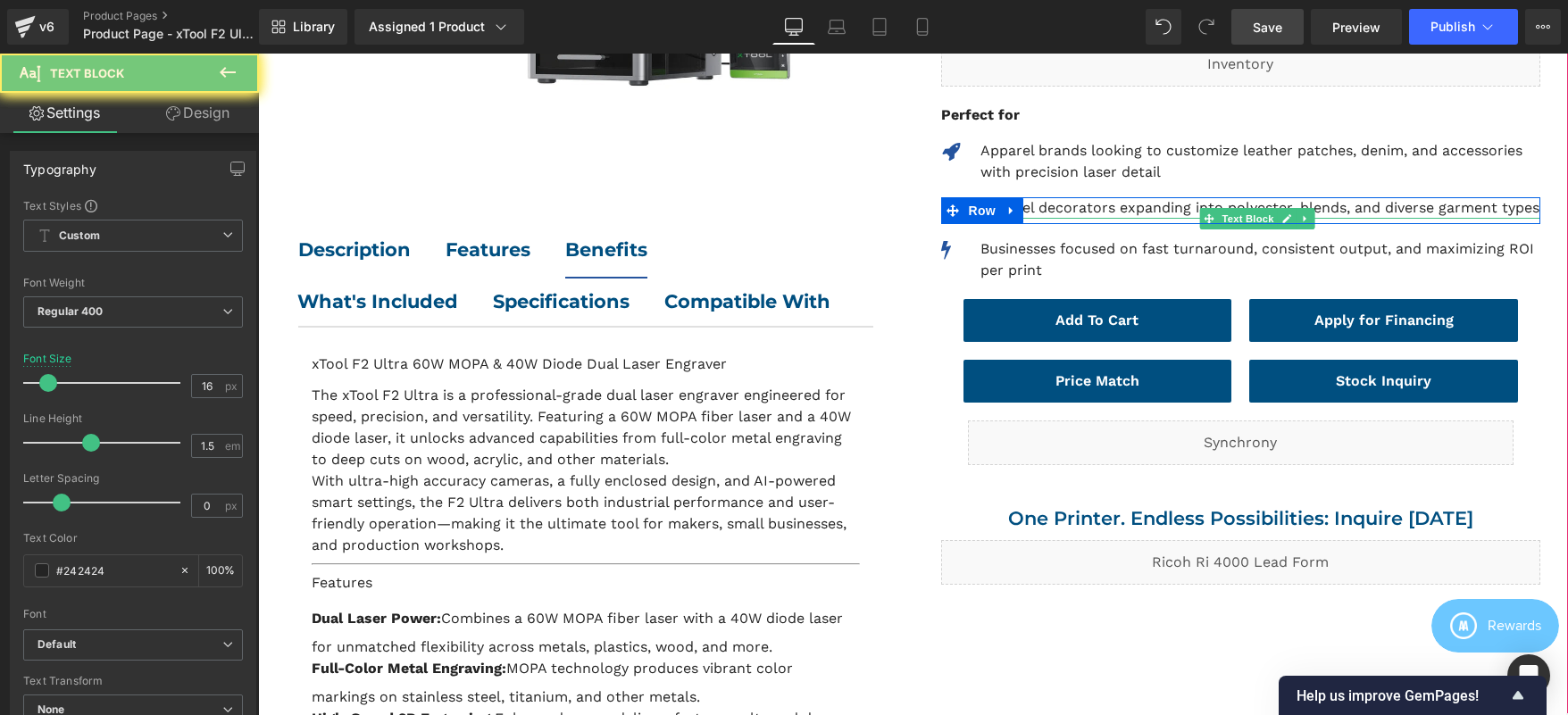
click at [1155, 210] on p "Apparel decorators expanding into polyester, blends, and diverse garment types" at bounding box center [1260, 207] width 560 height 22
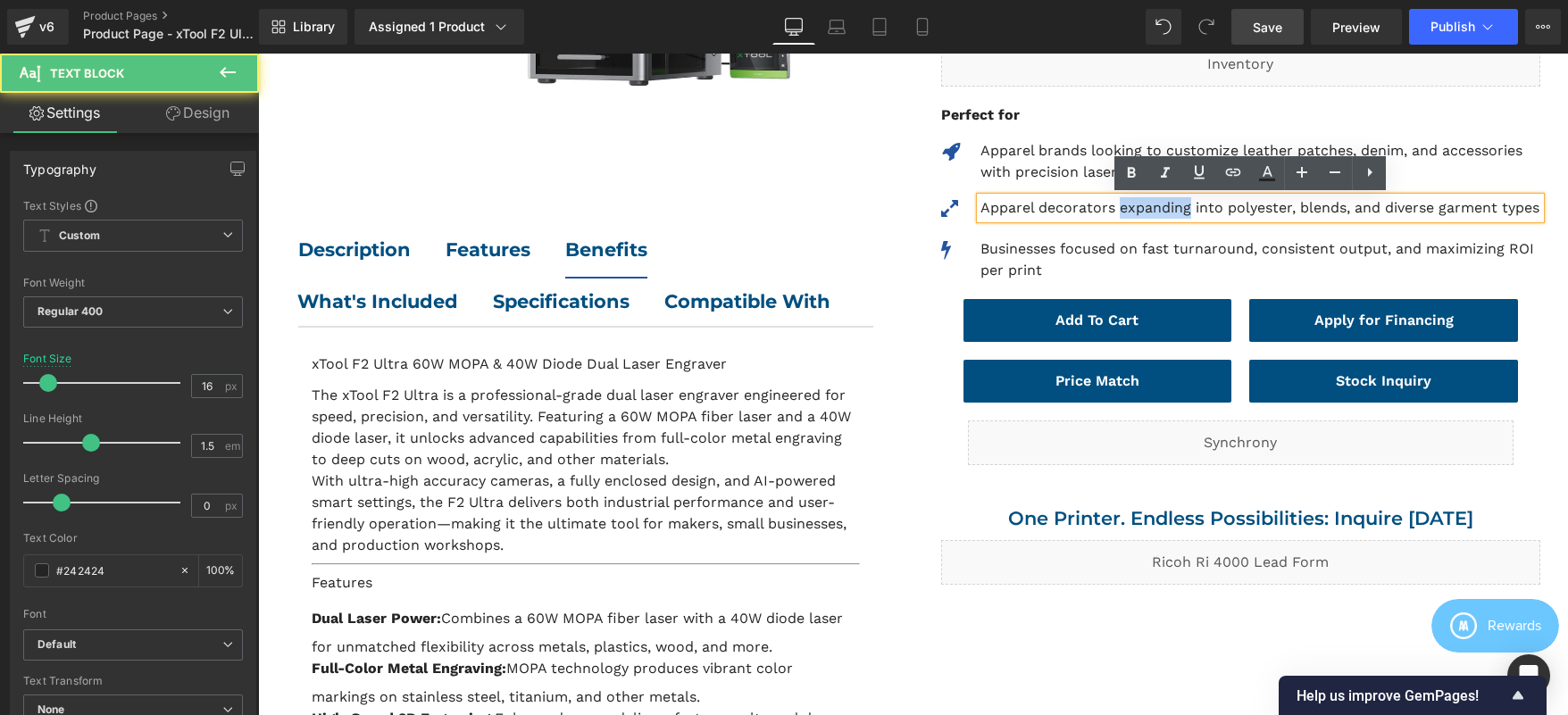
click at [1155, 210] on p "Apparel decorators expanding into polyester, blends, and diverse garment types" at bounding box center [1260, 207] width 560 height 22
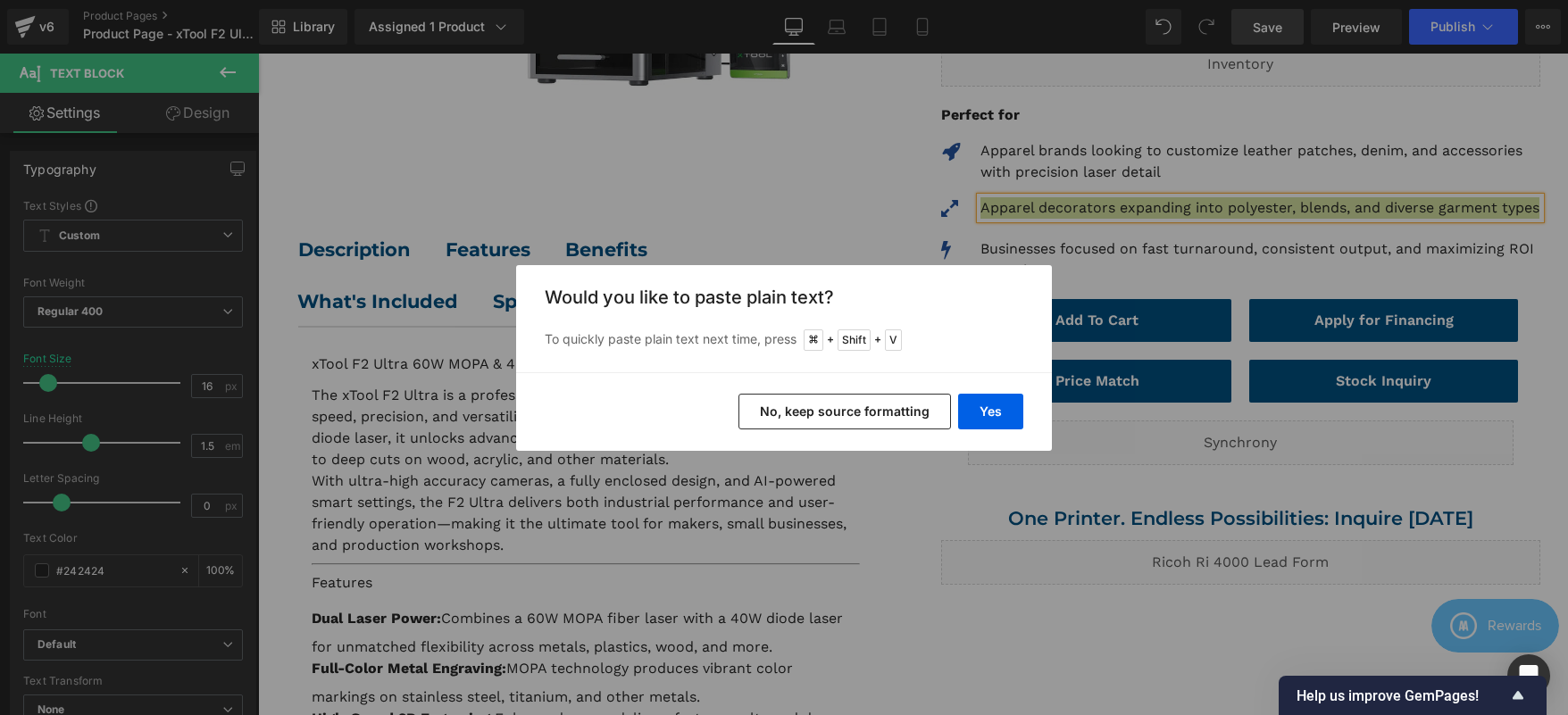
click at [866, 409] on button "No, keep source formatting" at bounding box center [845, 412] width 213 height 36
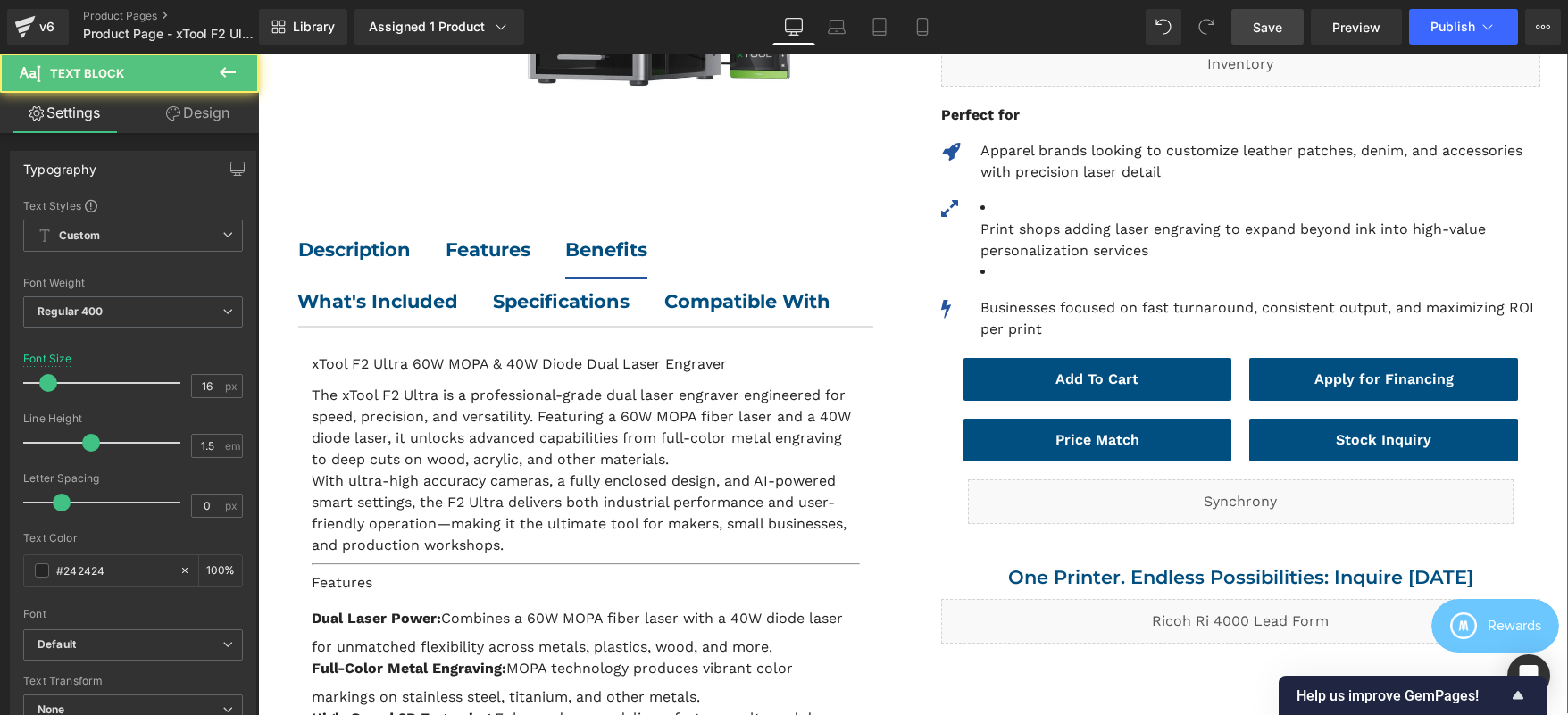
click at [1039, 262] on li at bounding box center [1260, 272] width 560 height 22
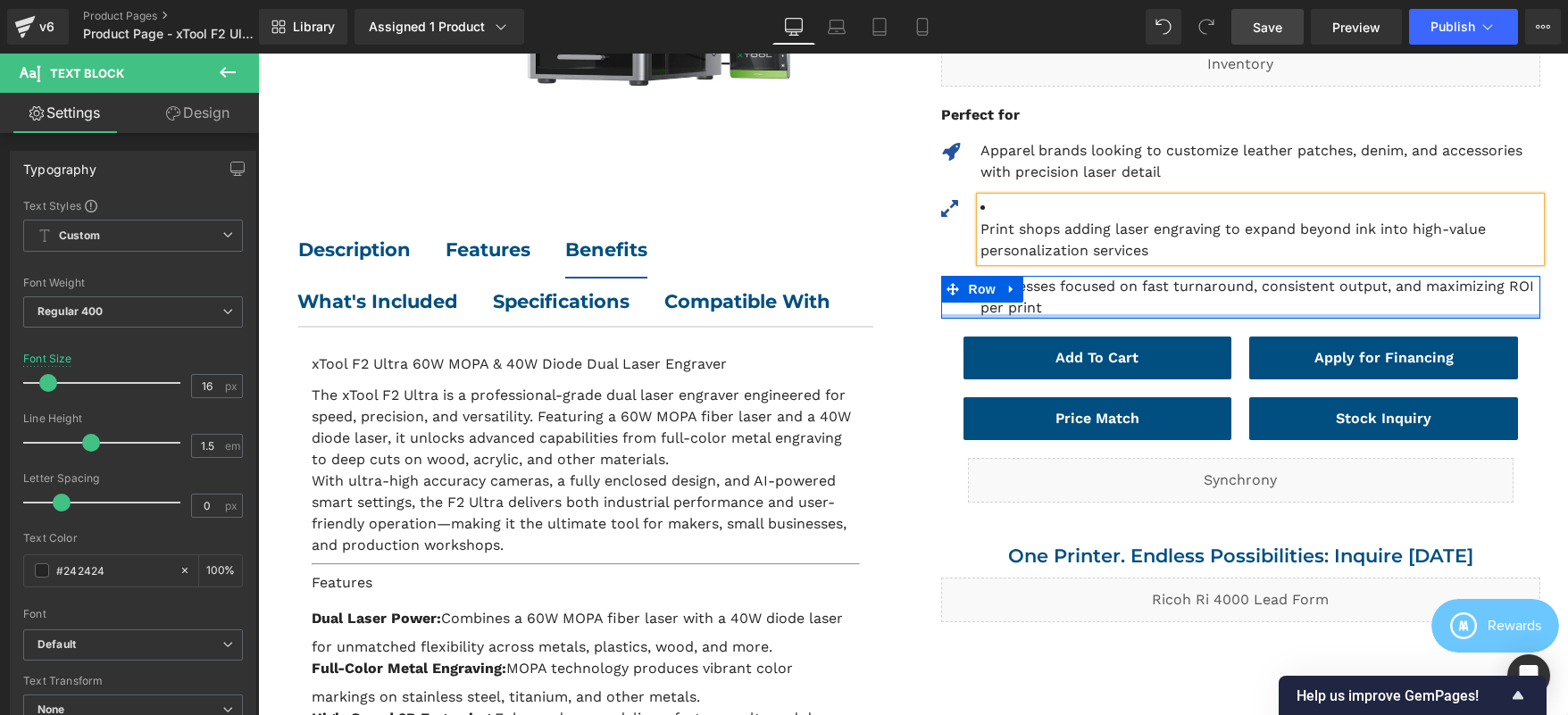
click at [1092, 315] on div at bounding box center [1241, 317] width 600 height 5
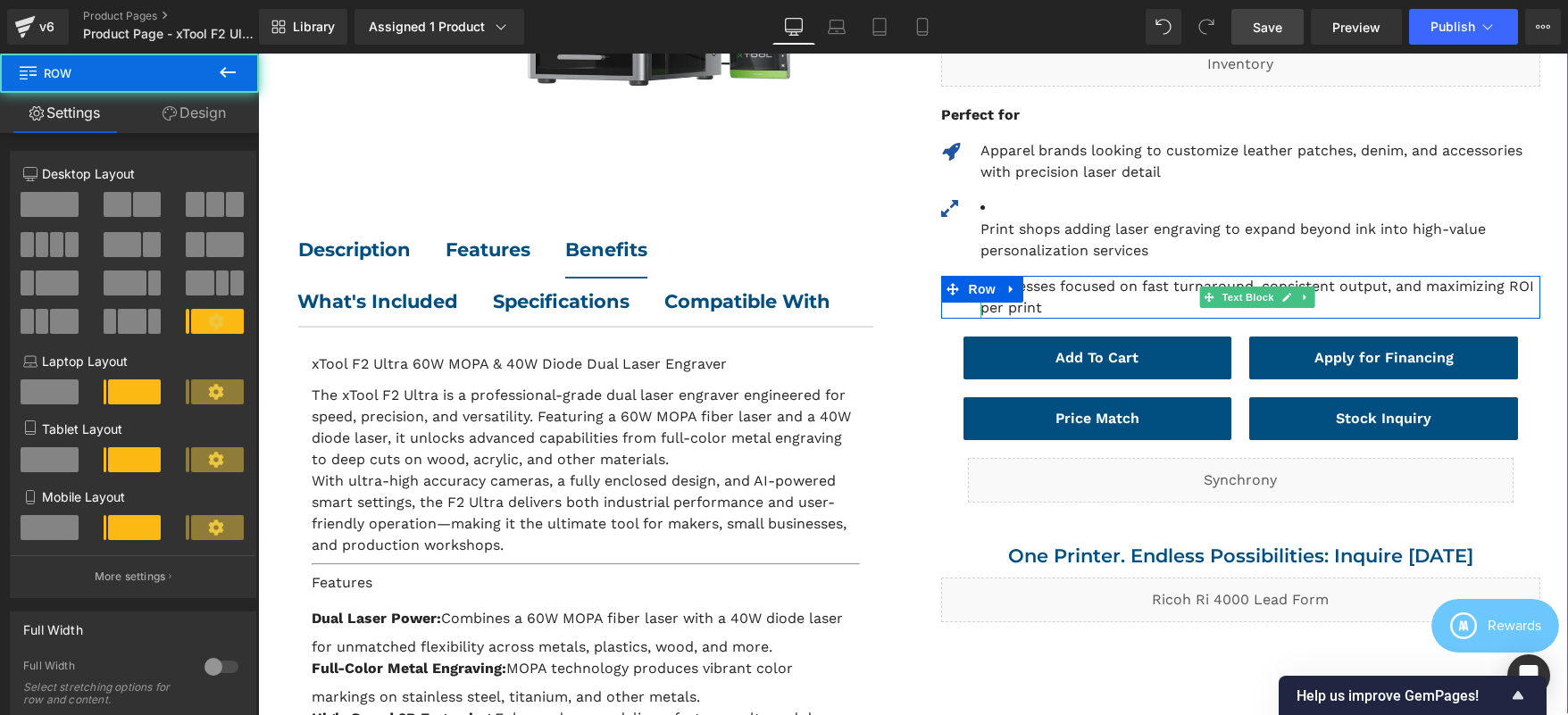
click at [1085, 276] on p "Businesses focused on fast turnaround, consistent output, and maximizing ROI pe…" at bounding box center [1260, 297] width 560 height 42
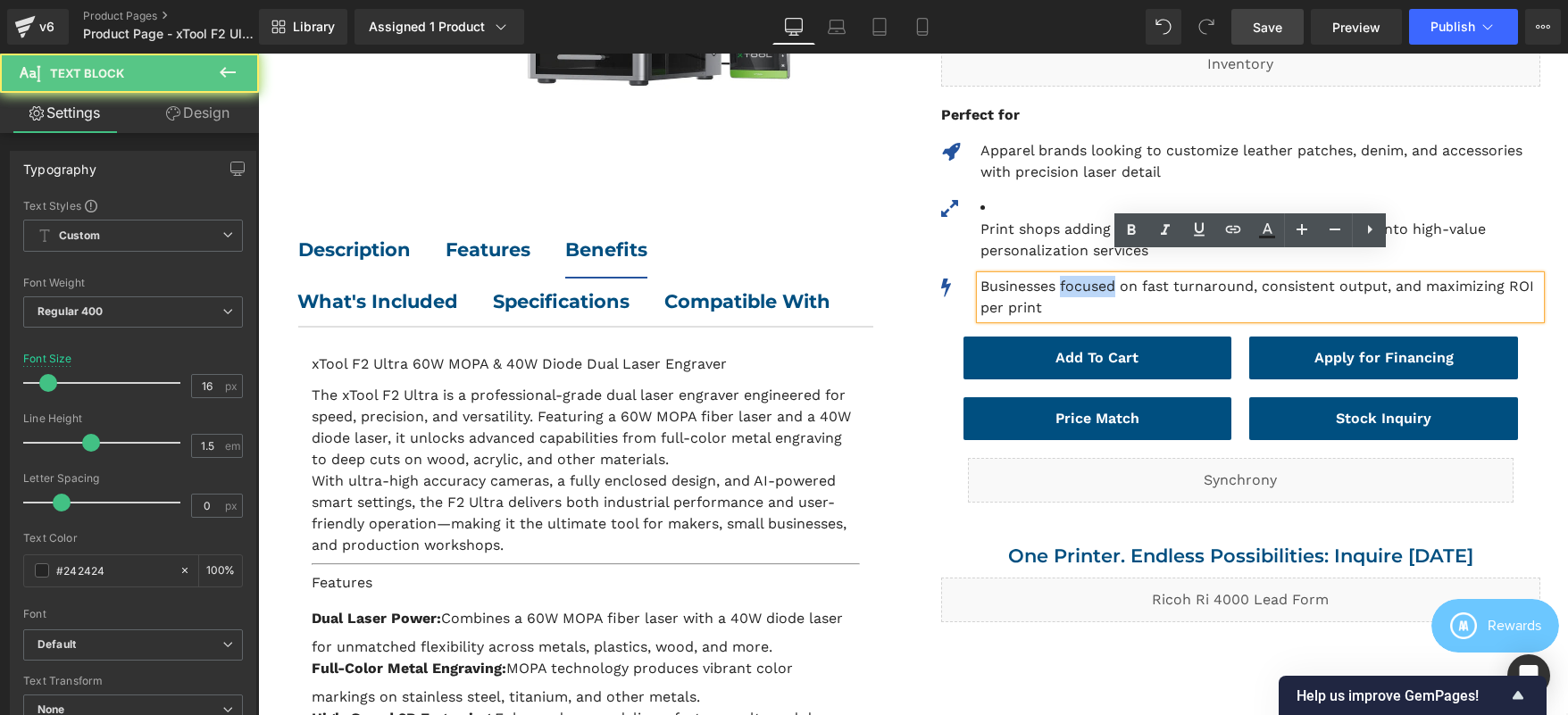
click at [1085, 276] on p "Businesses focused on fast turnaround, consistent output, and maximizing ROI pe…" at bounding box center [1260, 297] width 560 height 42
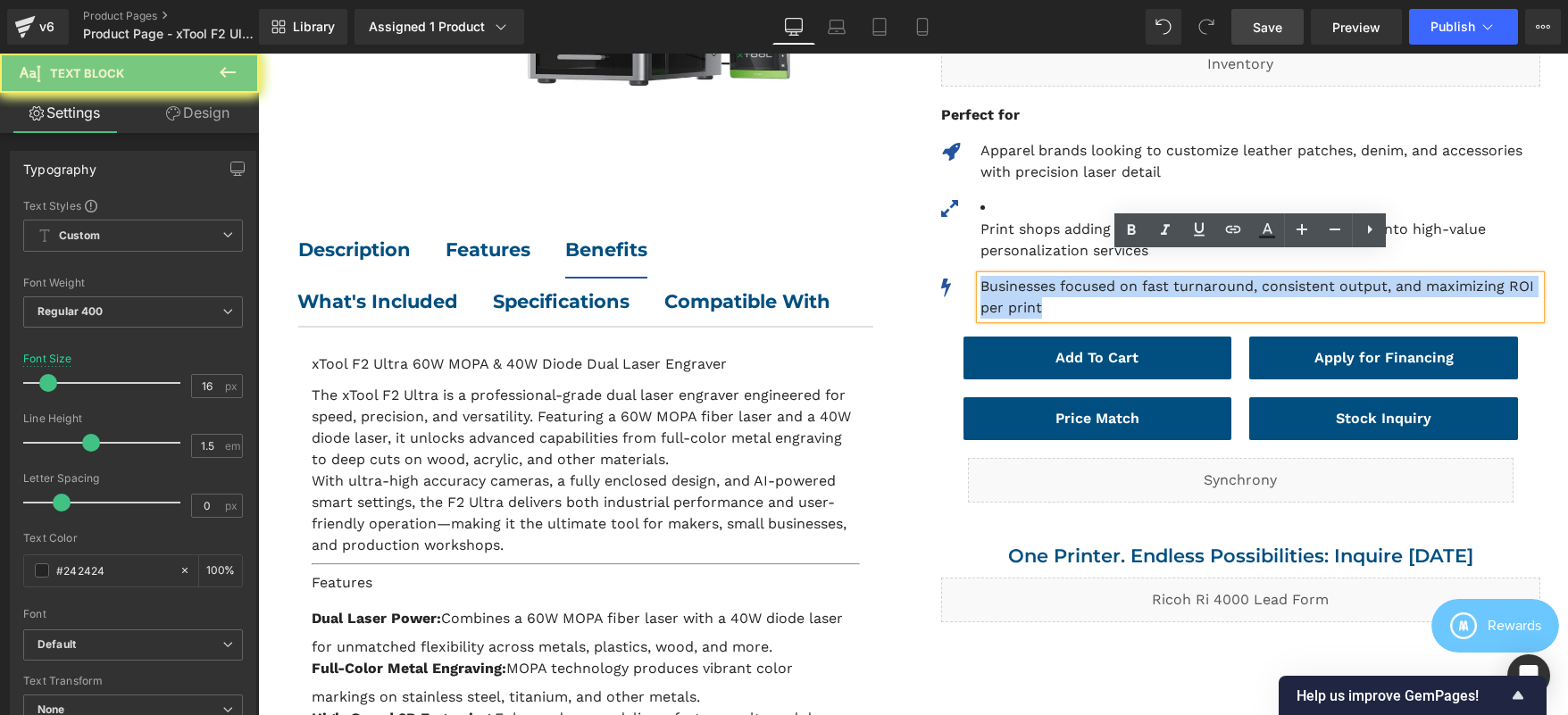
click at [1085, 276] on p "Businesses focused on fast turnaround, consistent output, and maximizing ROI pe…" at bounding box center [1260, 297] width 560 height 42
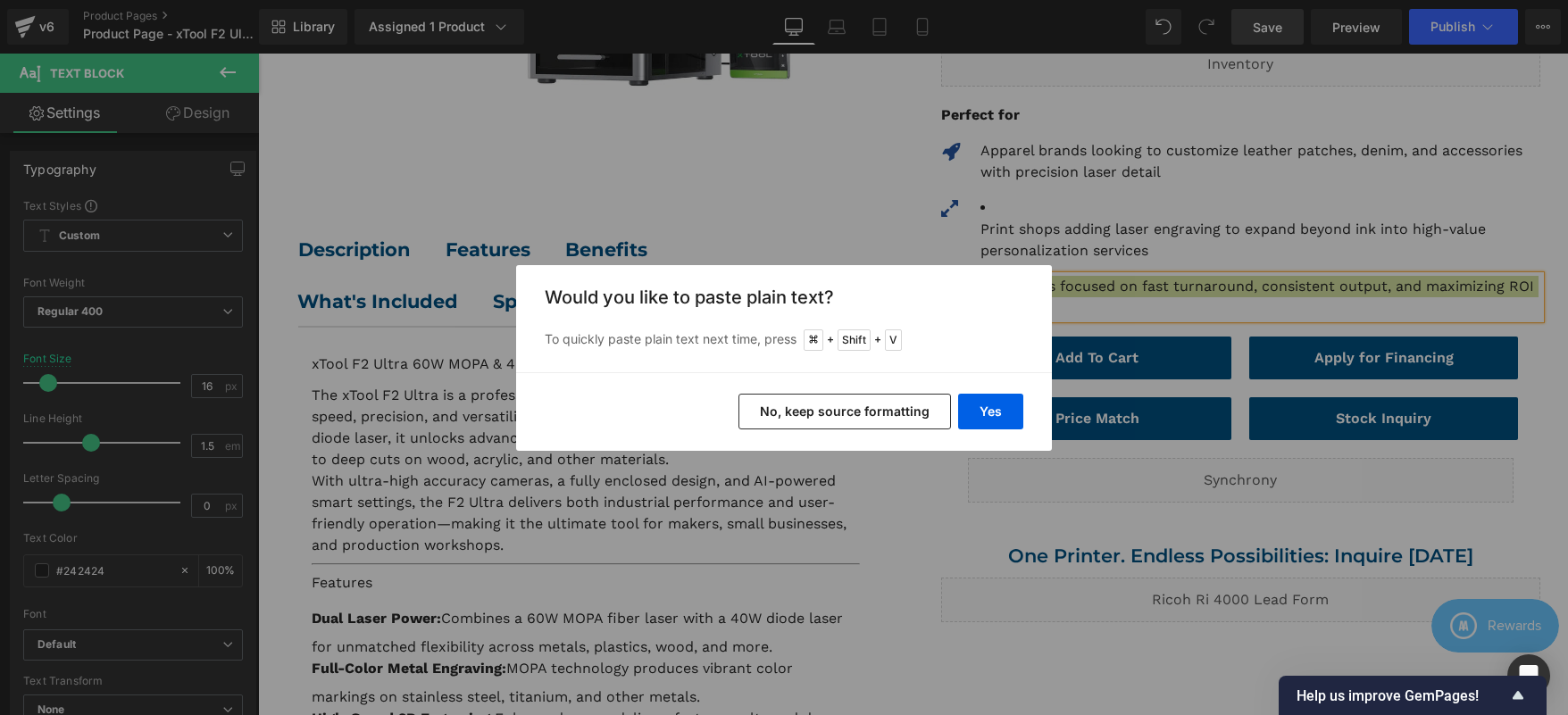
click at [908, 403] on button "No, keep source formatting" at bounding box center [845, 412] width 213 height 36
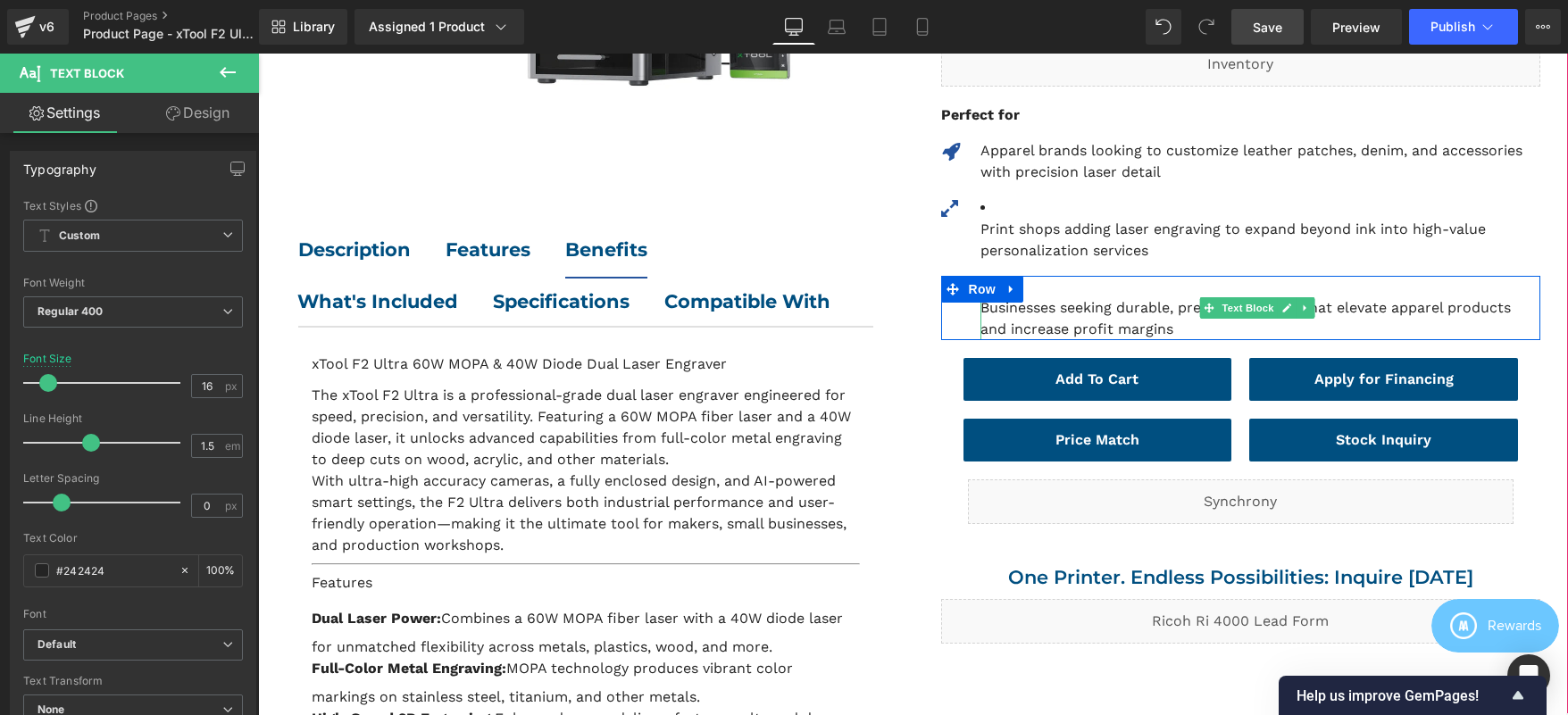
click at [1037, 276] on li "Businesses seeking durable, premium finishes that elevate apparel products and …" at bounding box center [1260, 308] width 560 height 64
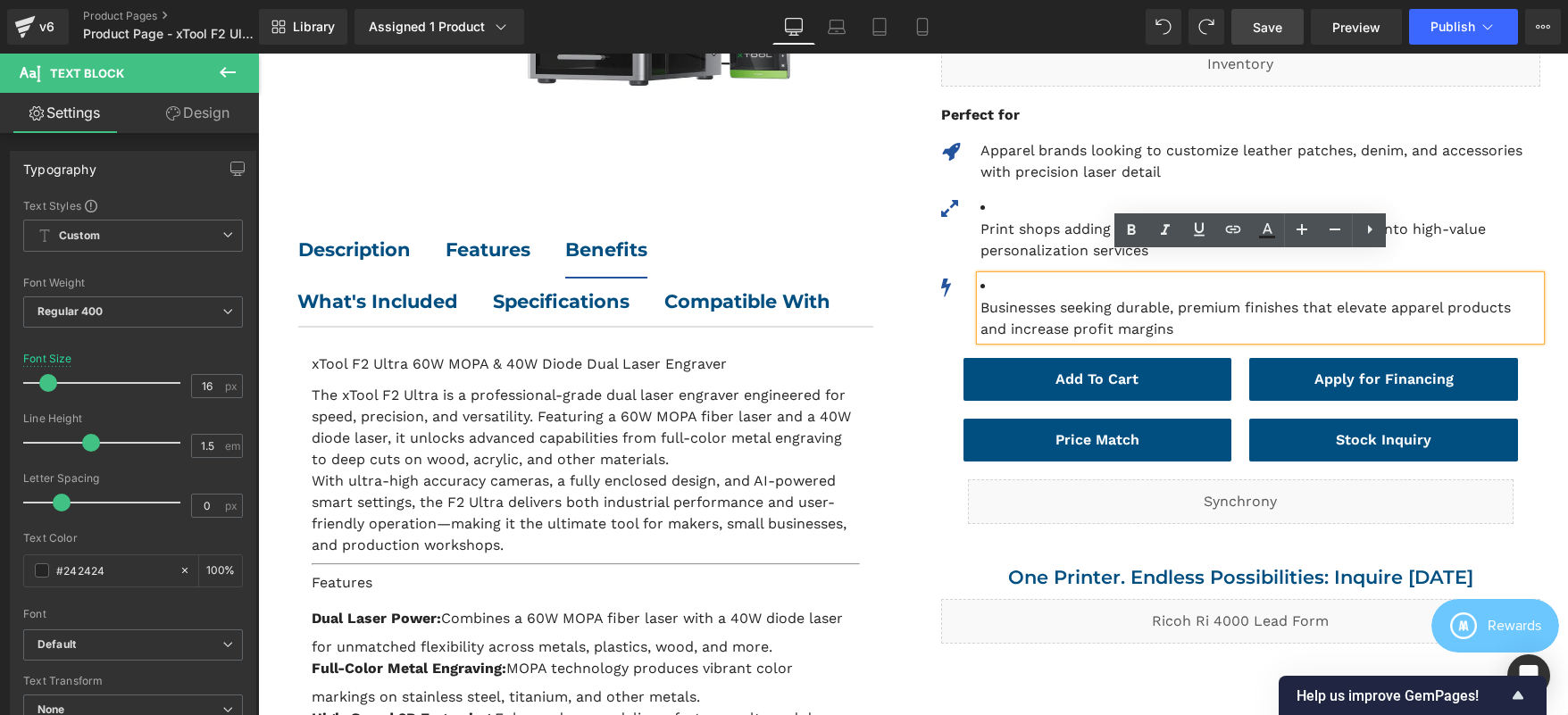
click at [1118, 276] on li "Businesses seeking durable, premium finishes that elevate apparel products and …" at bounding box center [1260, 308] width 560 height 64
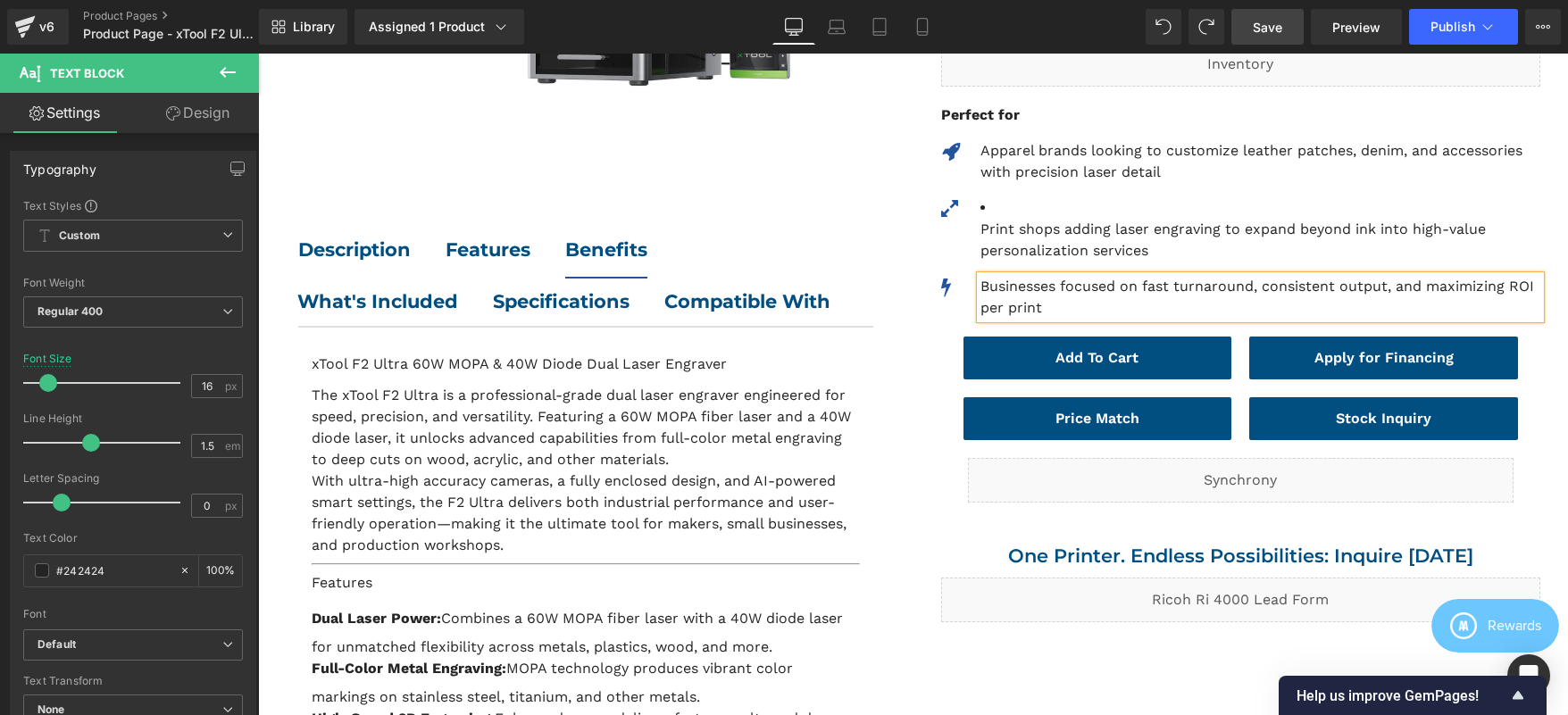
click at [1104, 276] on p "Businesses focused on fast turnaround, consistent output, and maximizing ROI pe…" at bounding box center [1260, 297] width 560 height 42
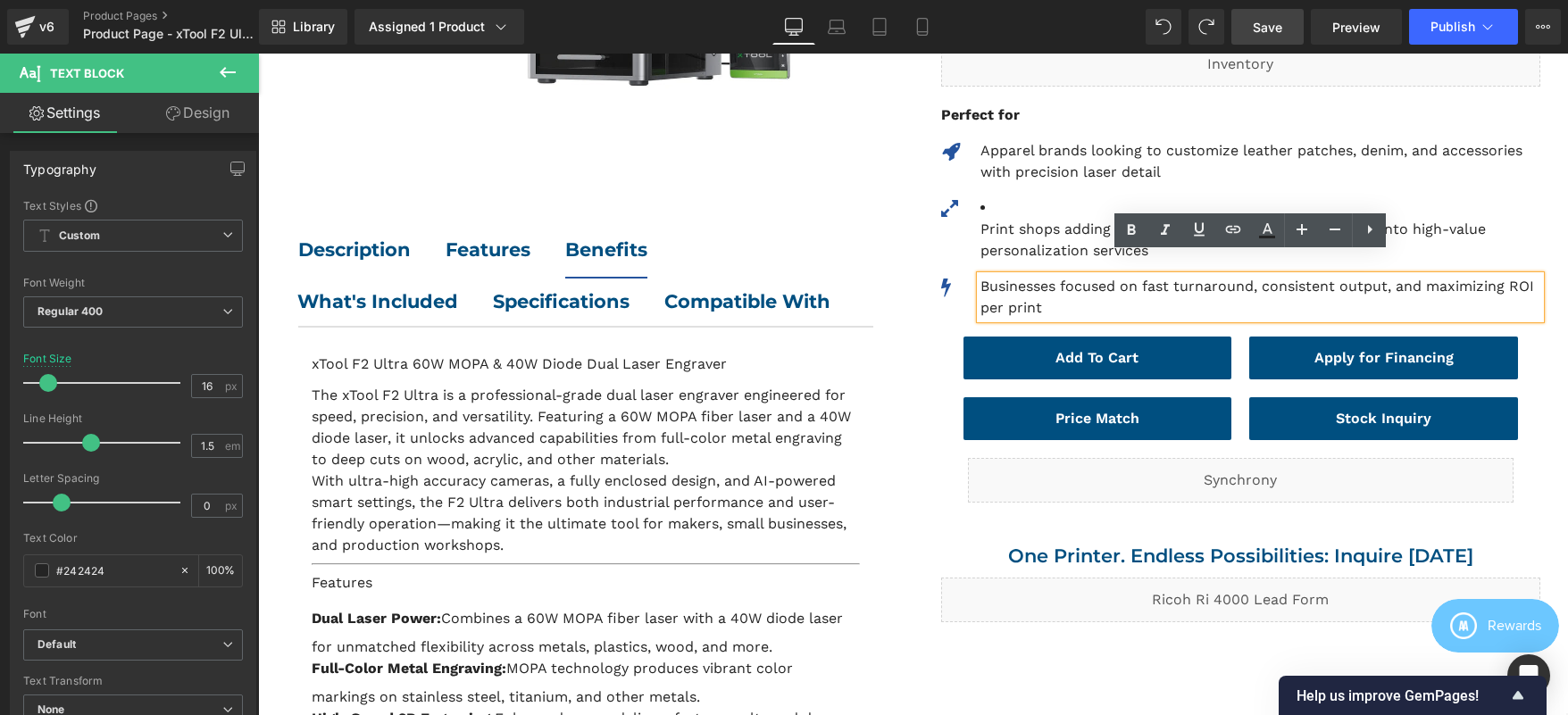
click at [1434, 276] on p "Businesses focused on fast turnaround, consistent output, and maximizing ROI pe…" at bounding box center [1260, 297] width 560 height 42
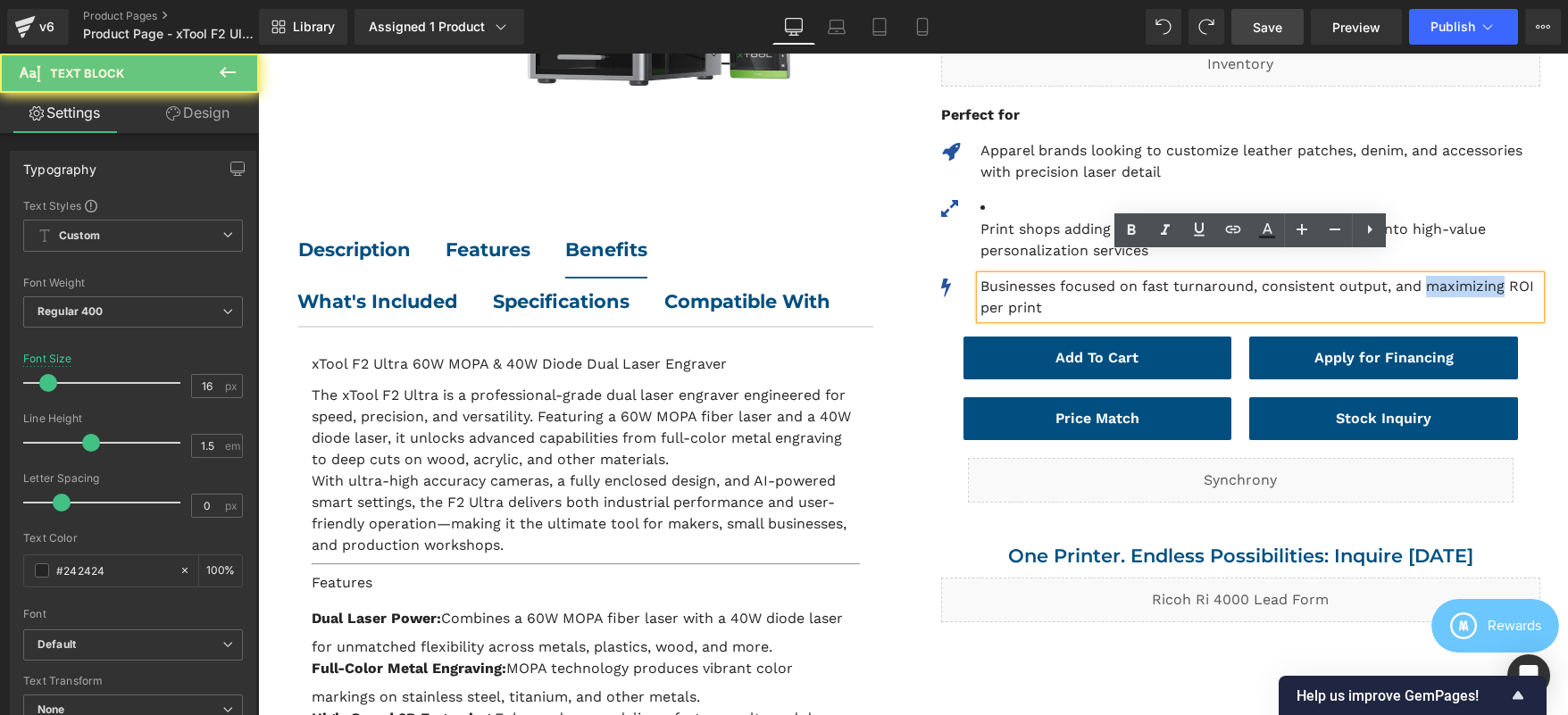
click at [1434, 276] on p "Businesses focused on fast turnaround, consistent output, and maximizing ROI pe…" at bounding box center [1260, 297] width 560 height 42
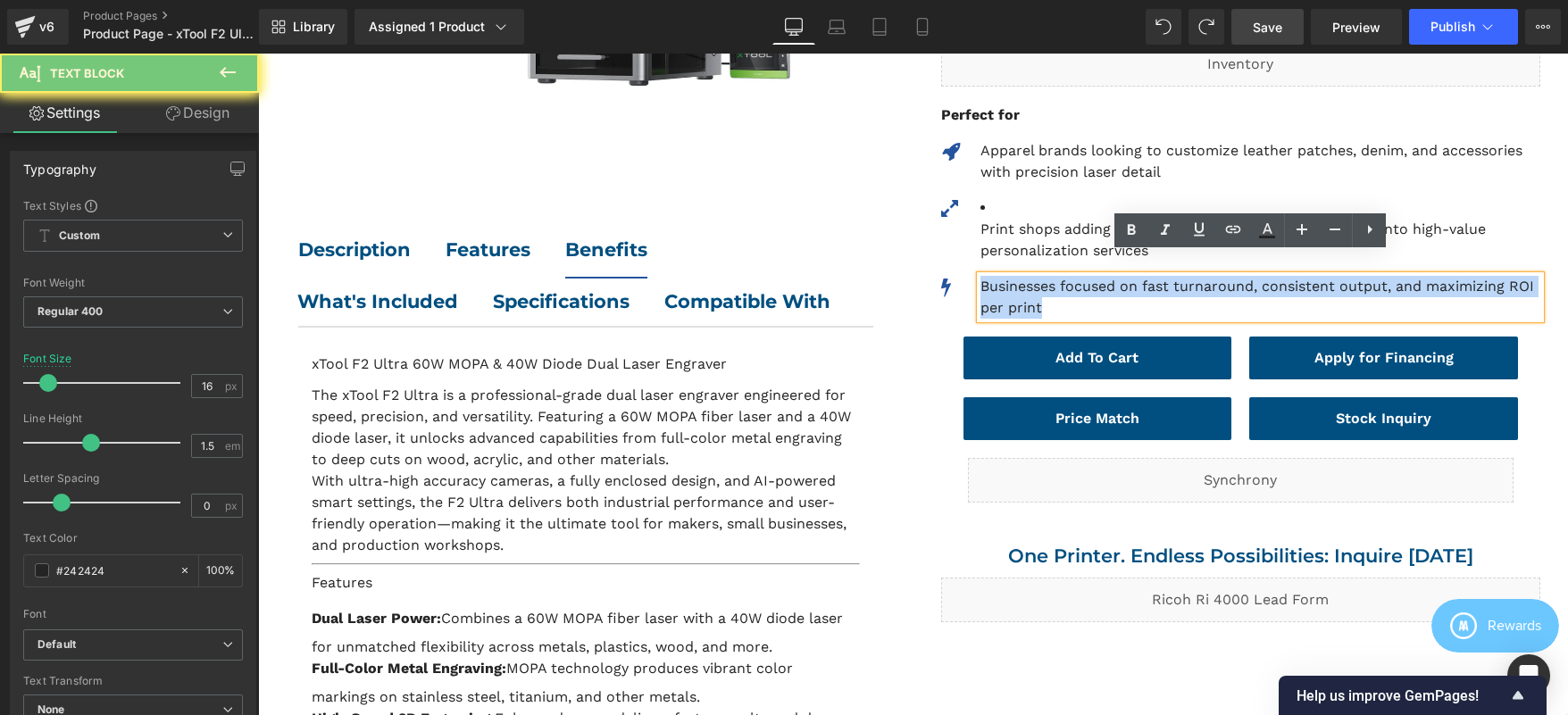
click at [1434, 276] on p "Businesses focused on fast turnaround, consistent output, and maximizing ROI pe…" at bounding box center [1260, 297] width 560 height 42
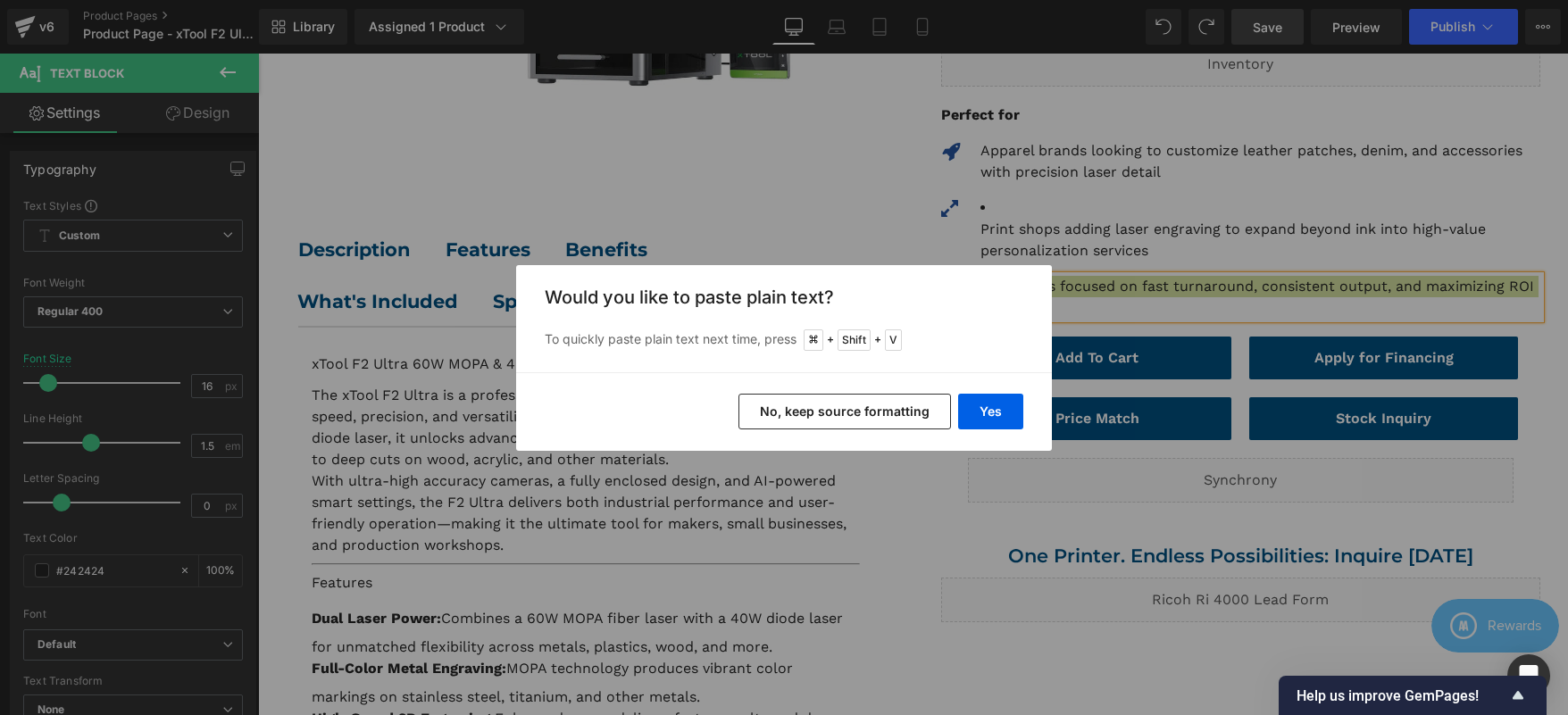
click at [783, 407] on button "No, keep source formatting" at bounding box center [845, 412] width 213 height 36
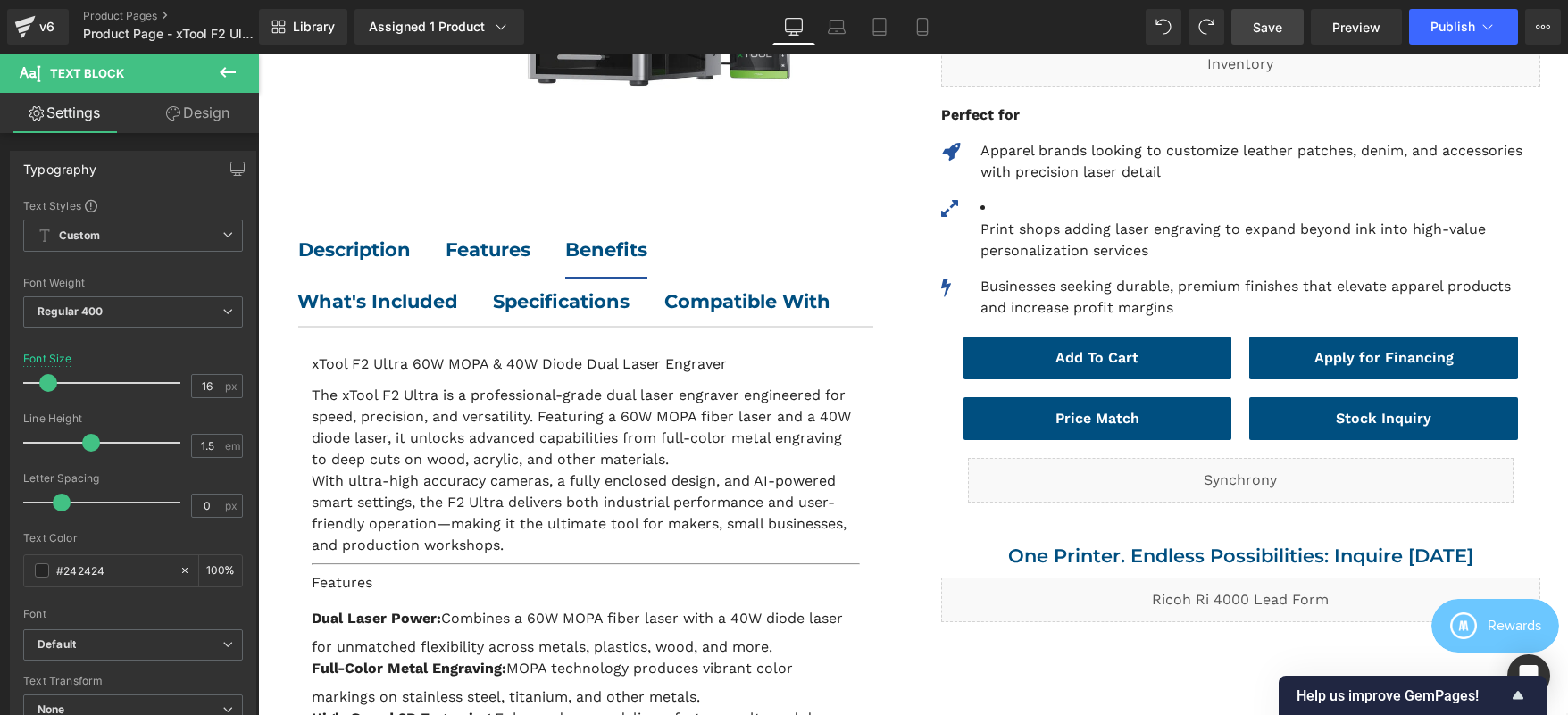
click at [1283, 24] on link "Save" at bounding box center [1267, 26] width 73 height 36
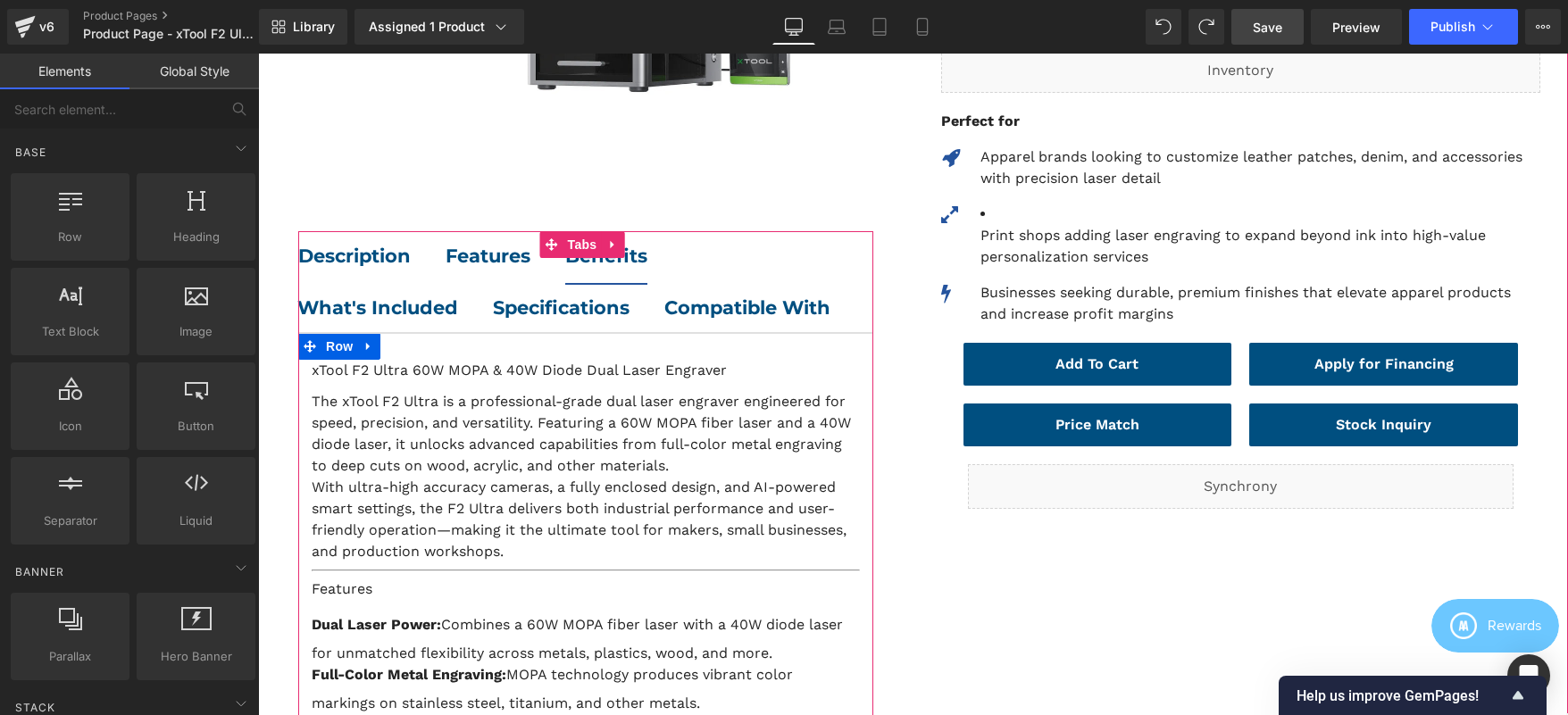
scroll to position [561, 0]
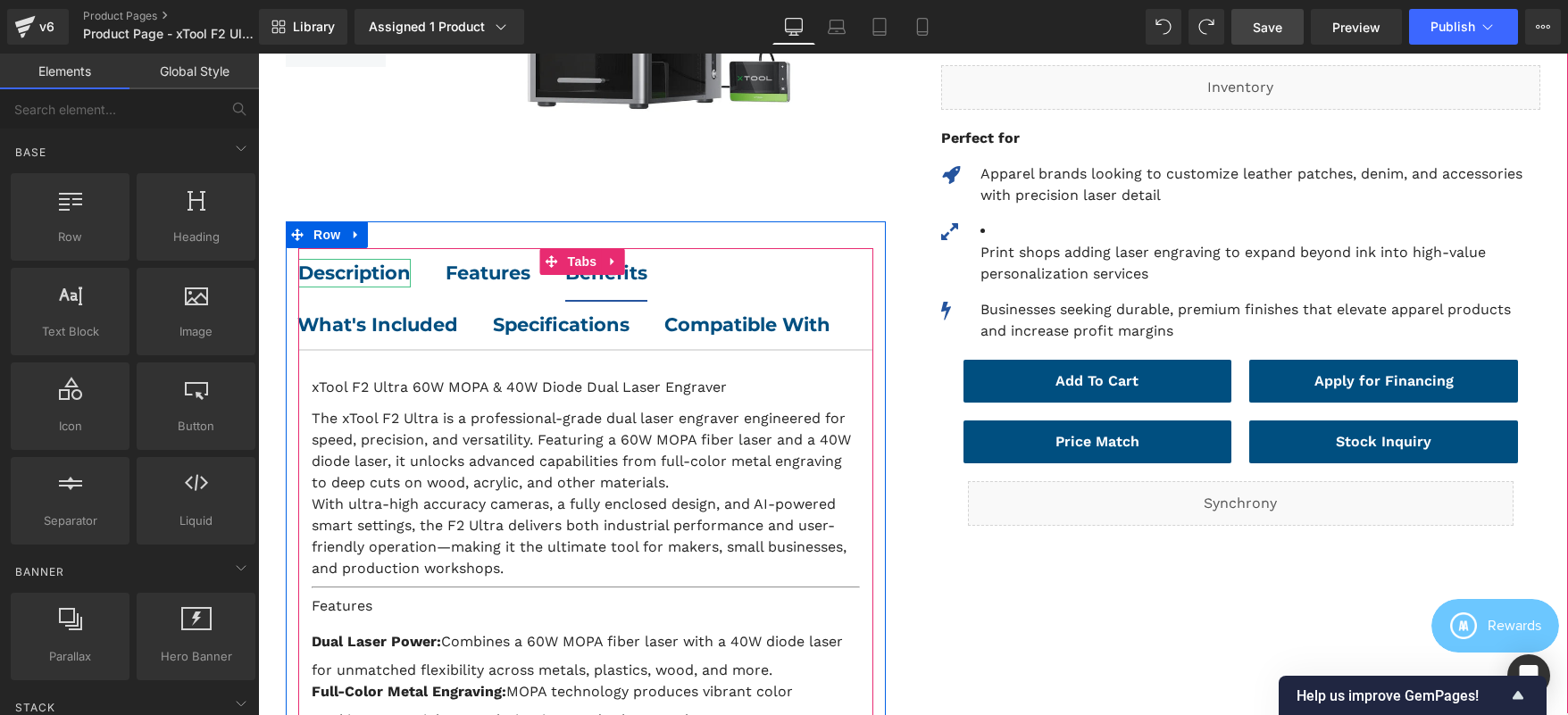
click at [336, 270] on strong "Description" at bounding box center [353, 273] width 112 height 23
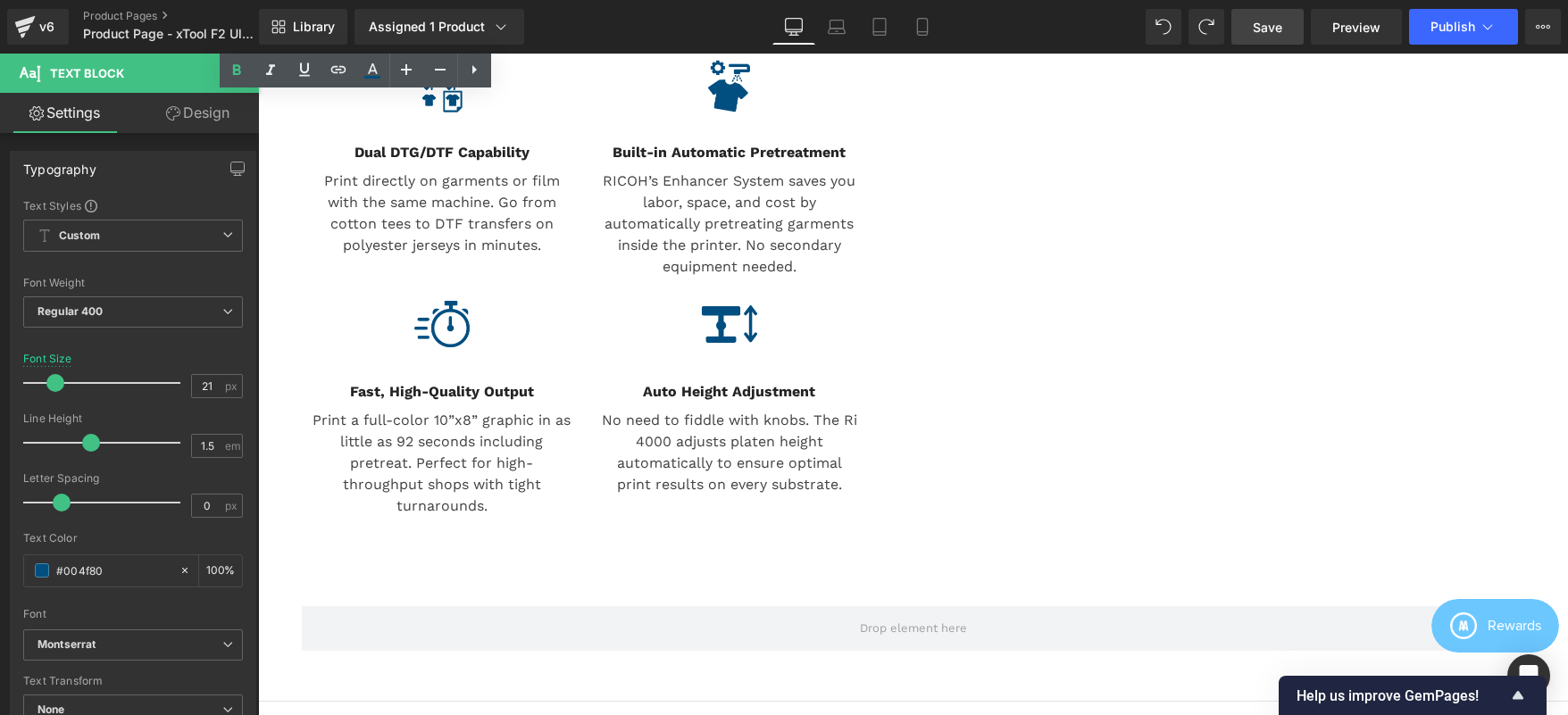
scroll to position [1167, 0]
click at [689, 403] on div "Auto Height Adjustment Text Block" at bounding box center [729, 393] width 261 height 22
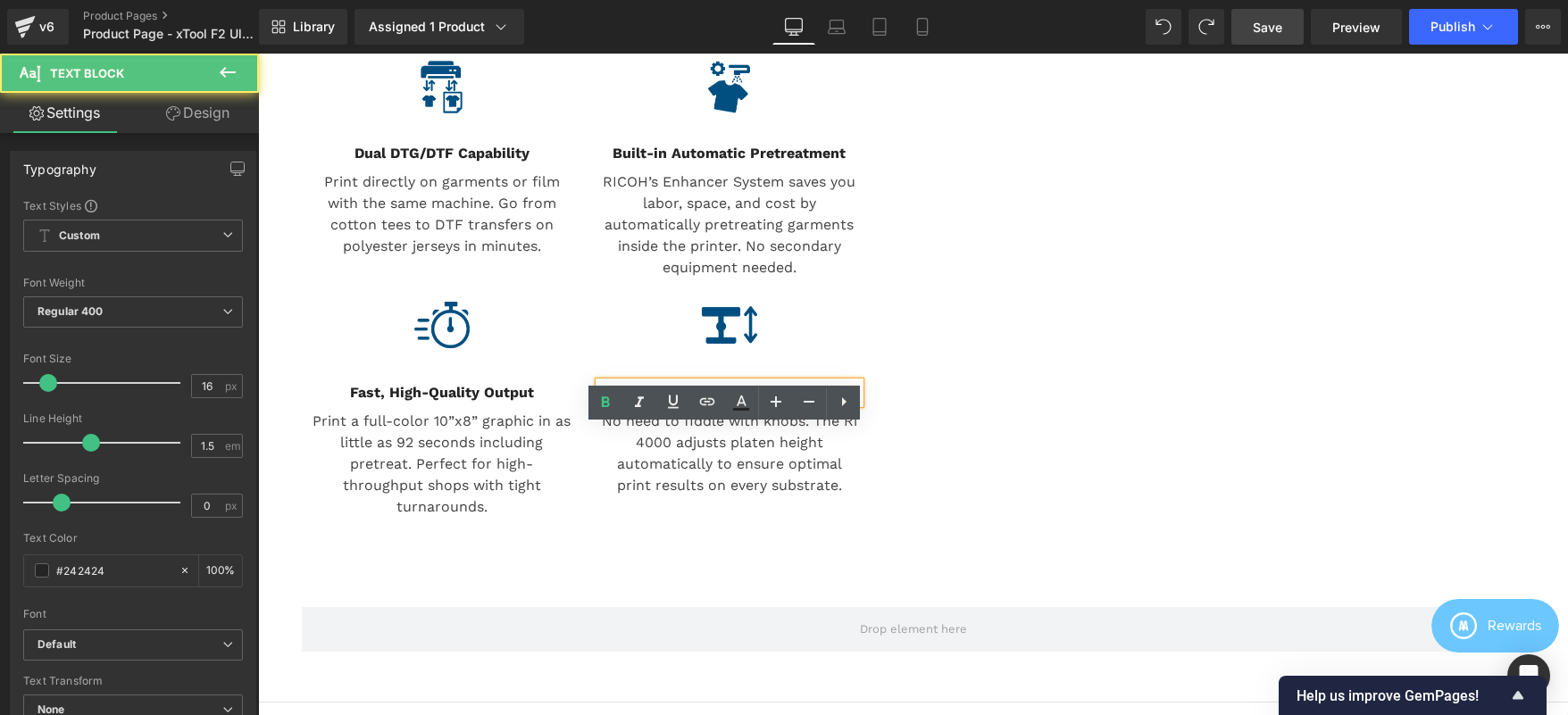
click at [697, 403] on div "Auto Height Adjustment" at bounding box center [729, 393] width 261 height 22
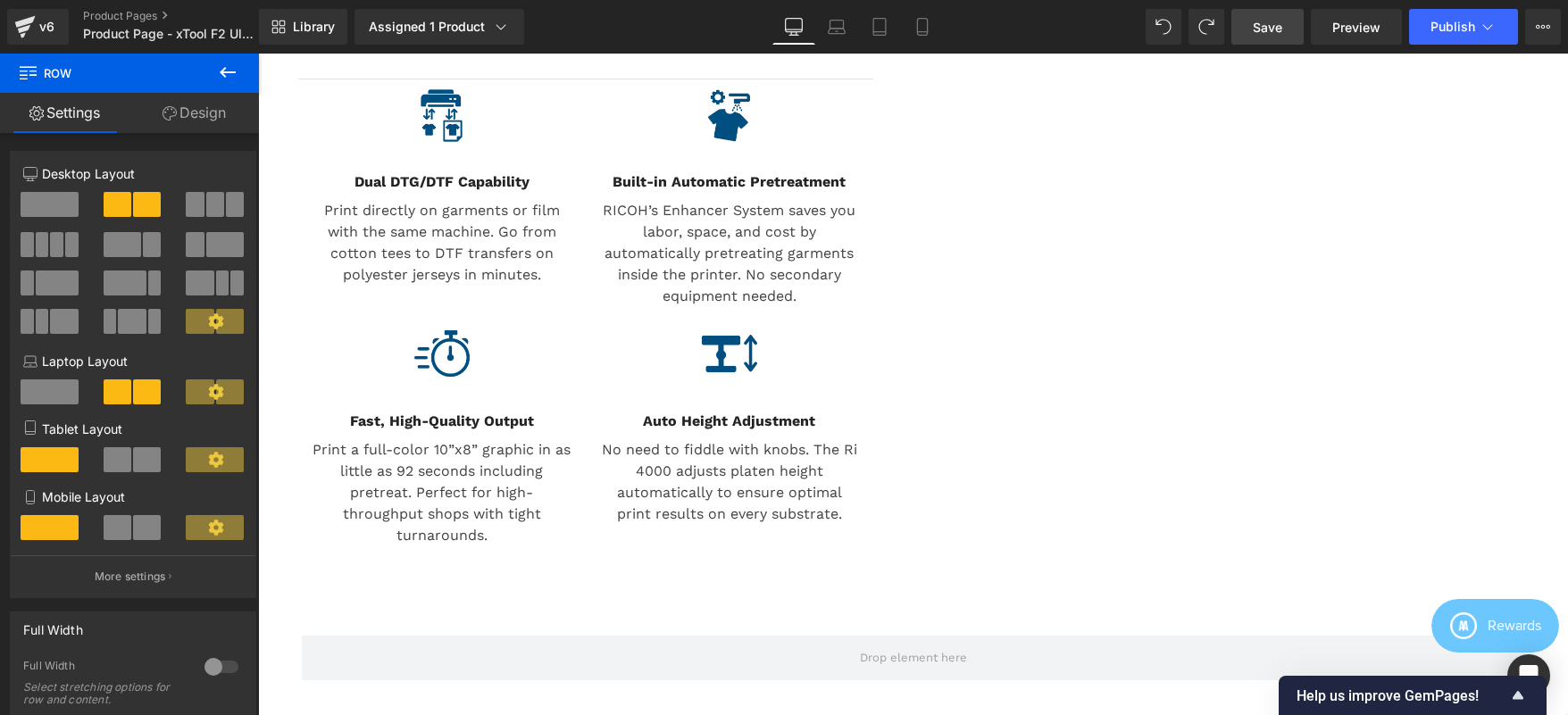
scroll to position [1138, 0]
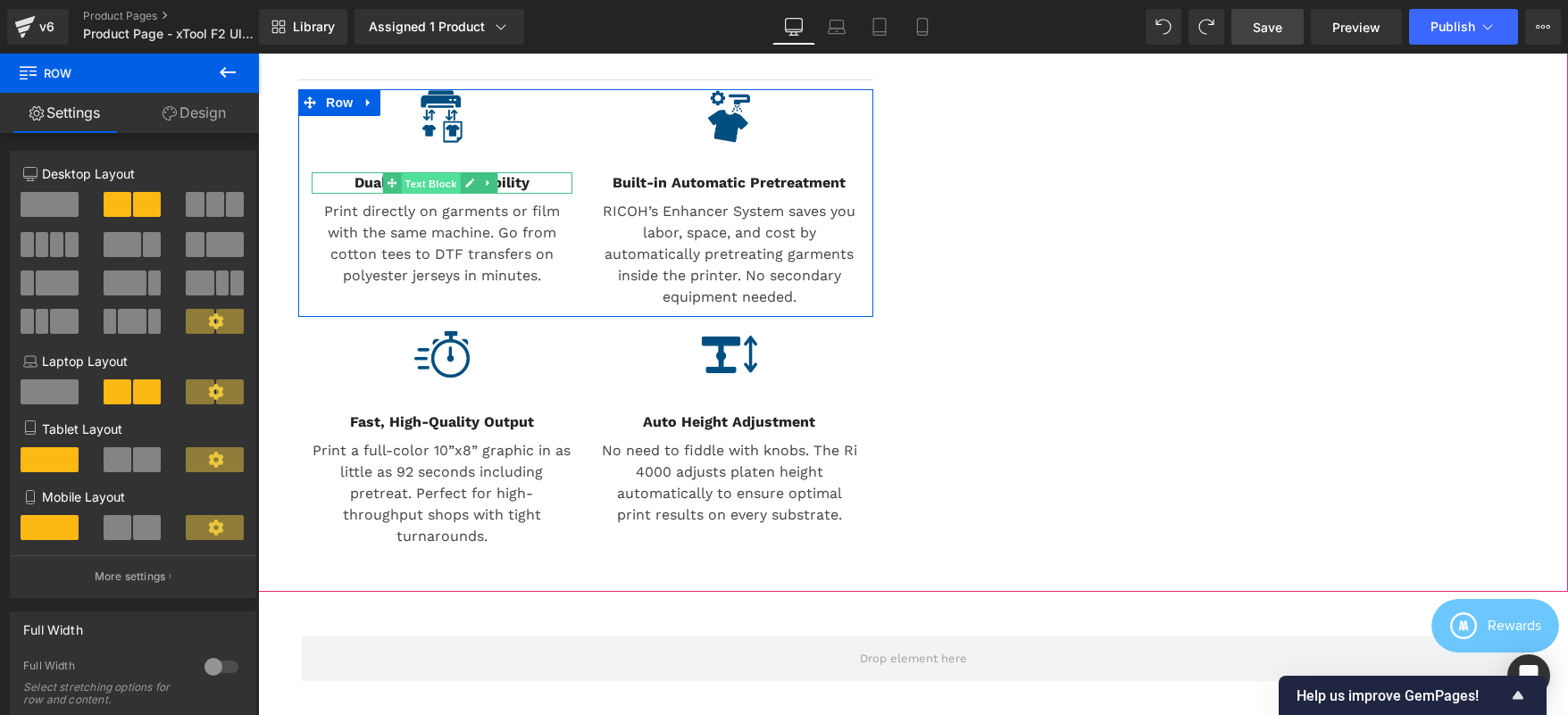
click at [405, 195] on span "Text Block" at bounding box center [430, 184] width 59 height 22
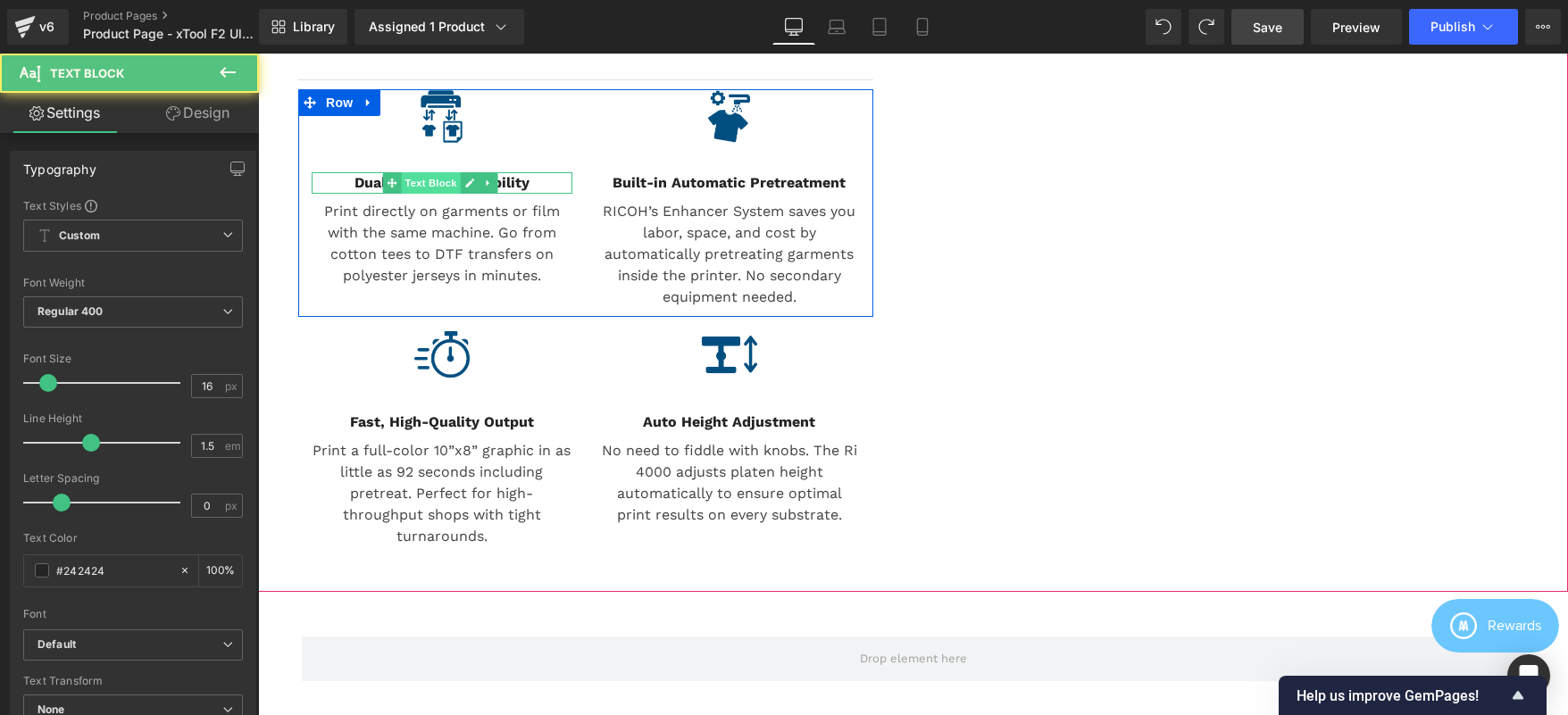
click at [405, 194] on span "Text Block" at bounding box center [430, 183] width 59 height 22
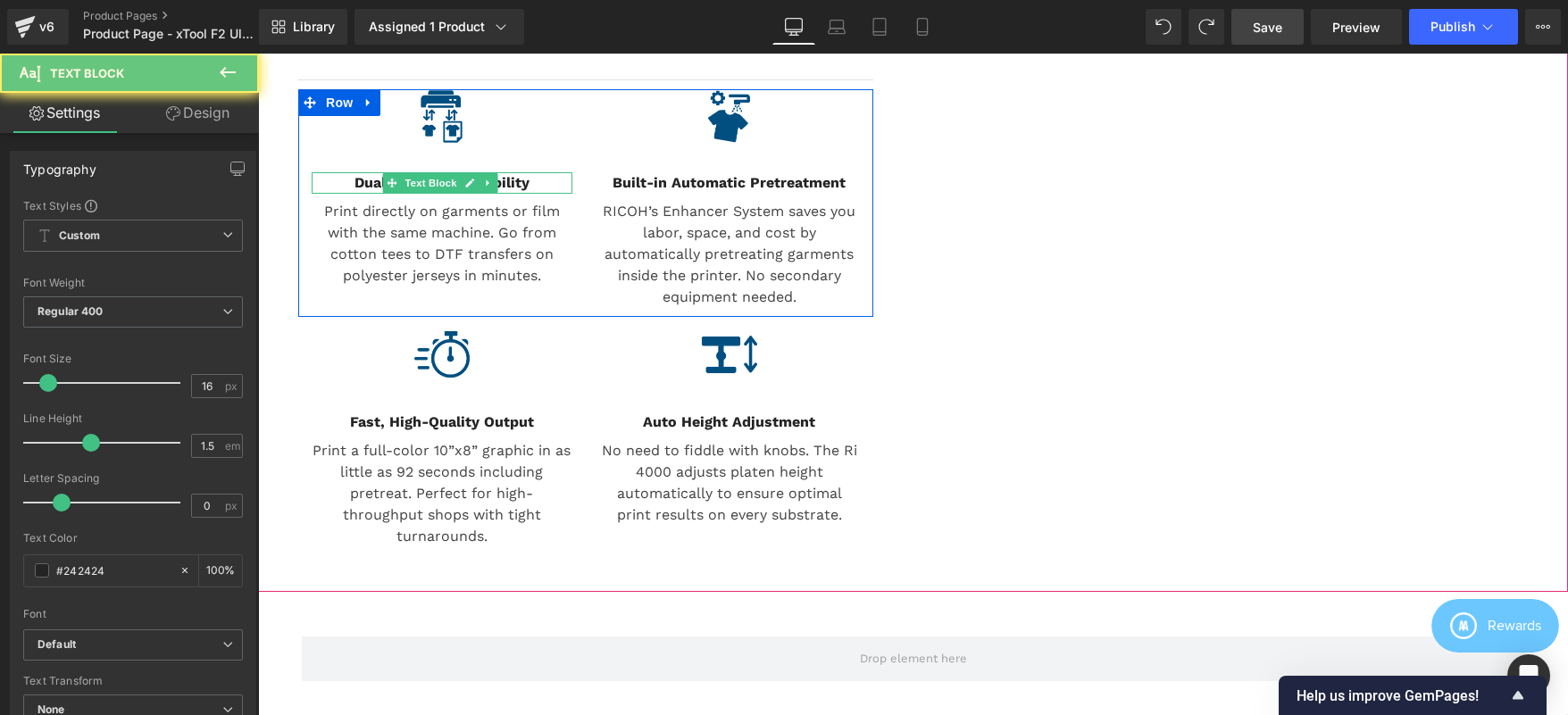
click at [367, 191] on b "Dual DTG/DTF Capability" at bounding box center [442, 183] width 175 height 17
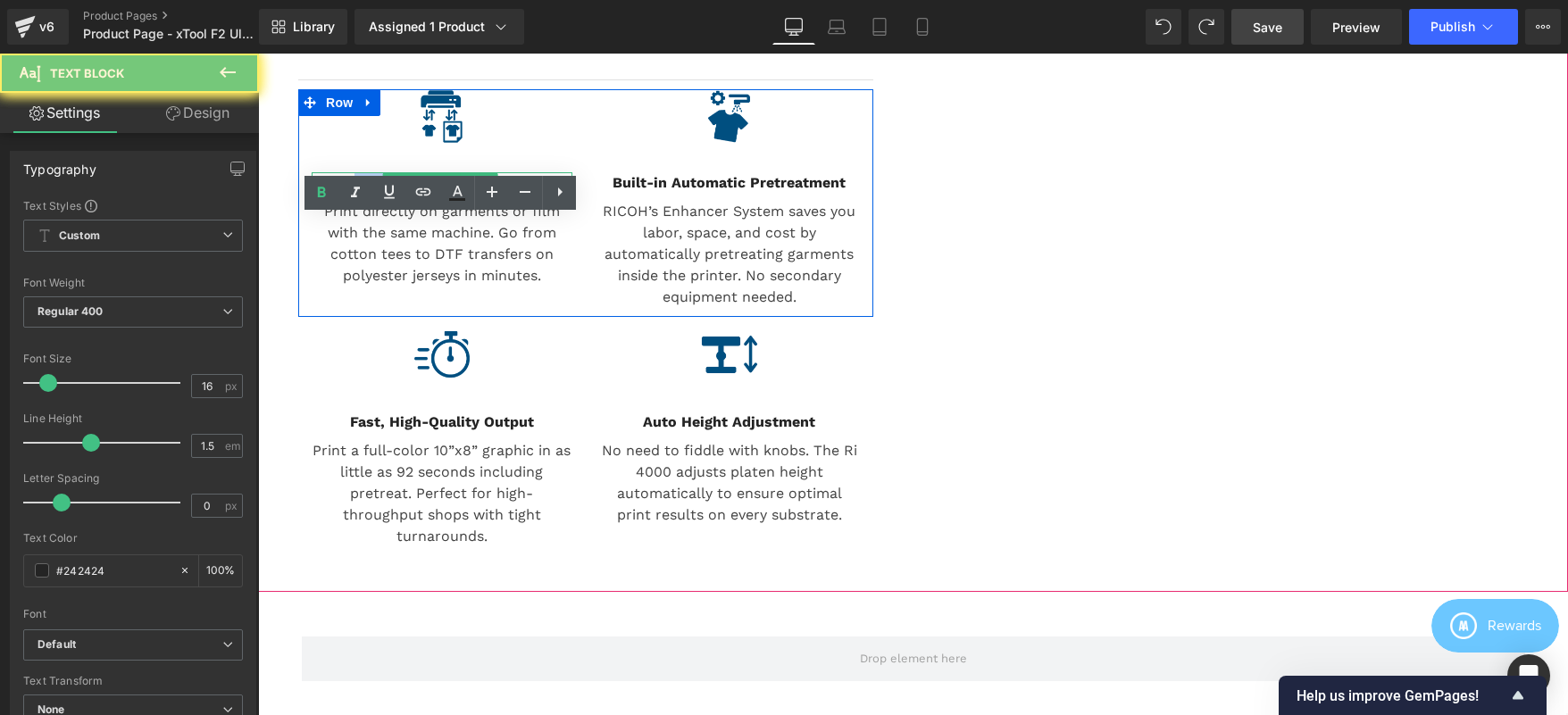
click at [367, 191] on b "Dual DTG/DTF Capability" at bounding box center [442, 183] width 175 height 17
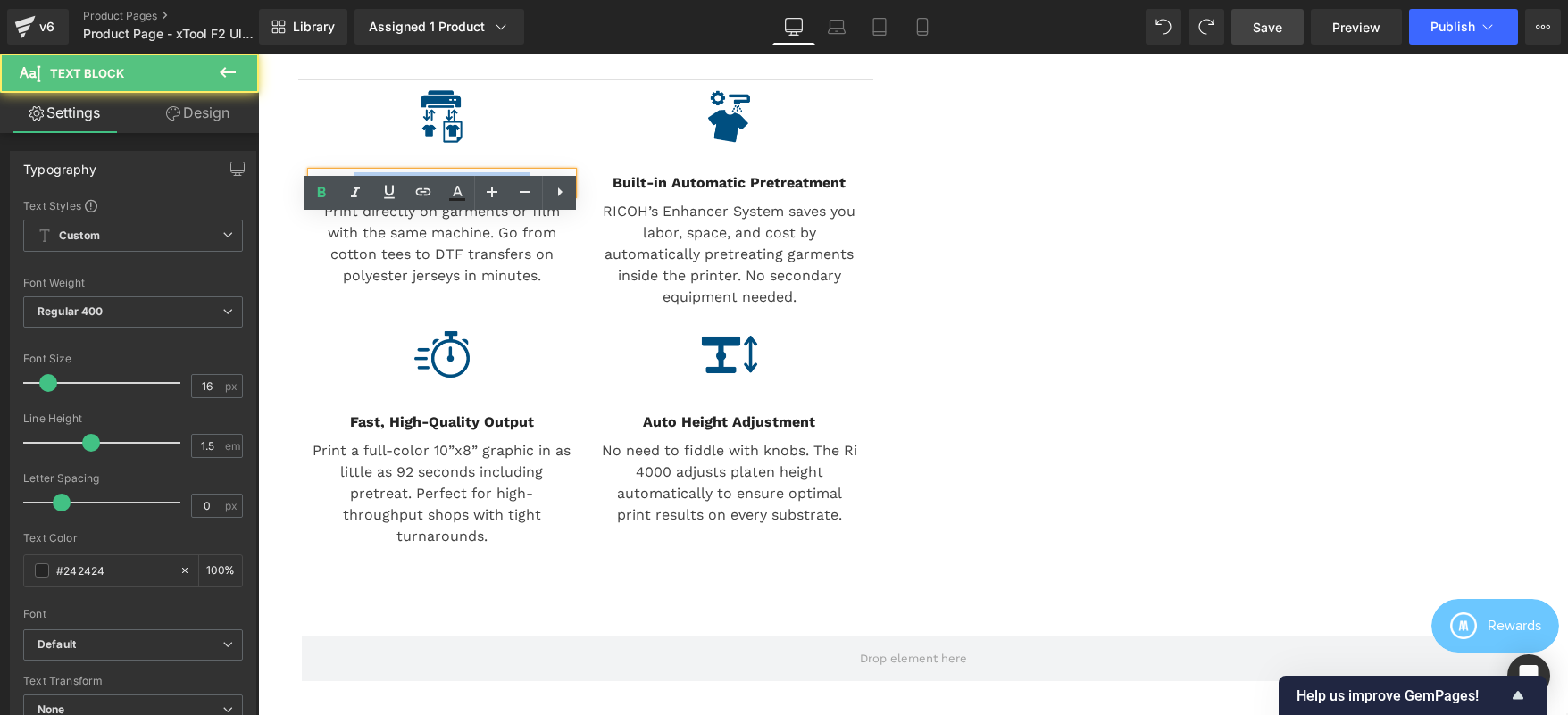
click at [367, 191] on b "Dual DTG/DTF Capability" at bounding box center [442, 183] width 175 height 17
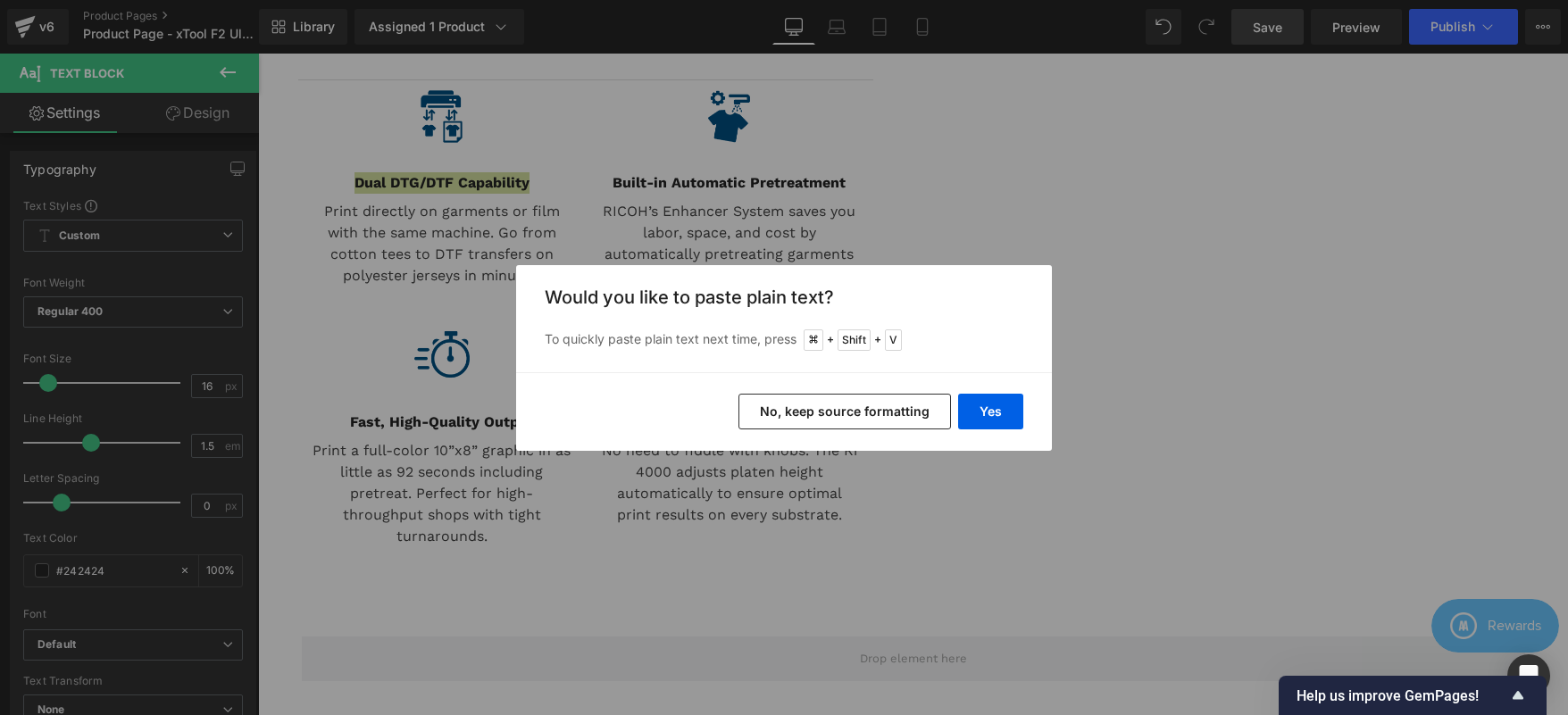
click at [881, 422] on button "No, keep source formatting" at bounding box center [845, 412] width 213 height 36
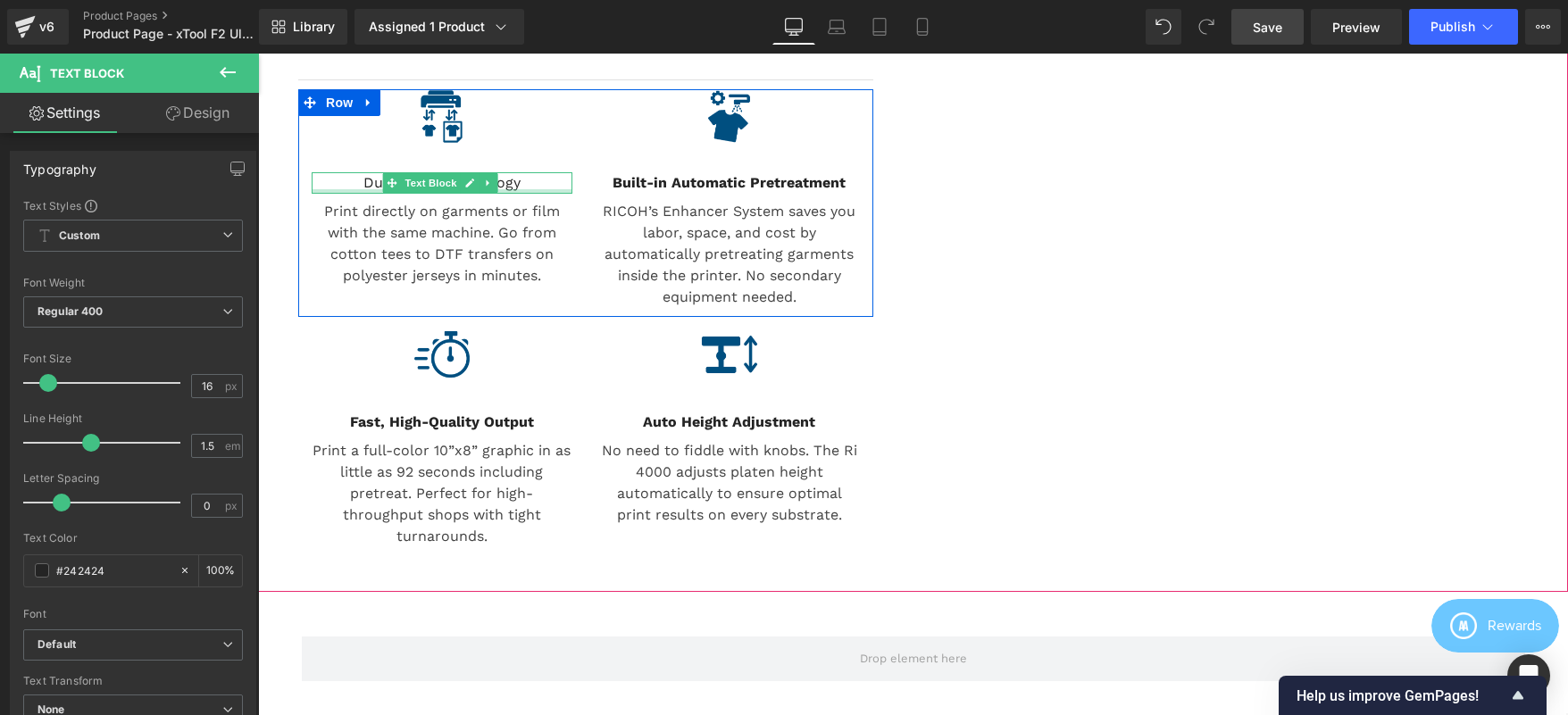
click at [382, 194] on div at bounding box center [442, 191] width 261 height 5
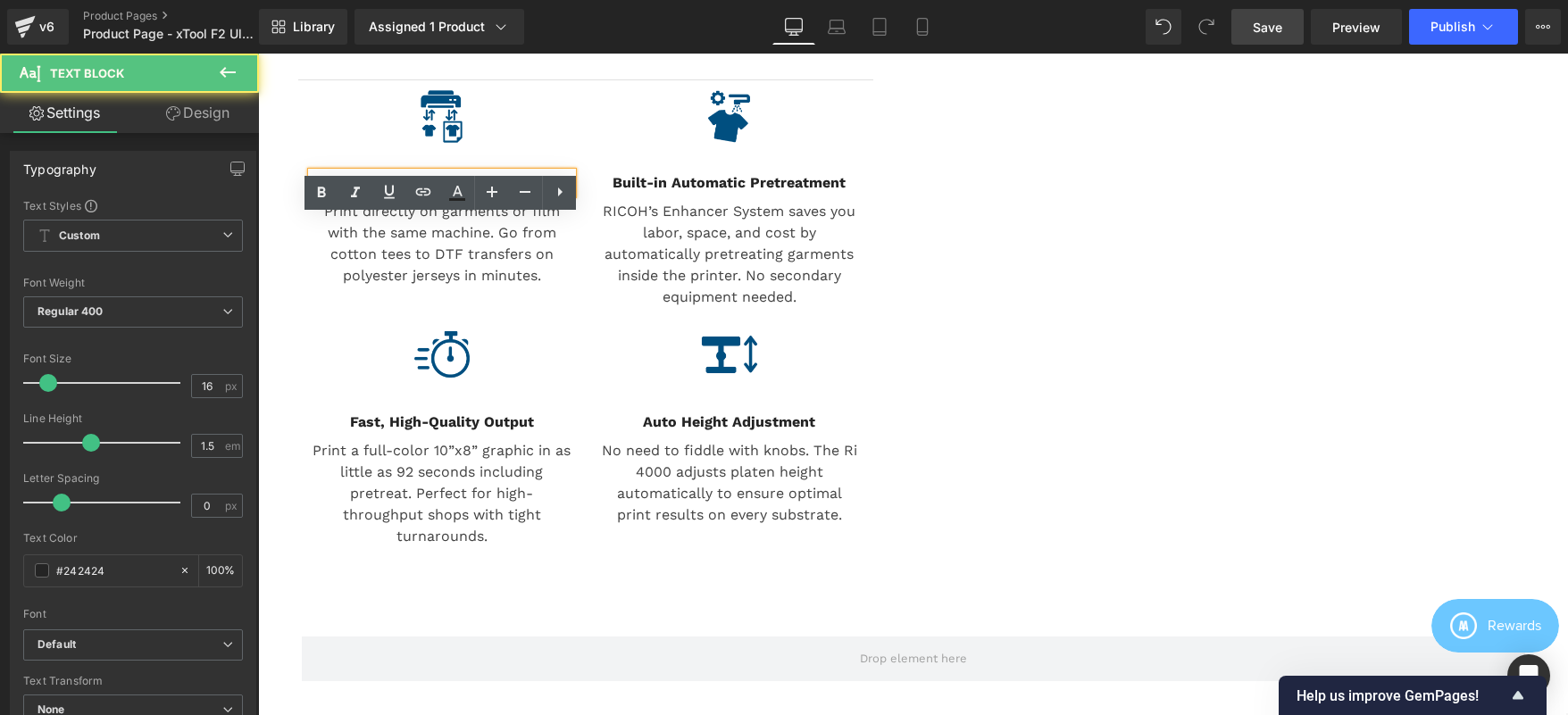
click at [367, 194] on p "Dual Laser Technology" at bounding box center [442, 183] width 261 height 22
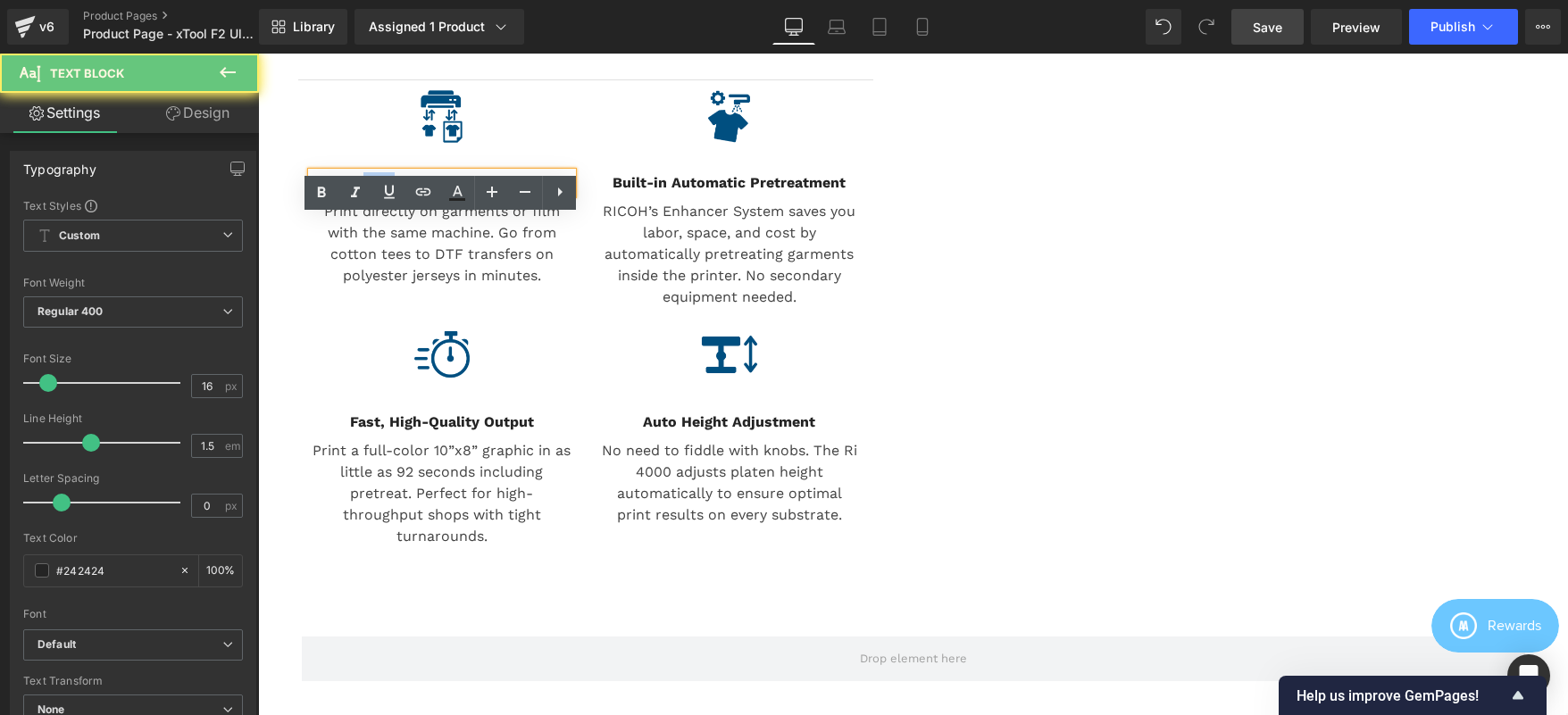
click at [367, 194] on p "Dual Laser Technology" at bounding box center [442, 183] width 261 height 22
click at [319, 185] on icon at bounding box center [321, 192] width 22 height 22
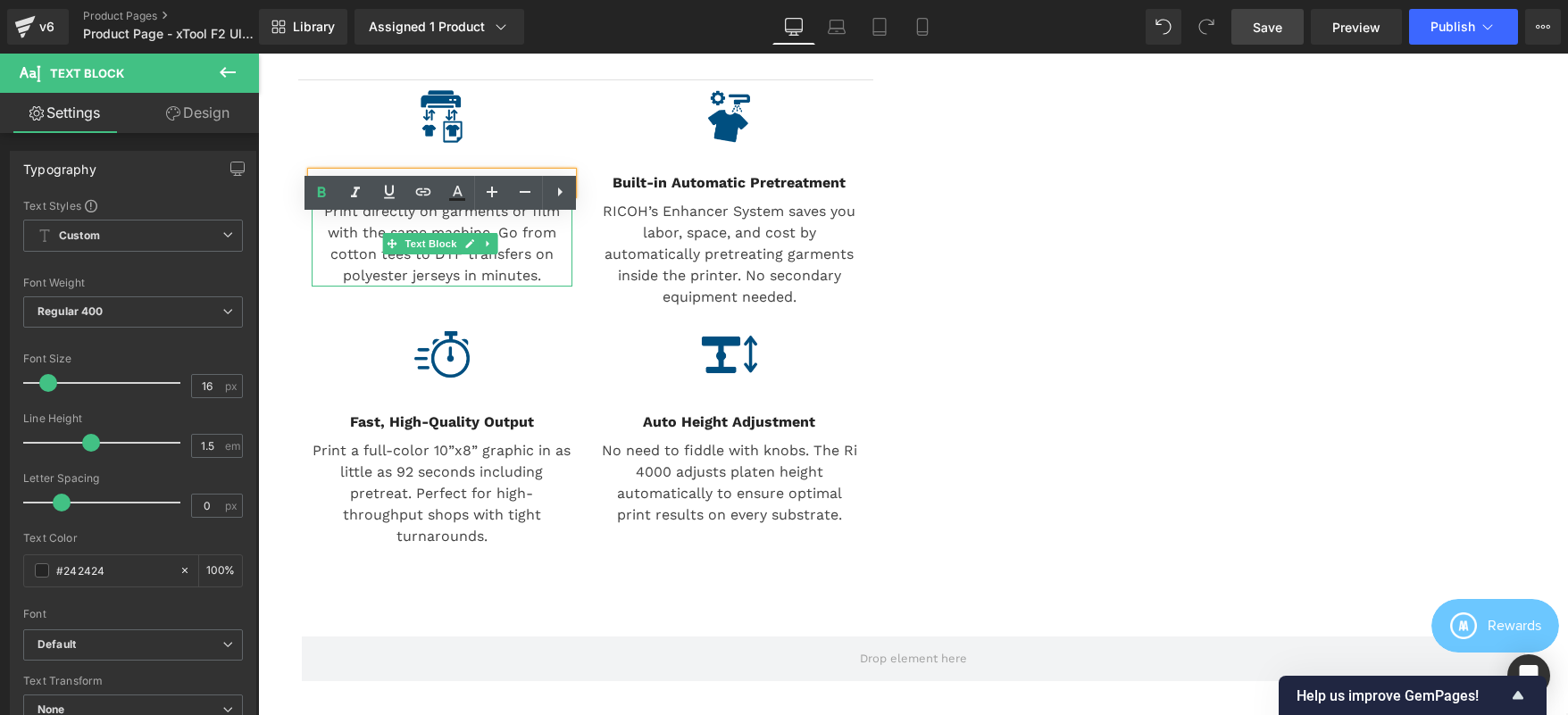
click at [443, 275] on p "Print directly on garments or film with the same machine. Go from cotton tees t…" at bounding box center [442, 243] width 261 height 86
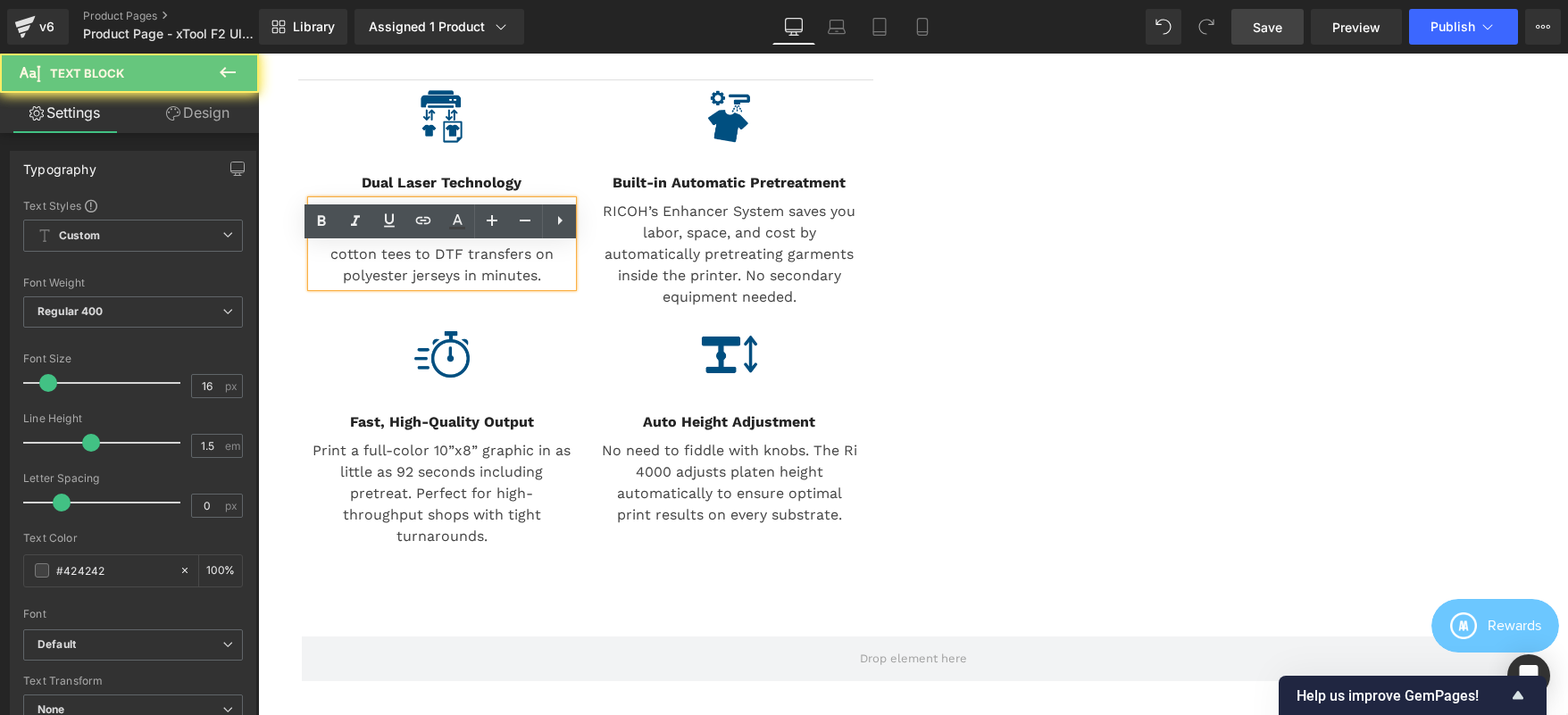
click at [442, 273] on p "Print directly on garments or film with the same machine. Go from cotton tees t…" at bounding box center [442, 243] width 261 height 86
click at [442, 272] on p "Print directly on garments or film with the same machine. Go from cotton tees t…" at bounding box center [442, 243] width 261 height 86
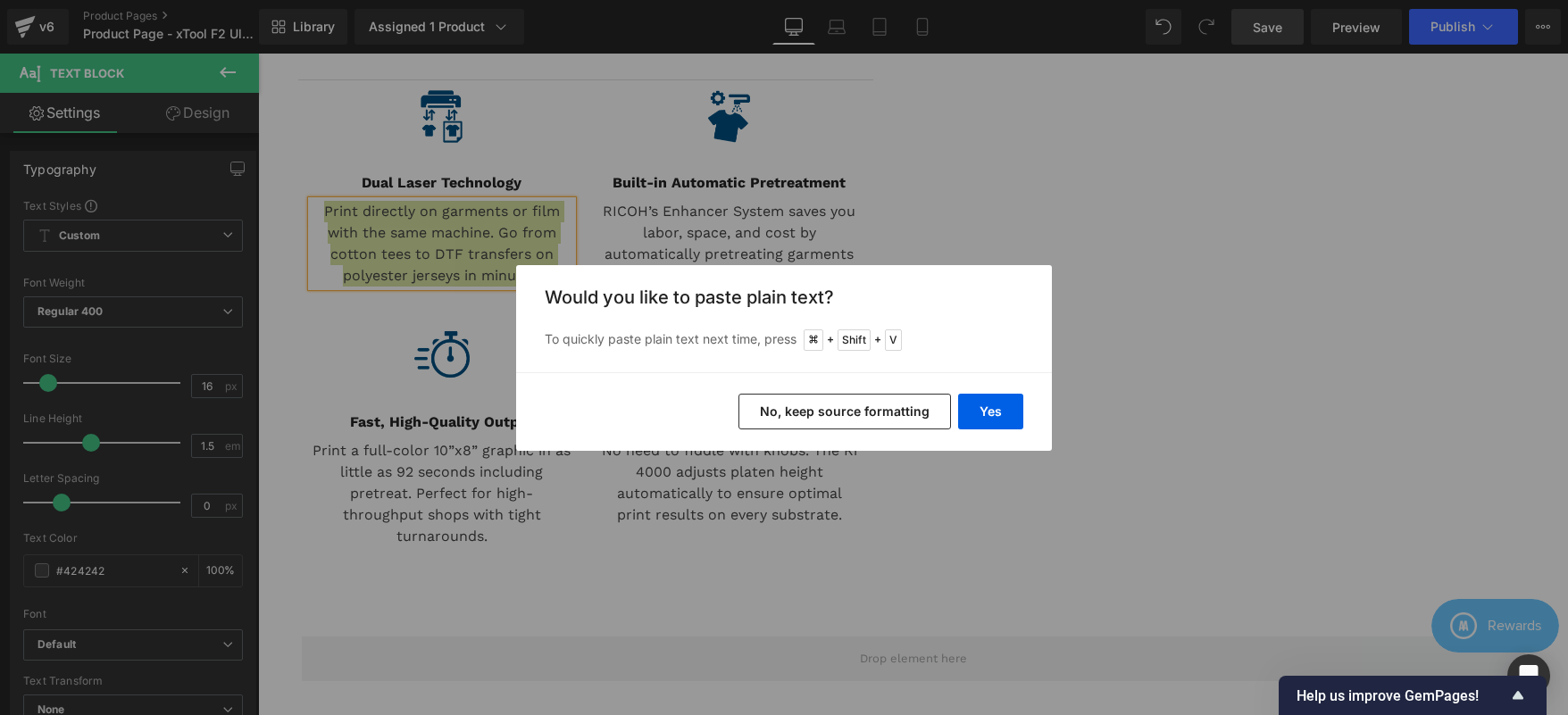
click at [860, 404] on button "No, keep source formatting" at bounding box center [845, 412] width 213 height 36
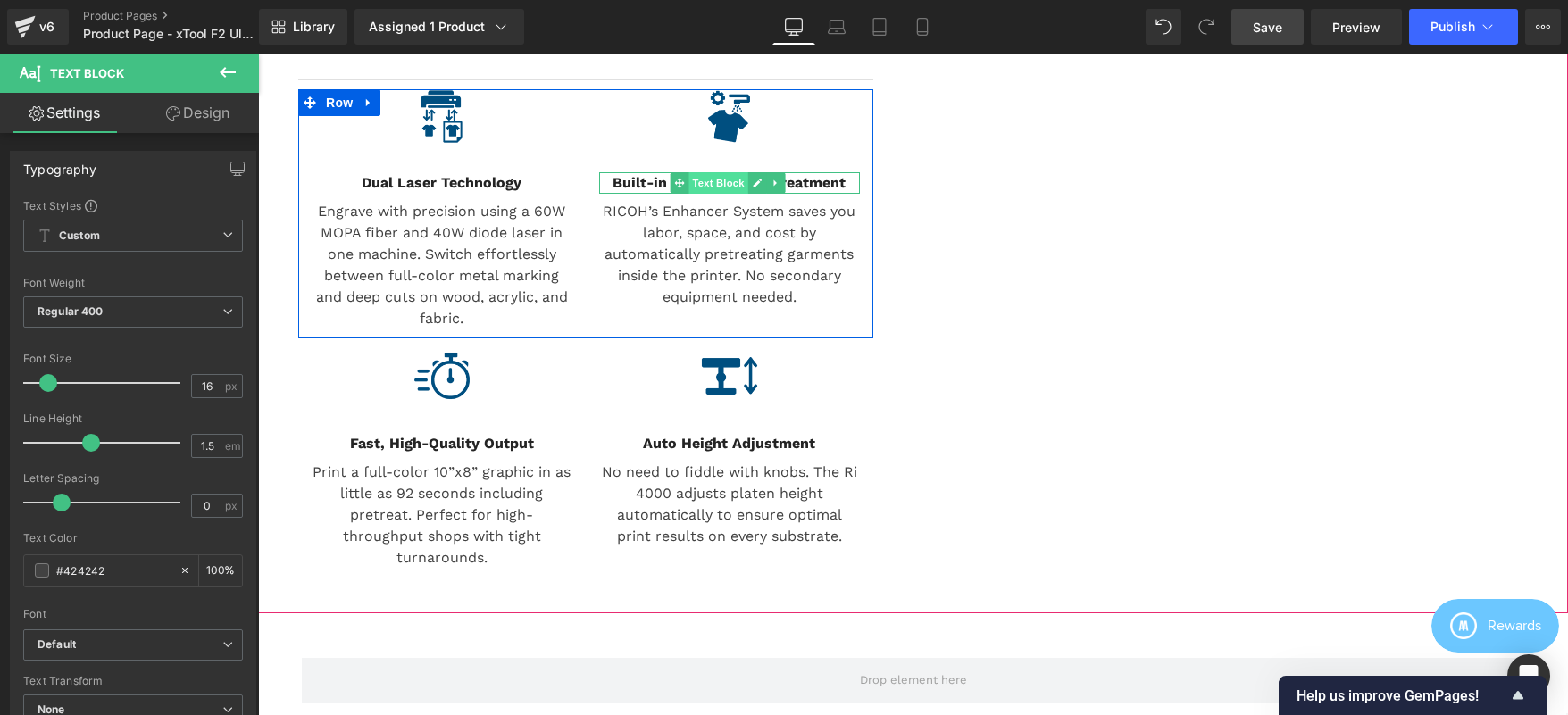
click at [735, 194] on span "Text Block" at bounding box center [718, 183] width 59 height 22
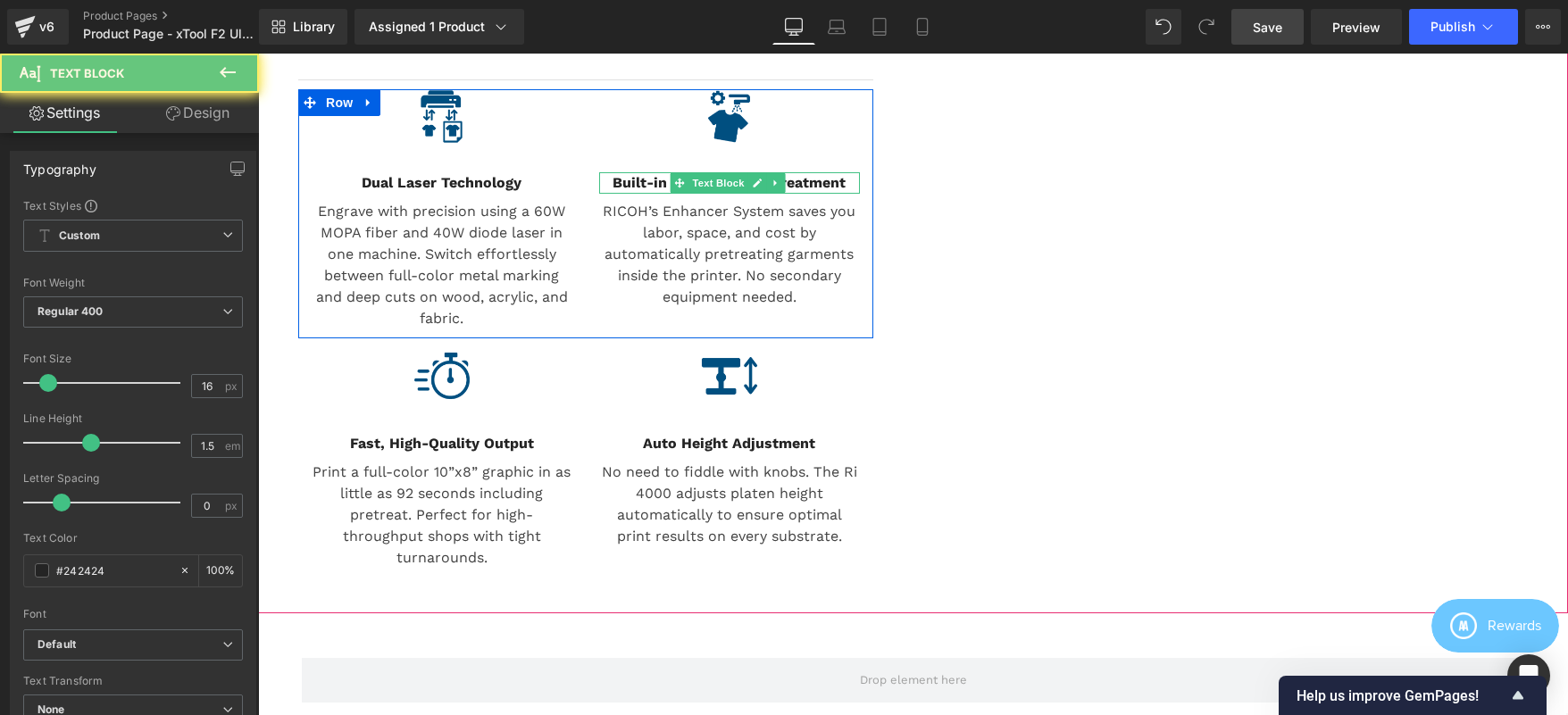
click at [821, 191] on b "Built-in Automatic Pretreatment" at bounding box center [728, 183] width 233 height 17
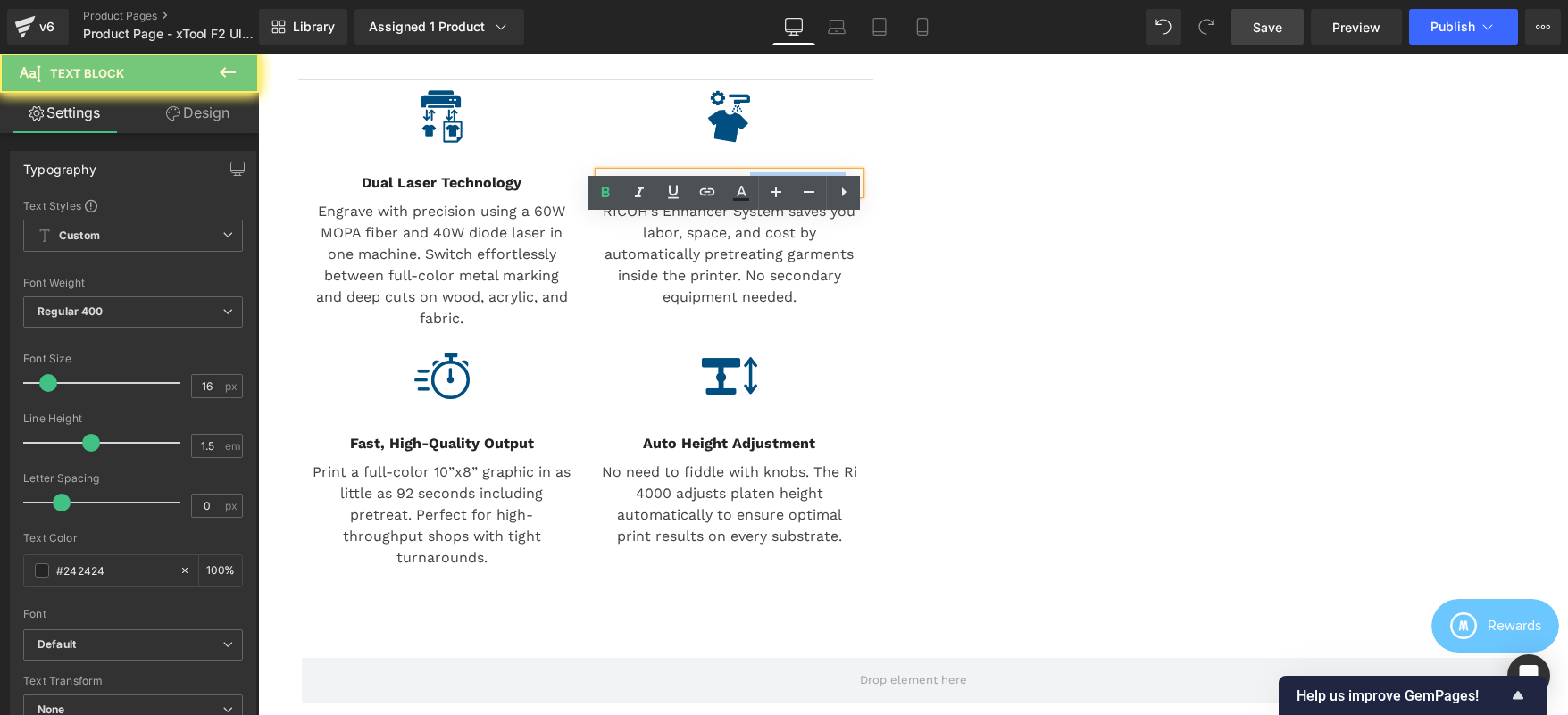
click at [821, 191] on b "Built-in Automatic Pretreatment" at bounding box center [728, 183] width 233 height 17
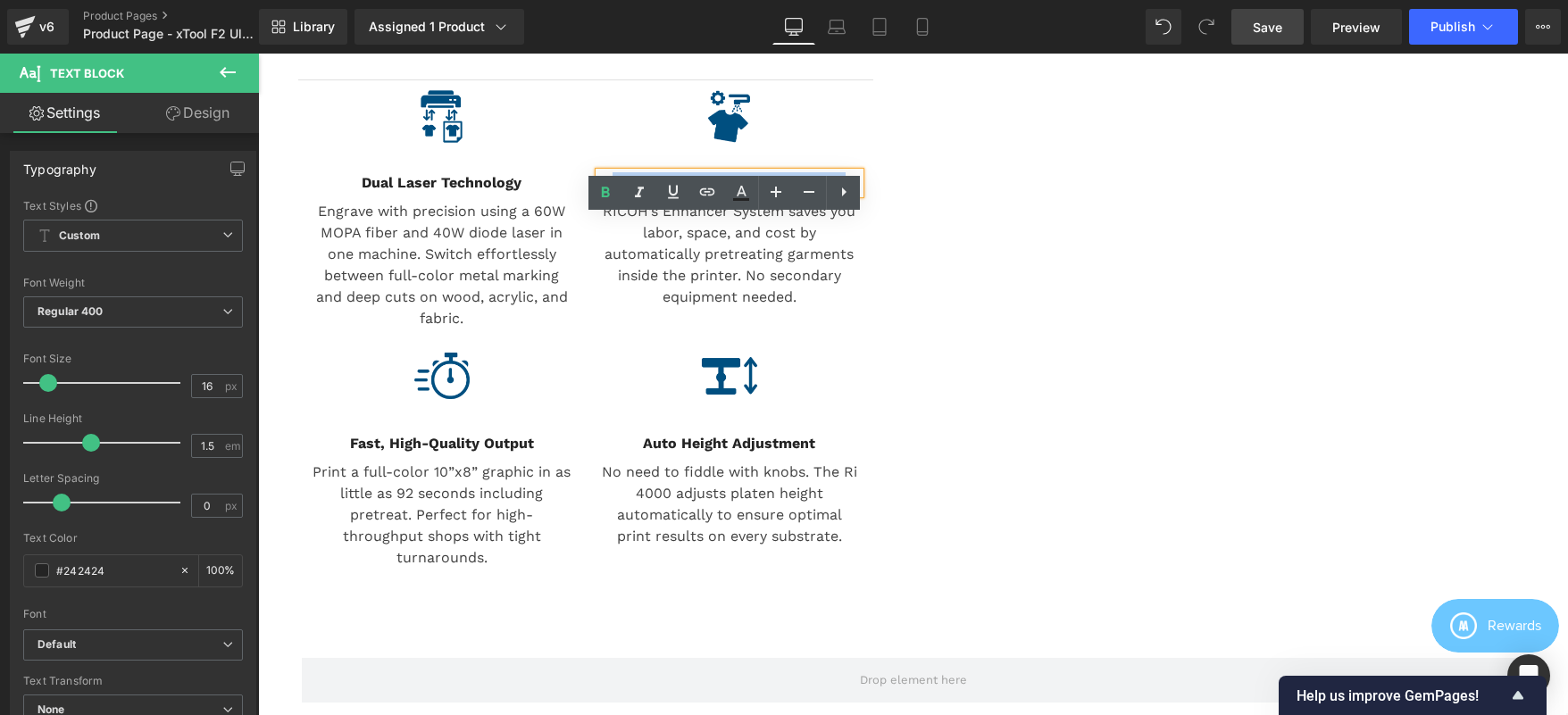
click at [821, 191] on b "Built-in Automatic Pretreatment" at bounding box center [728, 183] width 233 height 17
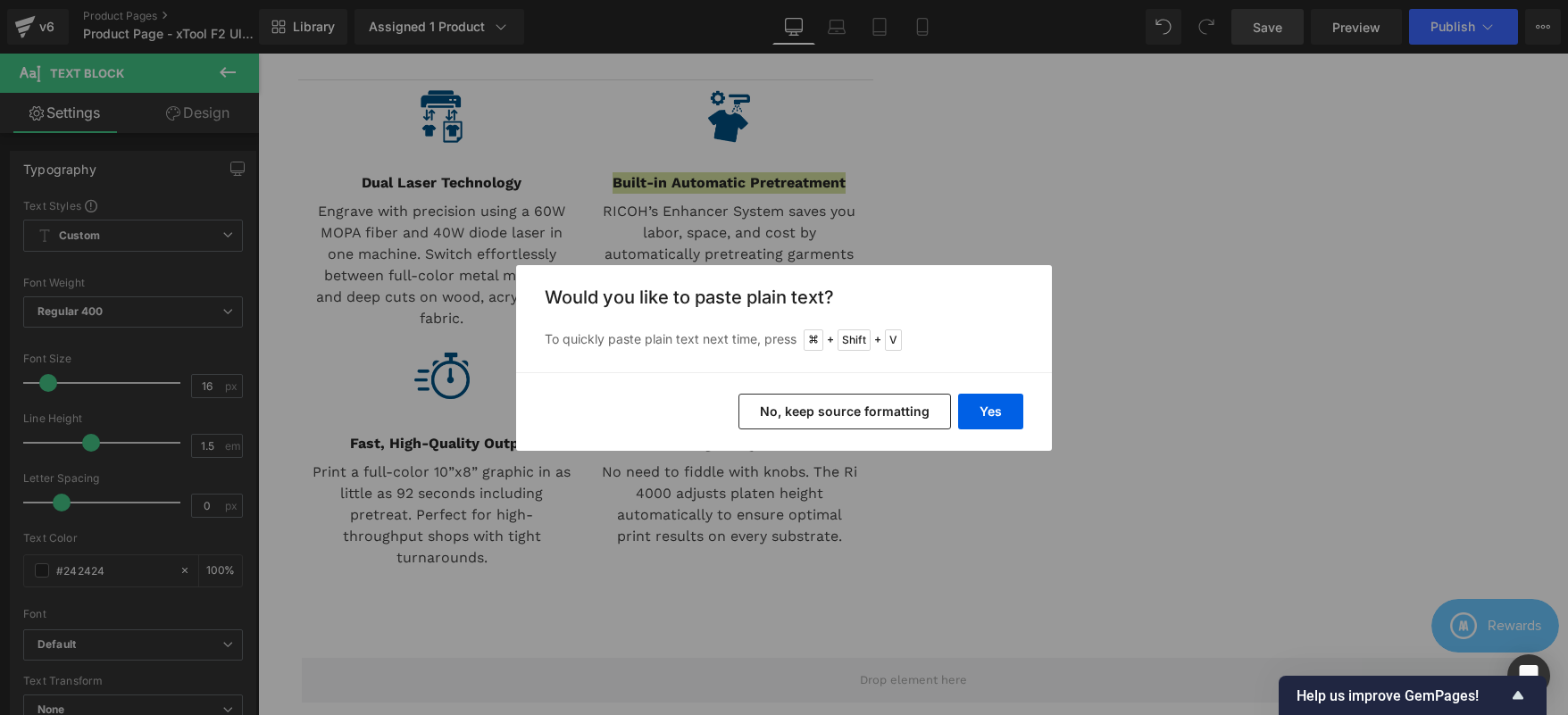
click at [808, 414] on button "No, keep source formatting" at bounding box center [845, 412] width 213 height 36
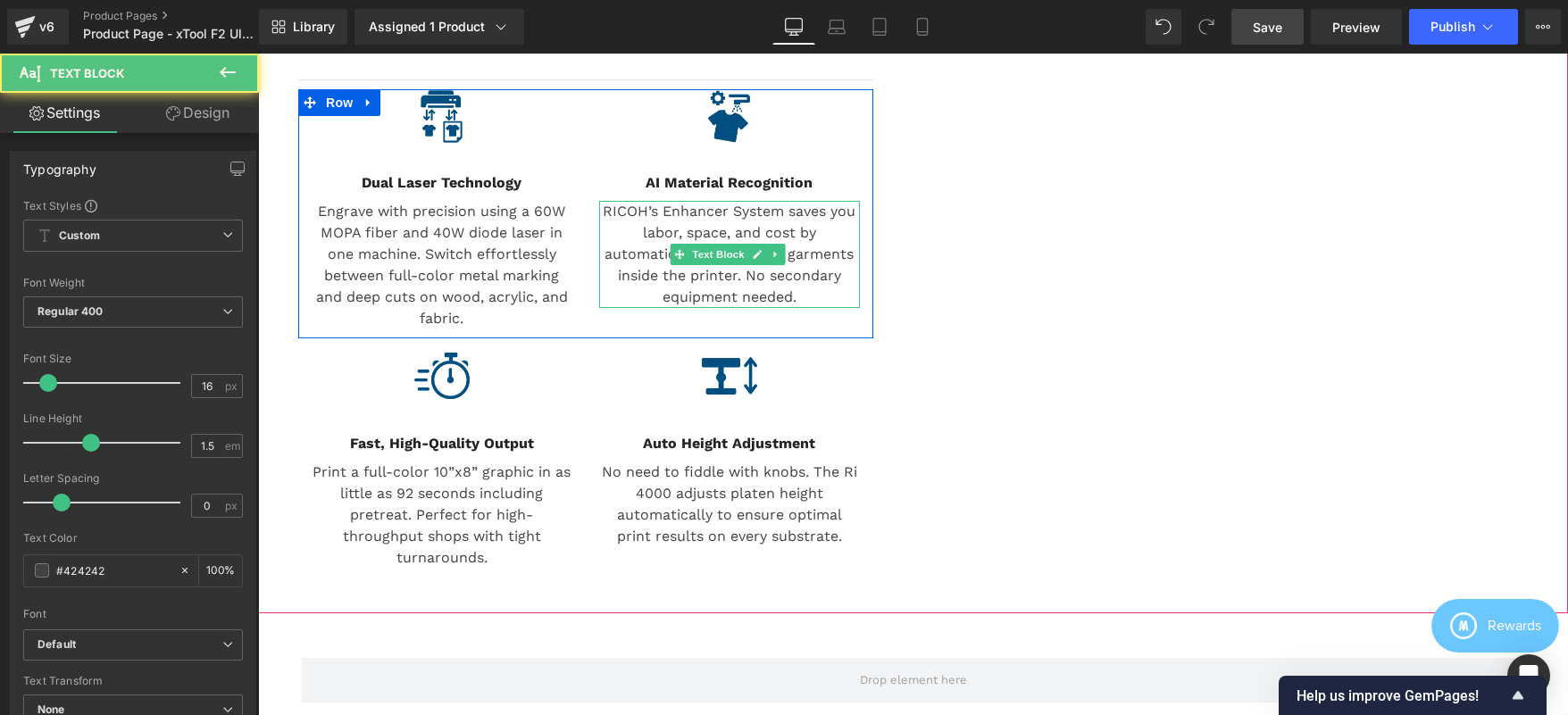
click at [667, 273] on p "RICOH’s Enhancer System saves you labor, space, and cost by automatically pretr…" at bounding box center [729, 254] width 261 height 107
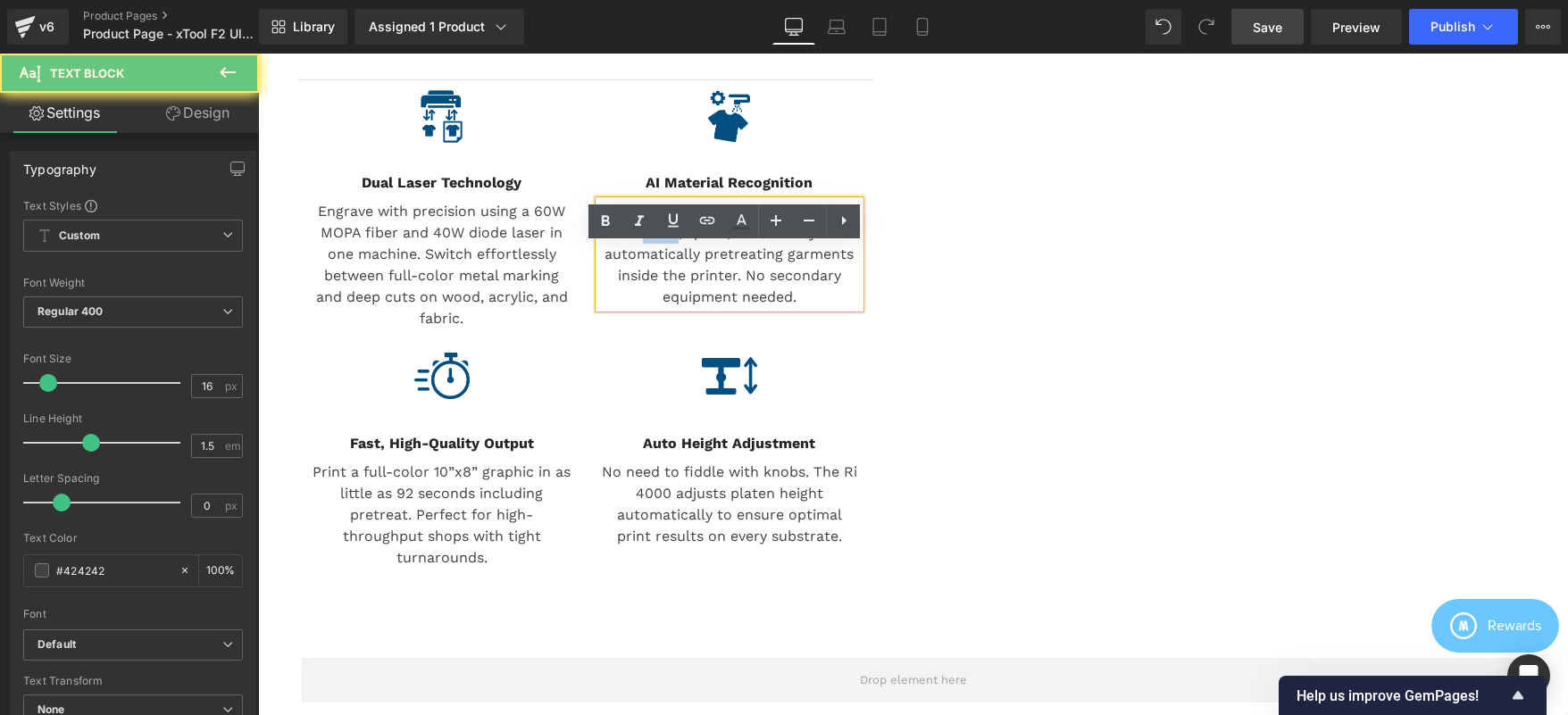
click at [667, 273] on p "RICOH’s Enhancer System saves you labor, space, and cost by automatically pretr…" at bounding box center [729, 254] width 261 height 107
click at [667, 272] on p "RICOH’s Enhancer System saves you labor, space, and cost by automatically pretr…" at bounding box center [729, 254] width 261 height 107
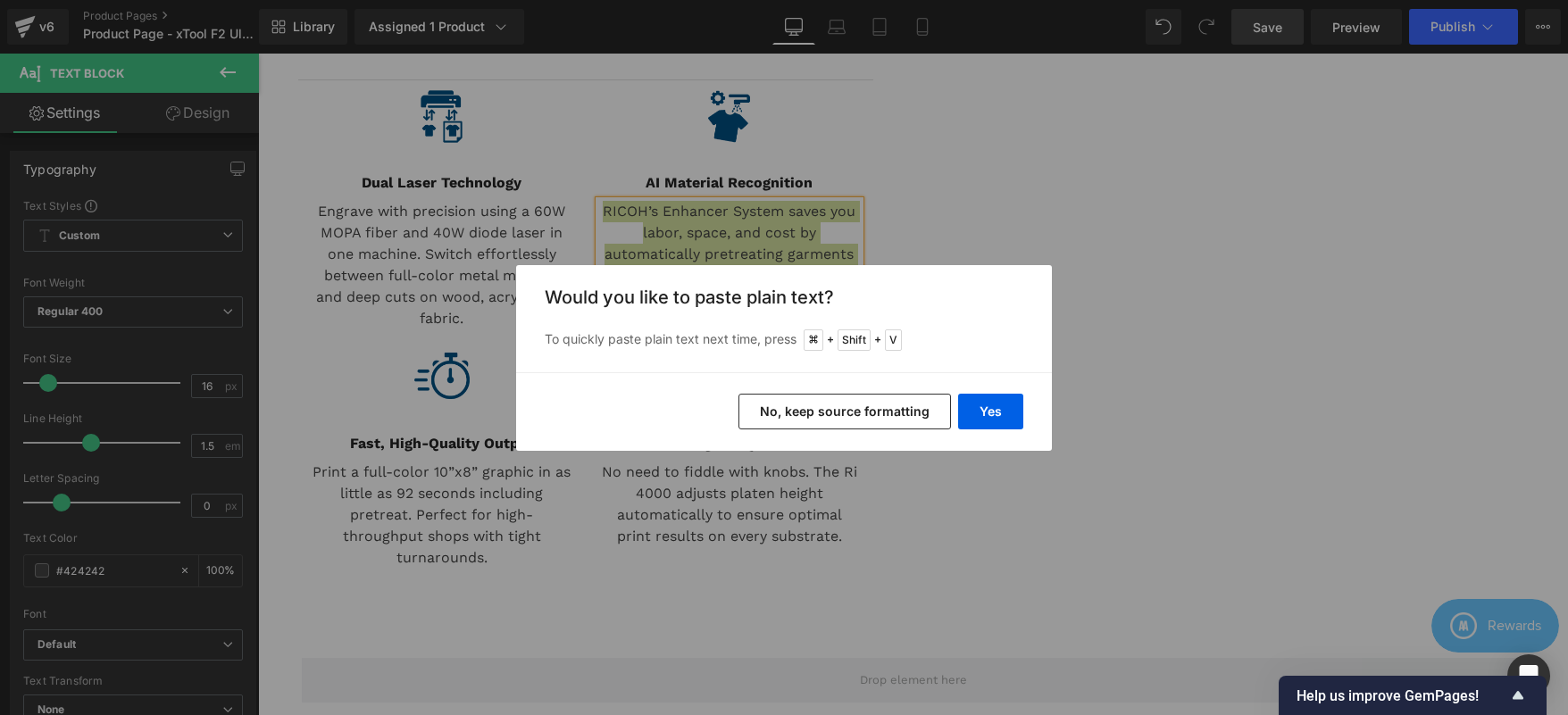
click at [841, 411] on button "No, keep source formatting" at bounding box center [845, 412] width 213 height 36
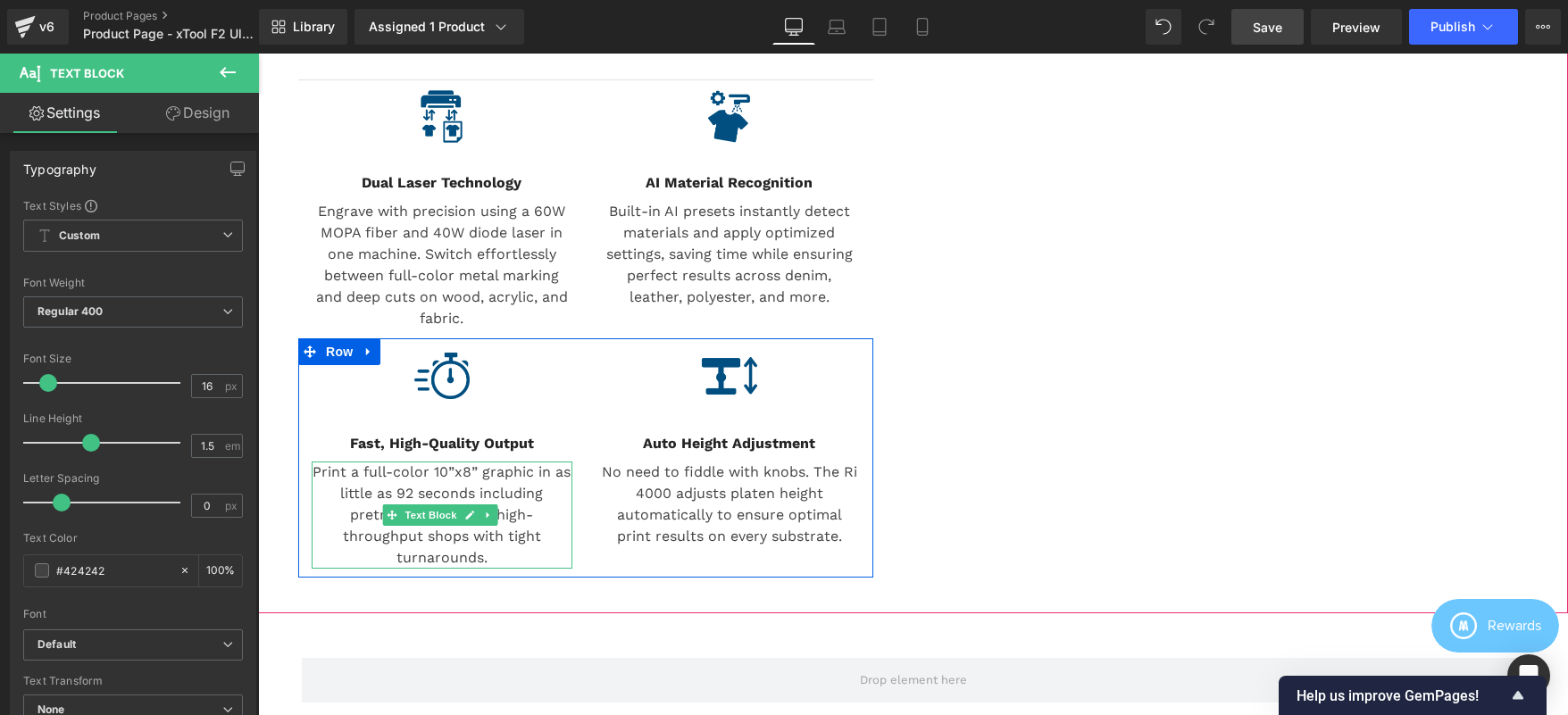
click at [474, 498] on div "Image Fast, High-Quality Output Text Block Print a full-color 10”x8” graphic in…" at bounding box center [441, 458] width 287 height 221
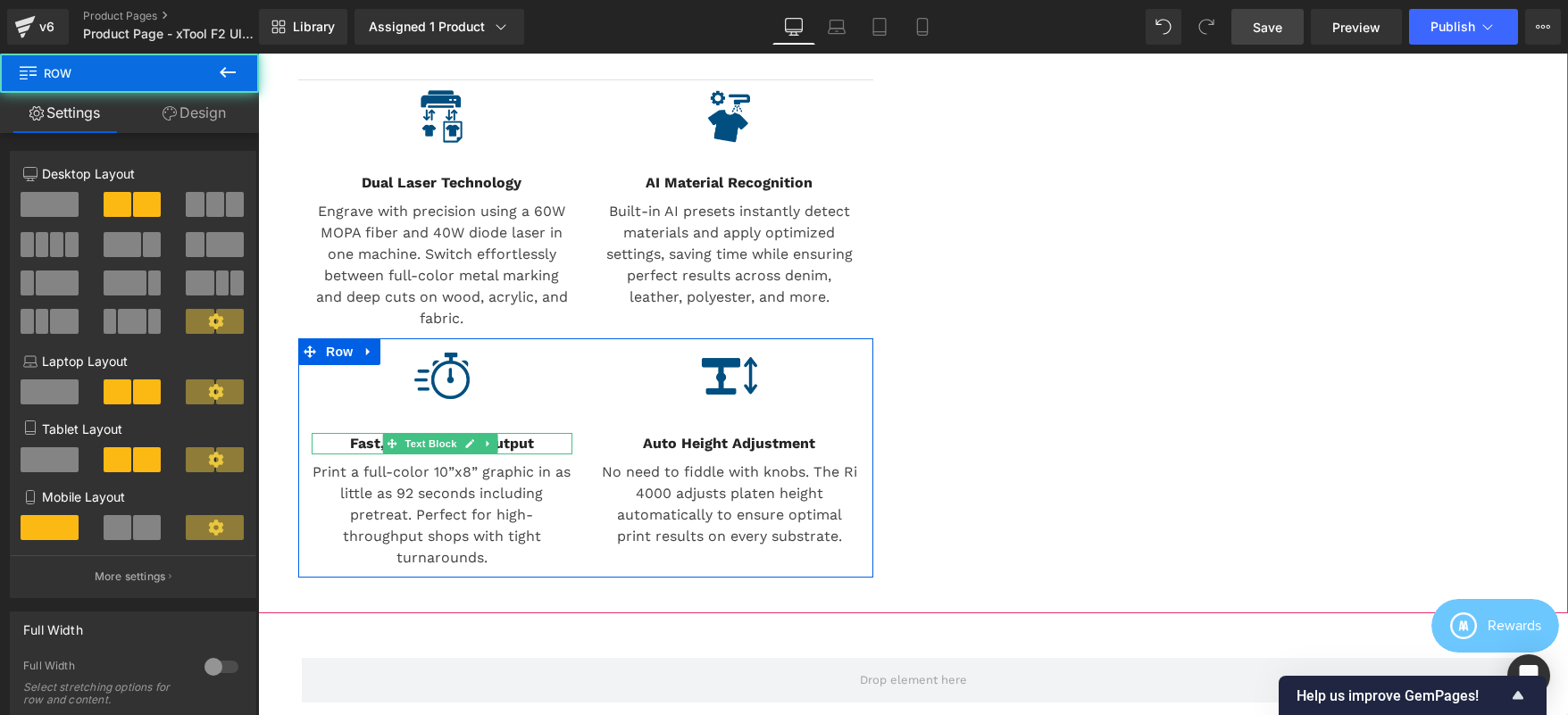
click at [472, 454] on link at bounding box center [470, 444] width 19 height 22
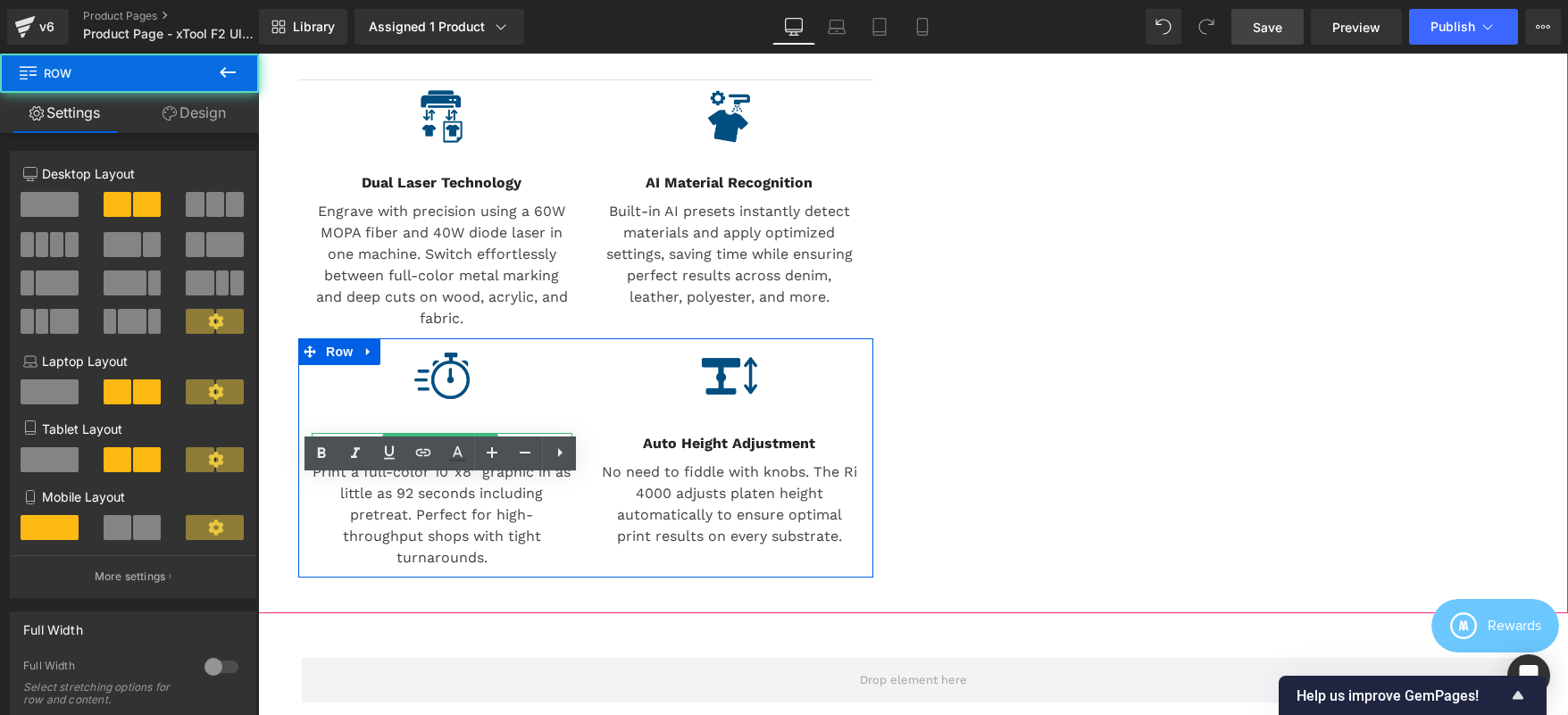
click at [472, 451] on b "Fast, High-Quality Output" at bounding box center [441, 443] width 184 height 17
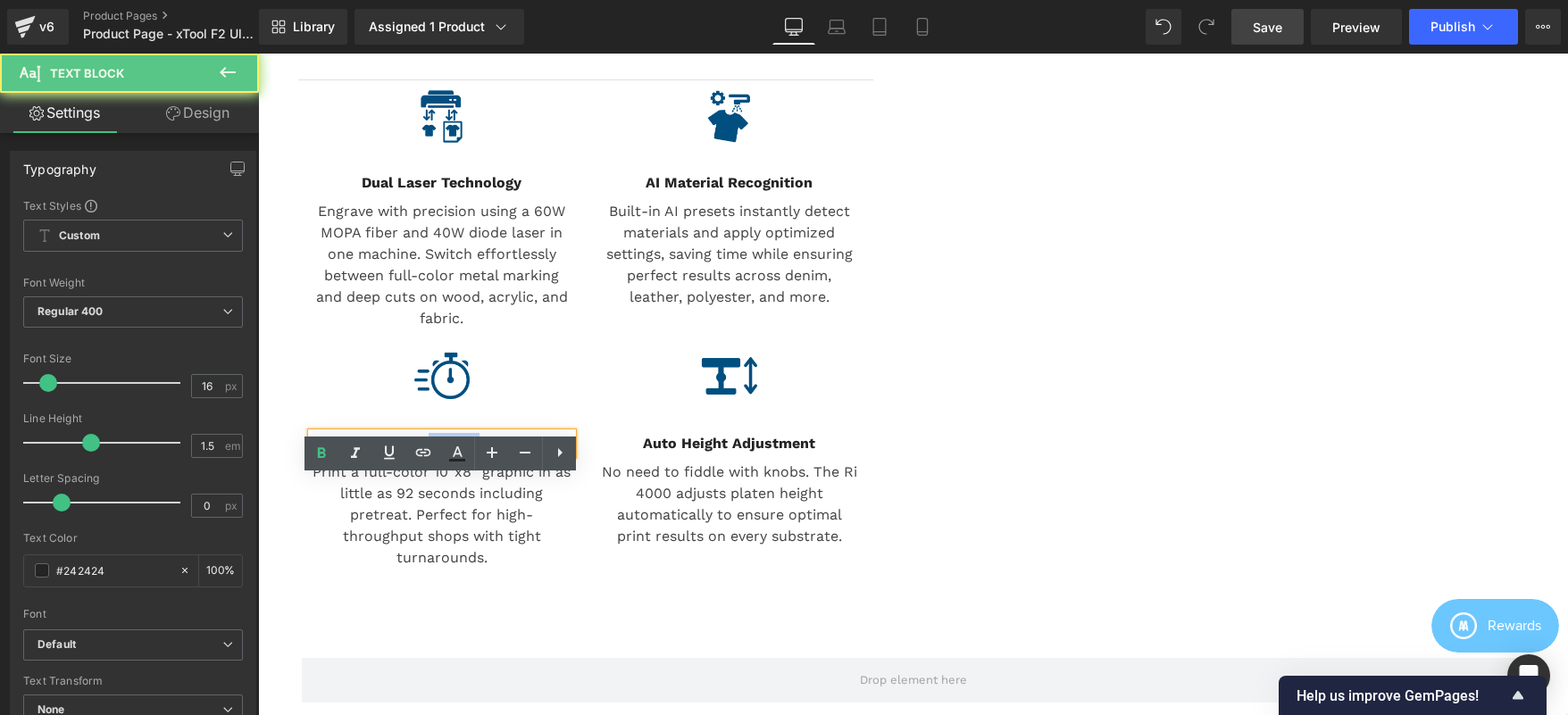
click at [478, 451] on b "Fast, High-Quality Output" at bounding box center [441, 443] width 184 height 17
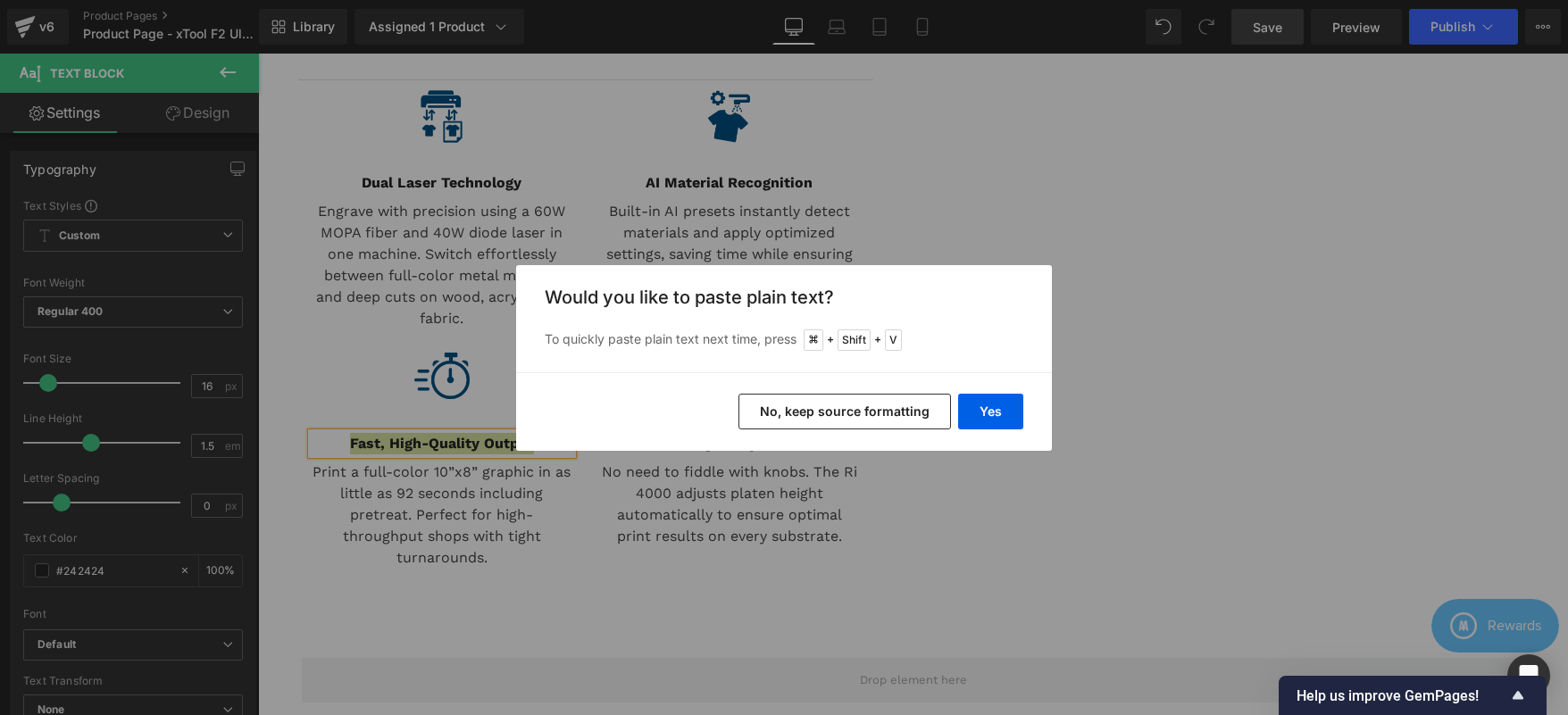
click at [880, 413] on button "No, keep source formatting" at bounding box center [845, 412] width 213 height 36
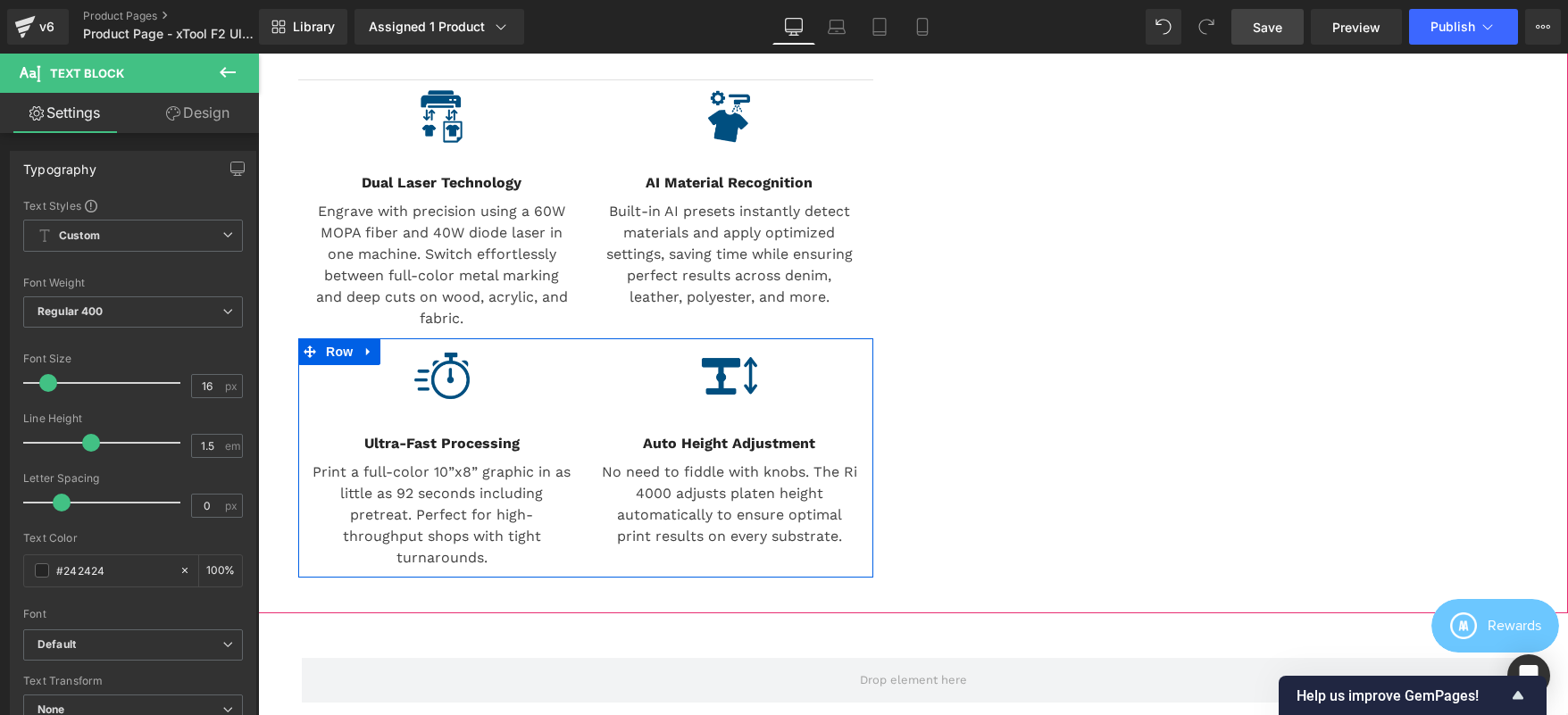
click at [462, 526] on link at bounding box center [470, 514] width 19 height 22
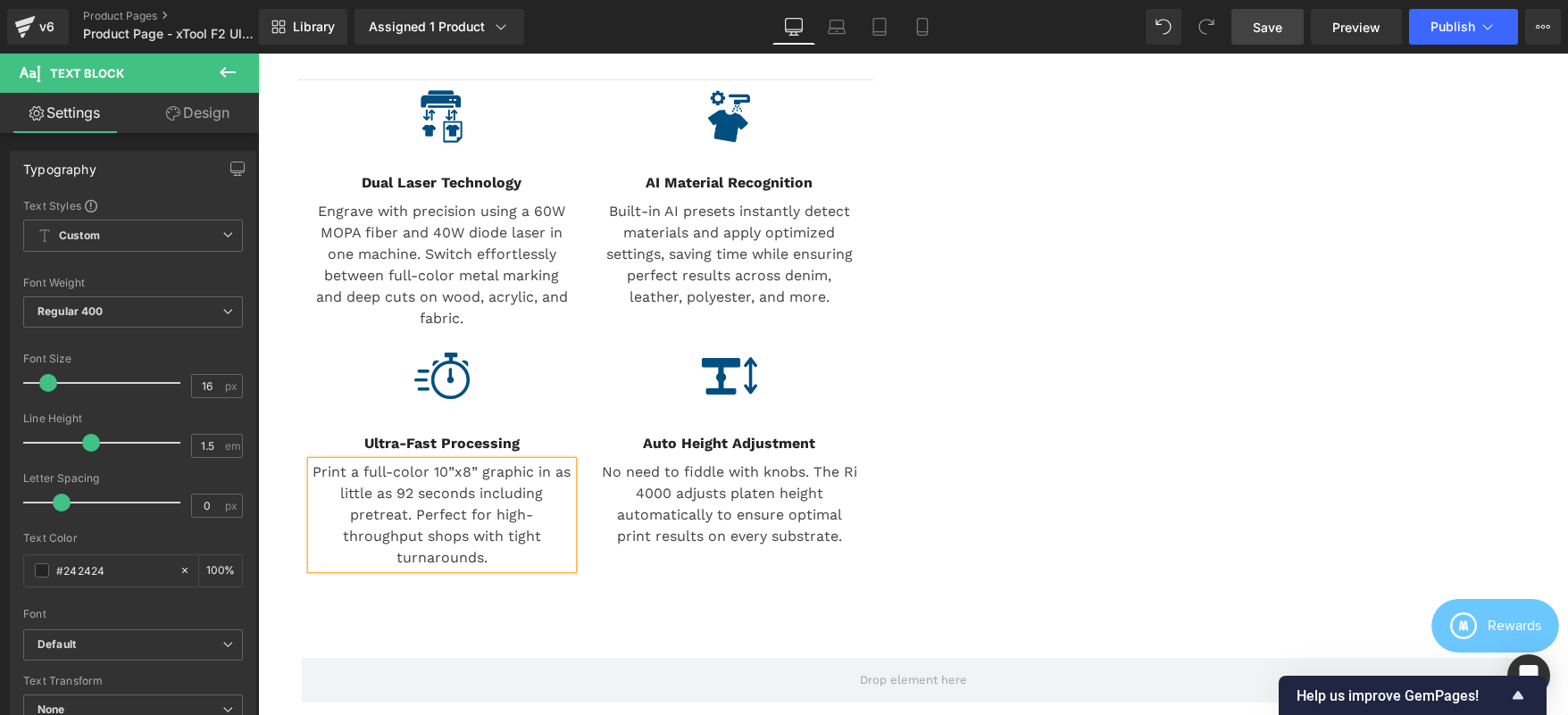
click at [462, 560] on p "Print a full-color 10”x8” graphic in as little as 92 seconds including pretreat…" at bounding box center [442, 515] width 261 height 107
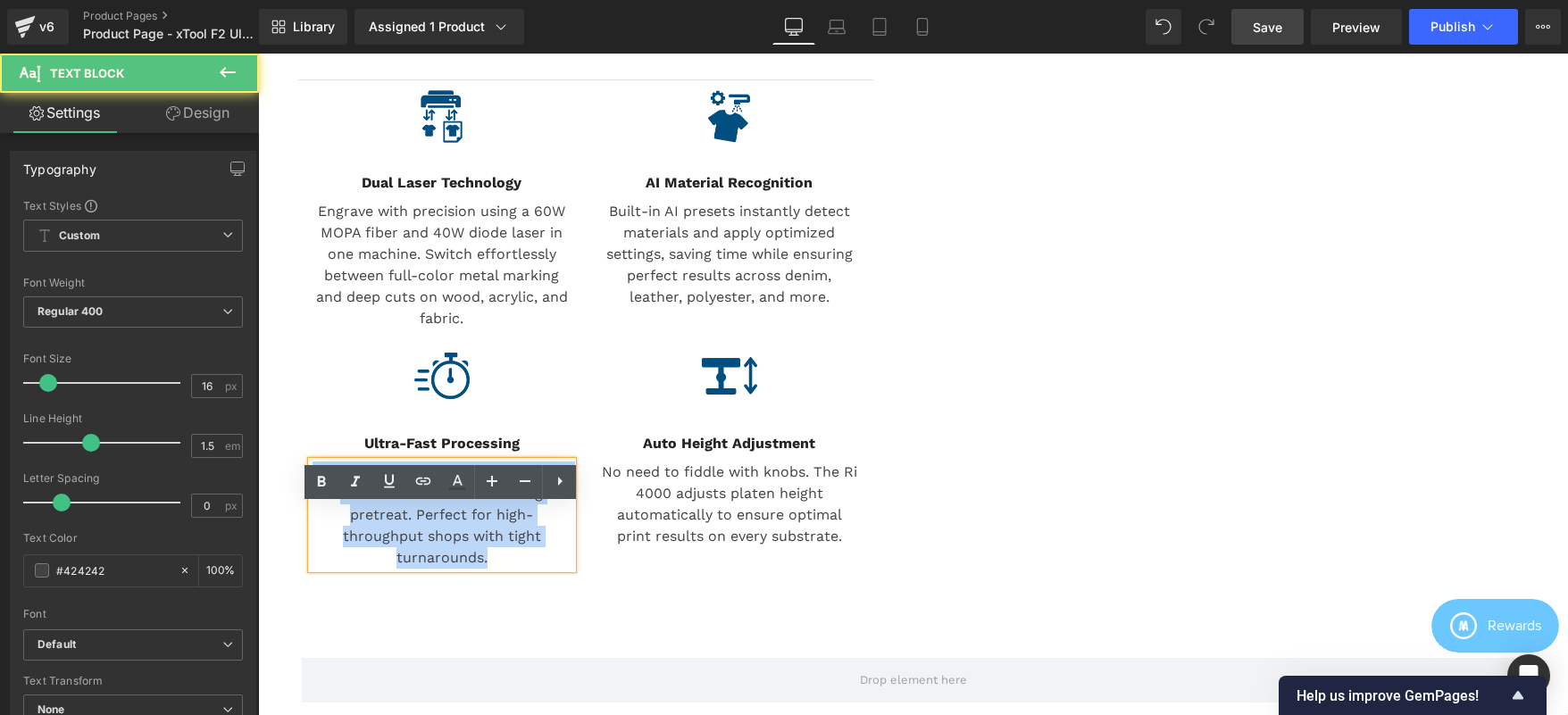
click at [462, 560] on p "Print a full-color 10”x8” graphic in as little as 92 seconds including pretreat…" at bounding box center [442, 515] width 261 height 107
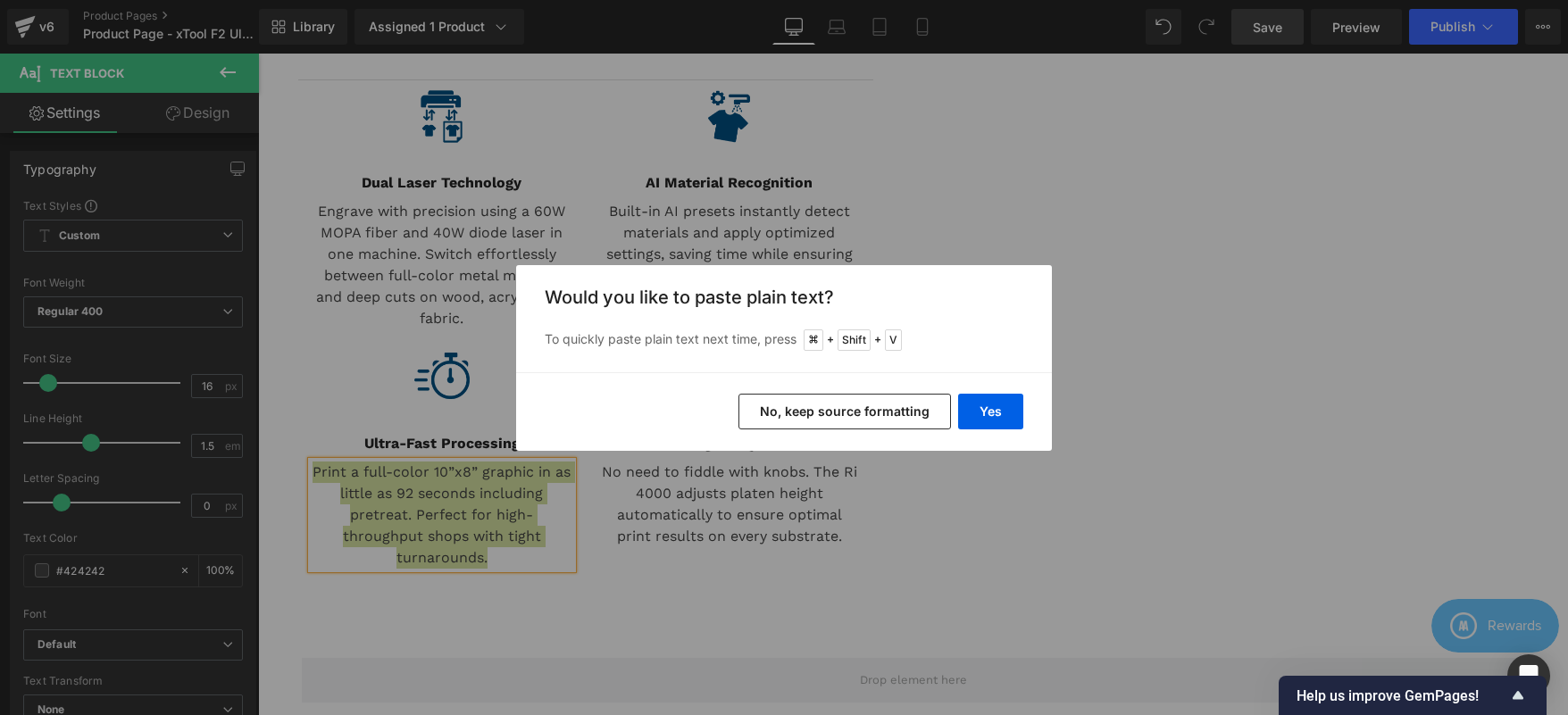
click at [864, 407] on button "No, keep source formatting" at bounding box center [845, 412] width 213 height 36
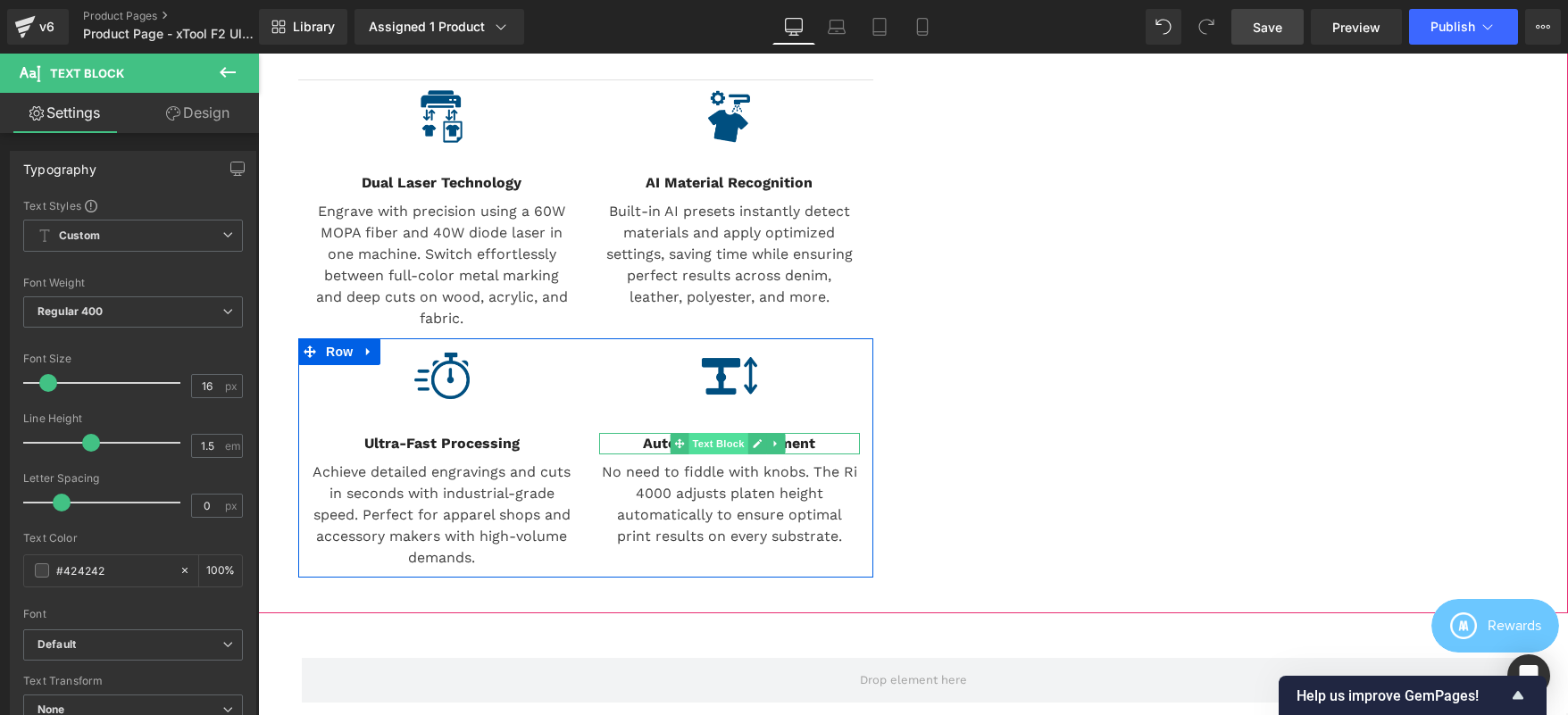
click at [706, 454] on span "Text Block" at bounding box center [718, 444] width 59 height 22
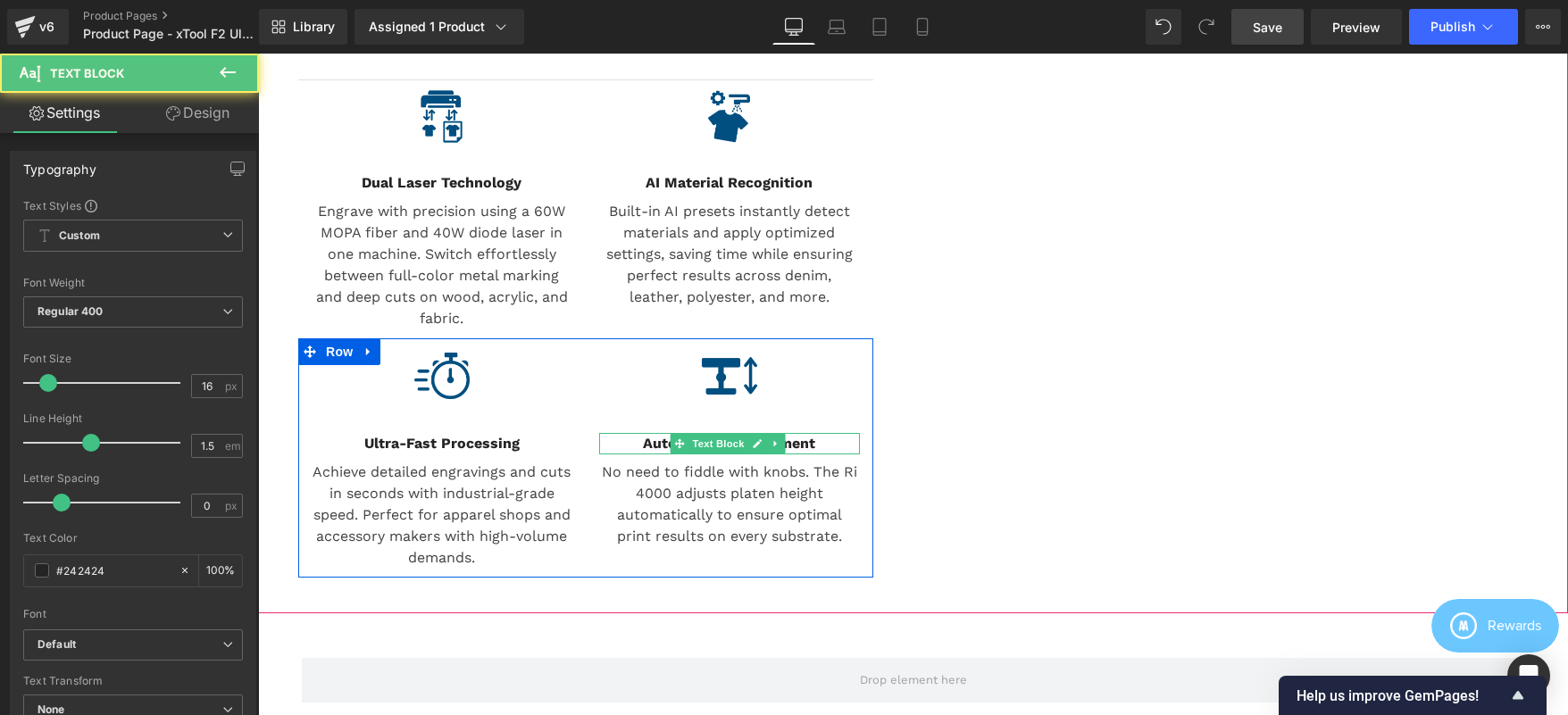
click at [659, 451] on b "Auto Height Adjustment" at bounding box center [728, 443] width 172 height 17
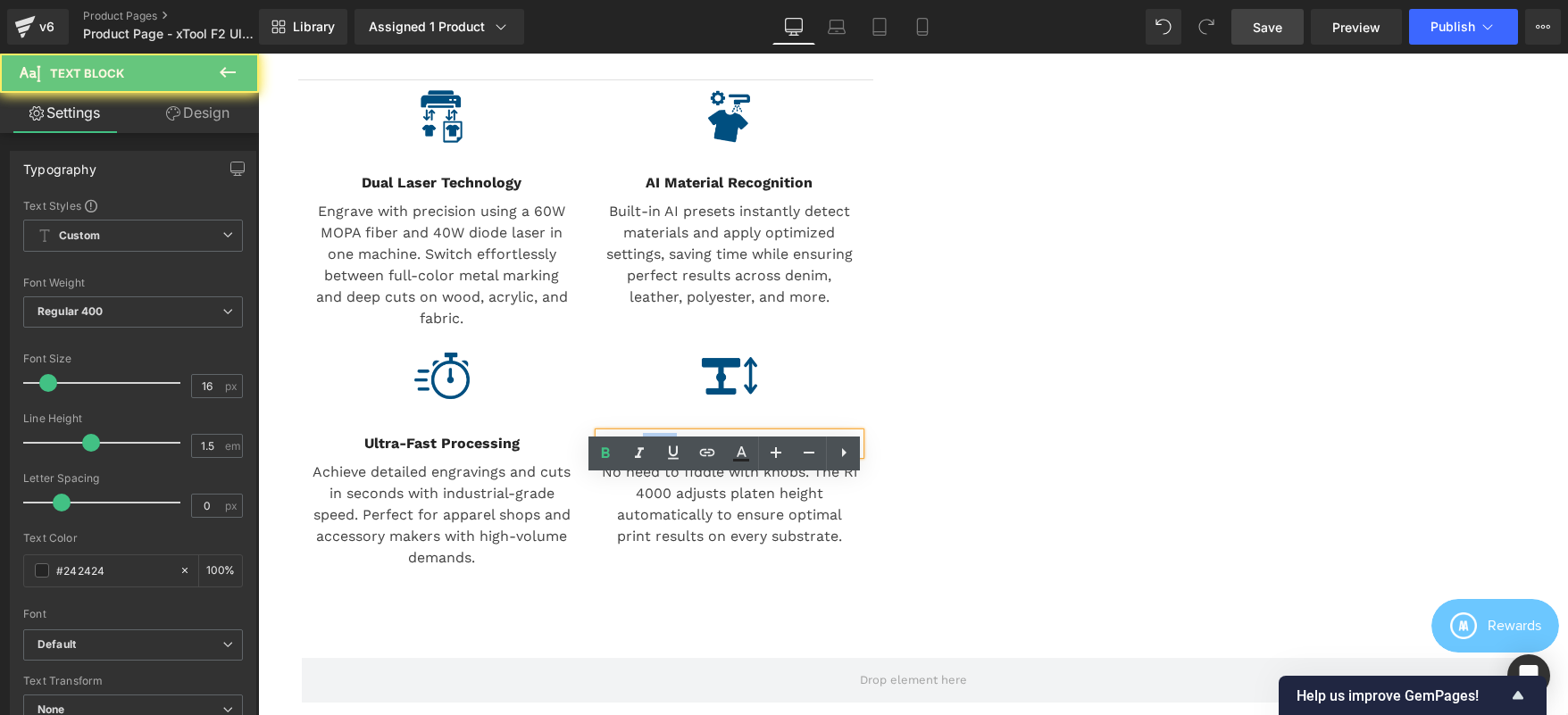
click at [658, 451] on b "Auto Height Adjustment" at bounding box center [728, 443] width 172 height 17
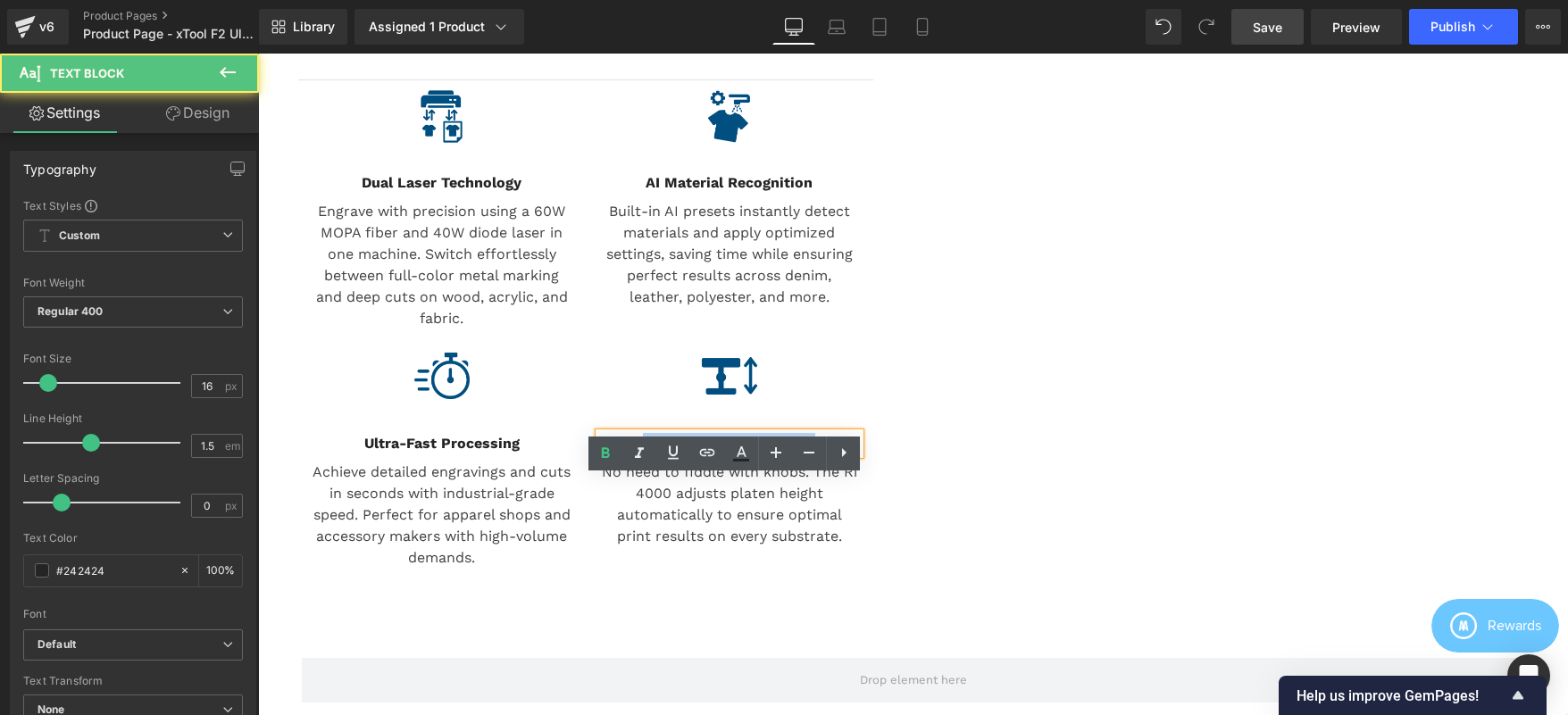
click at [658, 451] on b "Auto Height Adjustment" at bounding box center [728, 443] width 172 height 17
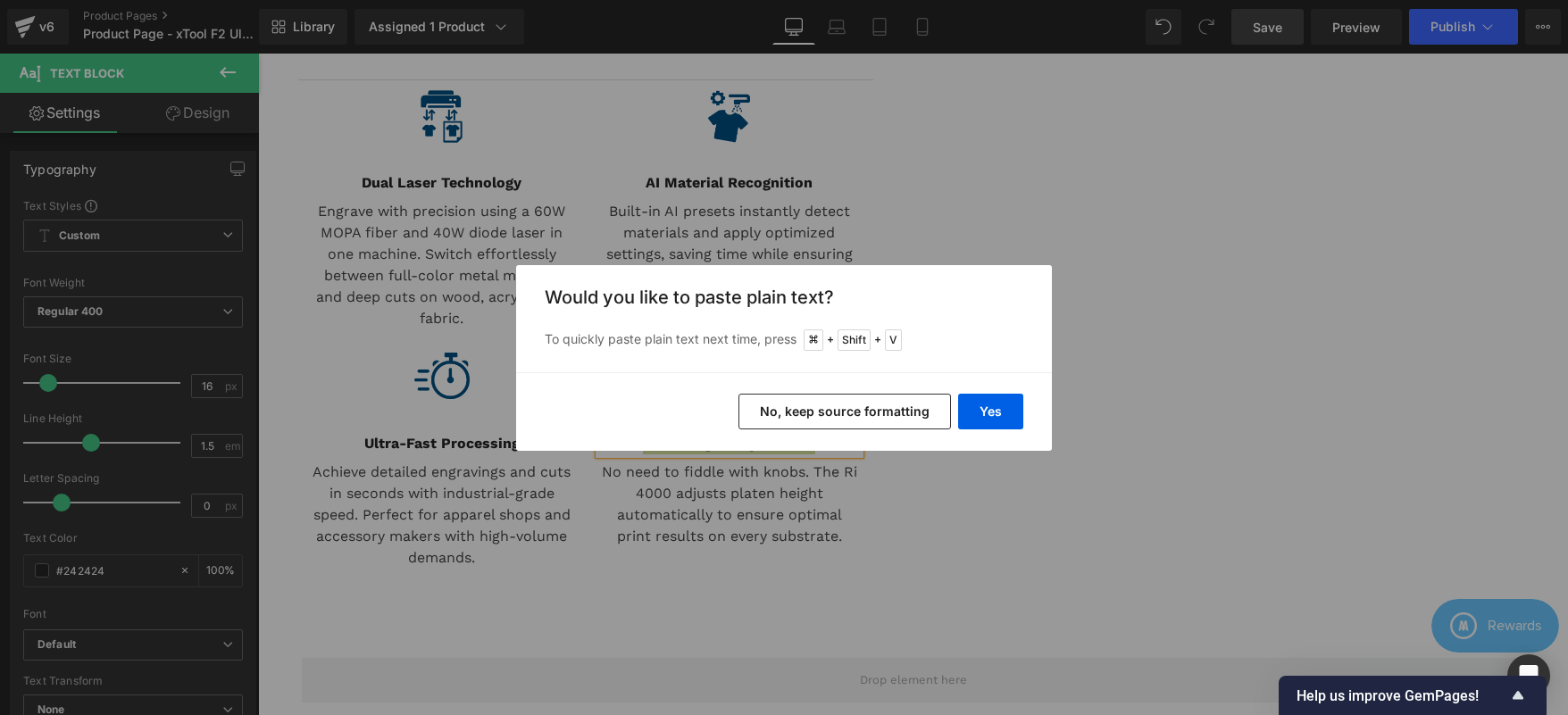
drag, startPoint x: 856, startPoint y: 411, endPoint x: 776, endPoint y: 335, distance: 110.3
click at [856, 411] on button "No, keep source formatting" at bounding box center [845, 412] width 213 height 36
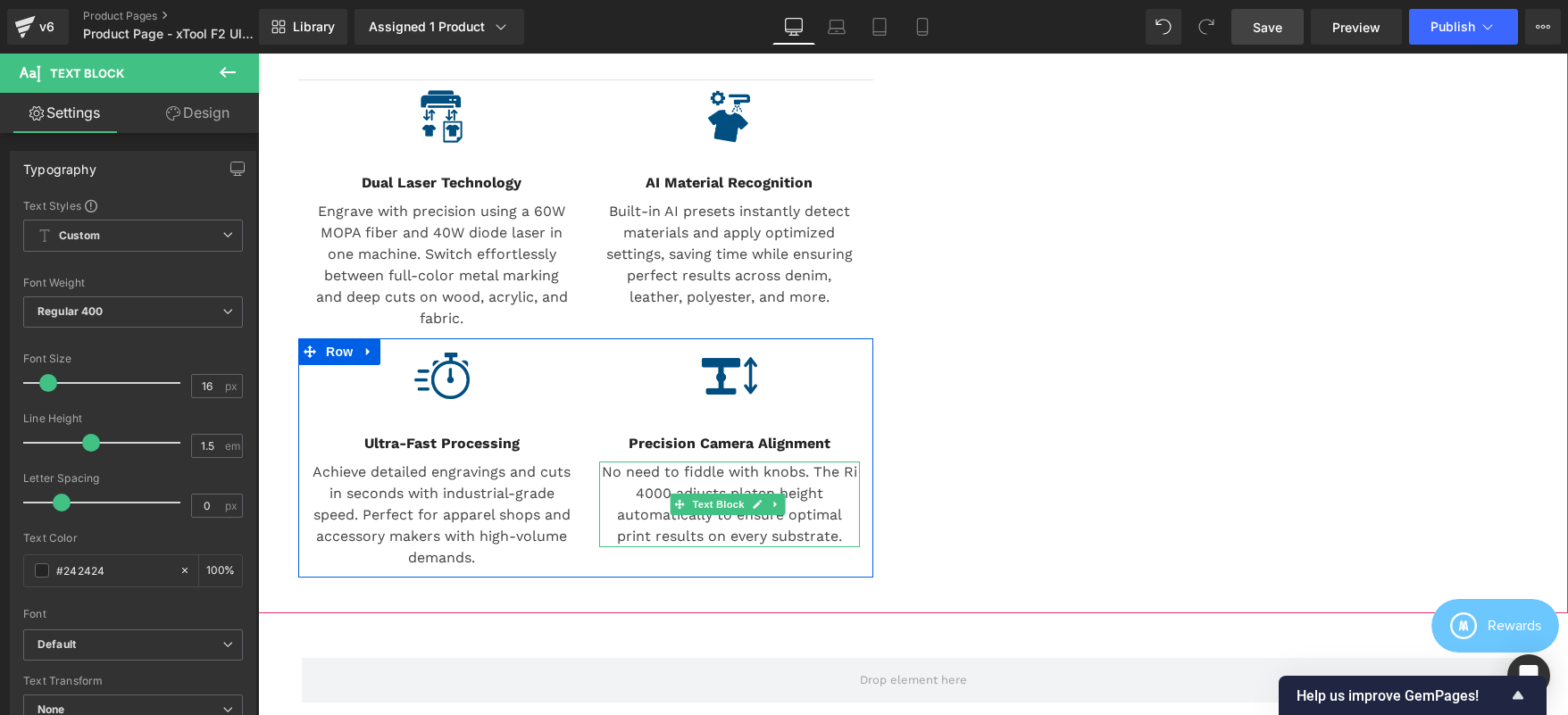
click at [674, 530] on p "No need to fiddle with knobs. The Ri 4000 adjusts platen height automatically t…" at bounding box center [729, 504] width 261 height 86
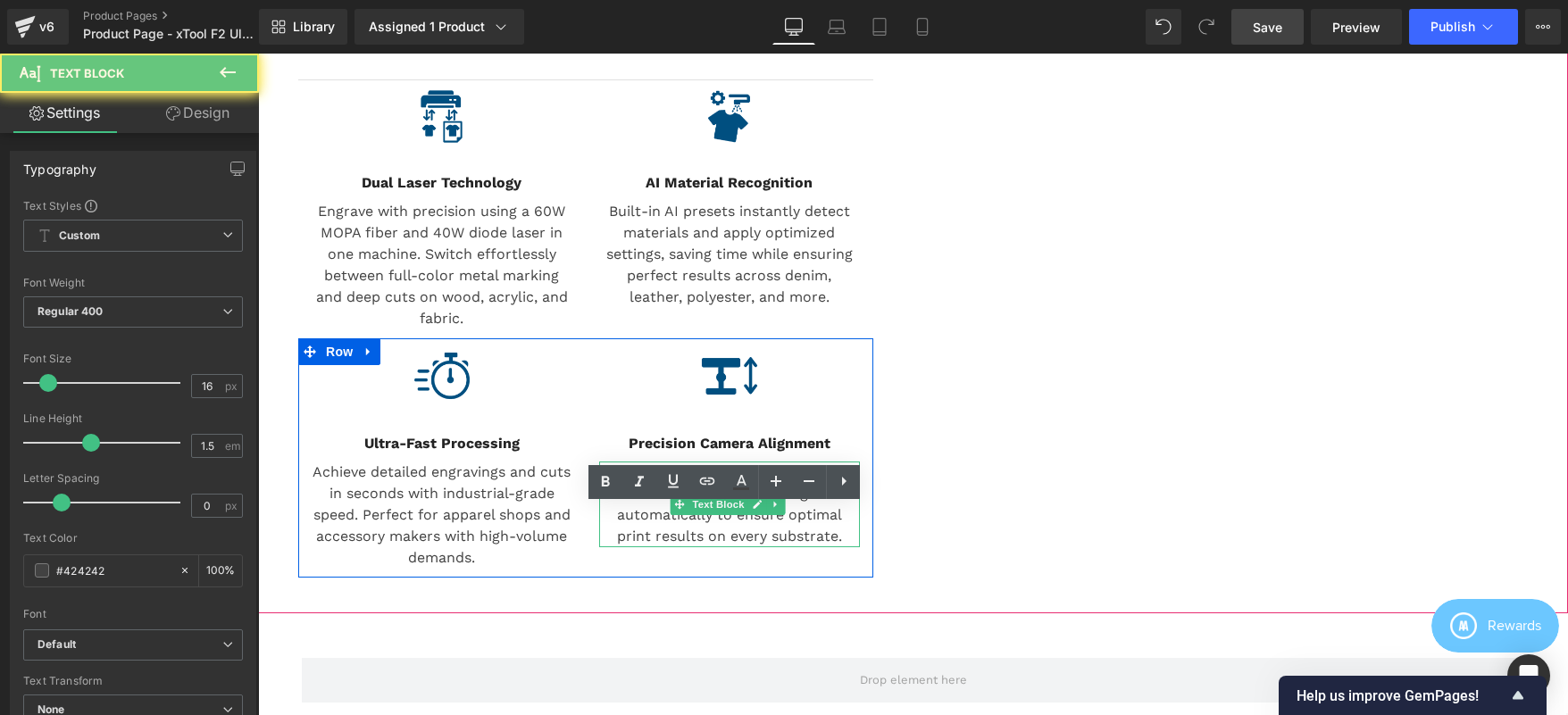
click at [674, 529] on p "No need to fiddle with knobs. The Ri 4000 adjusts platen height automatically t…" at bounding box center [729, 504] width 261 height 86
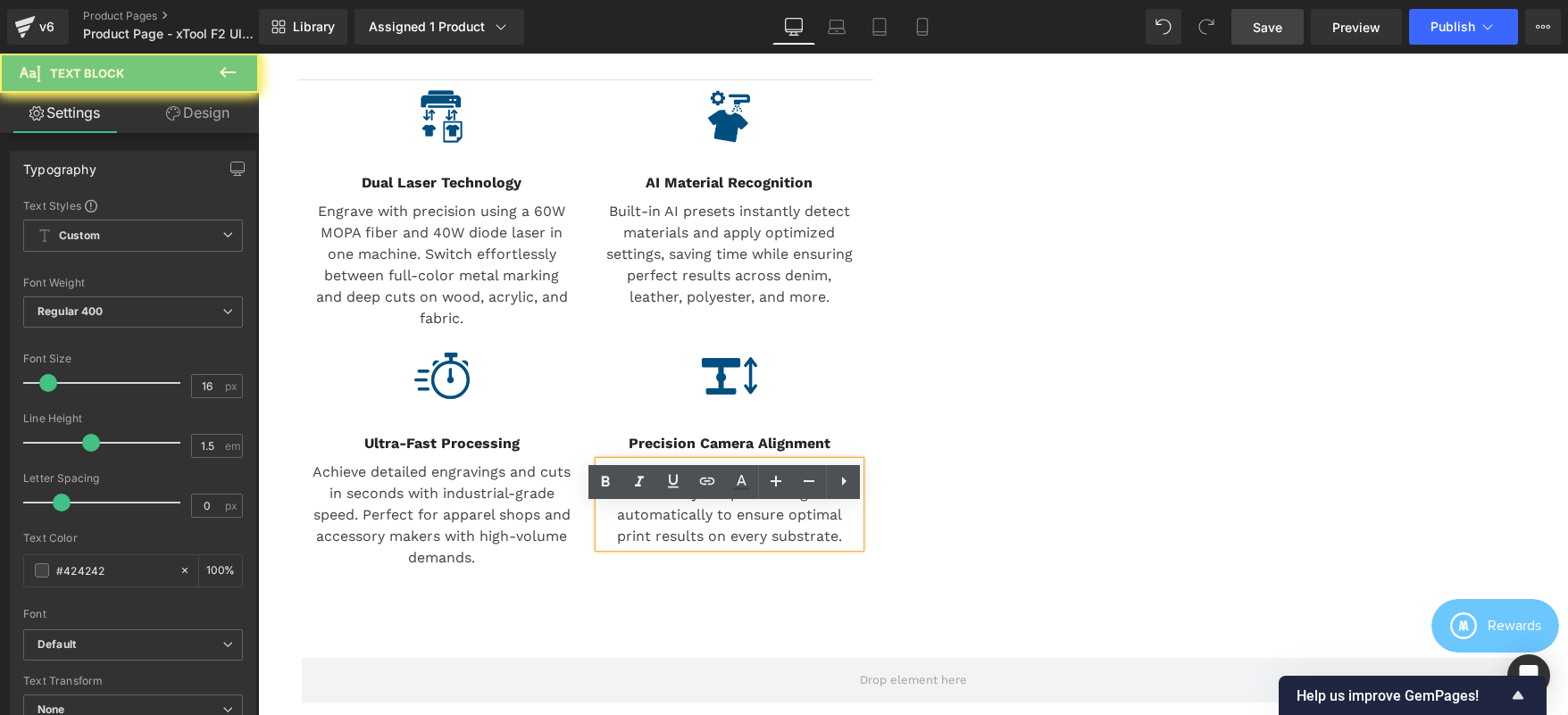
click at [674, 529] on p "No need to fiddle with knobs. The Ri 4000 adjusts platen height automatically t…" at bounding box center [729, 504] width 261 height 86
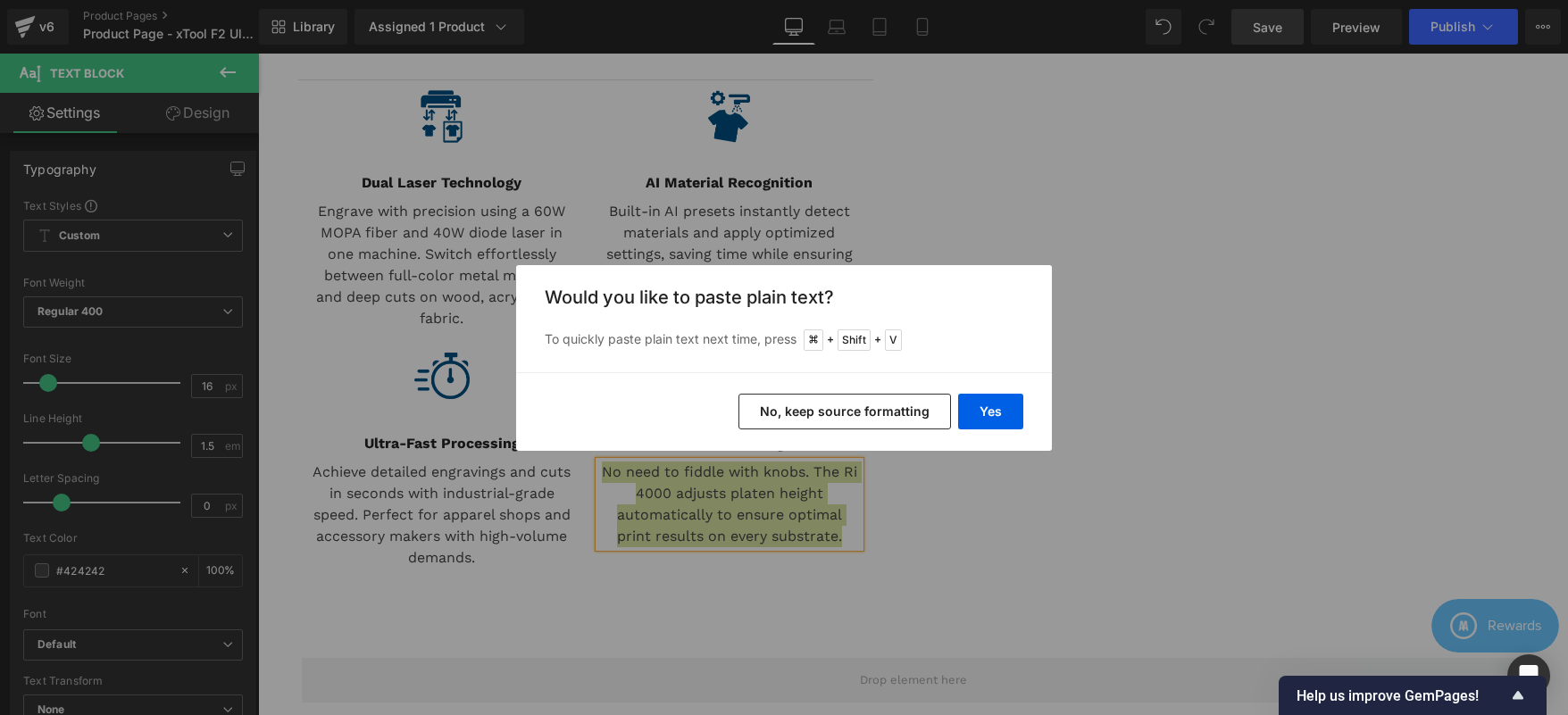
click at [876, 413] on button "No, keep source formatting" at bounding box center [845, 412] width 213 height 36
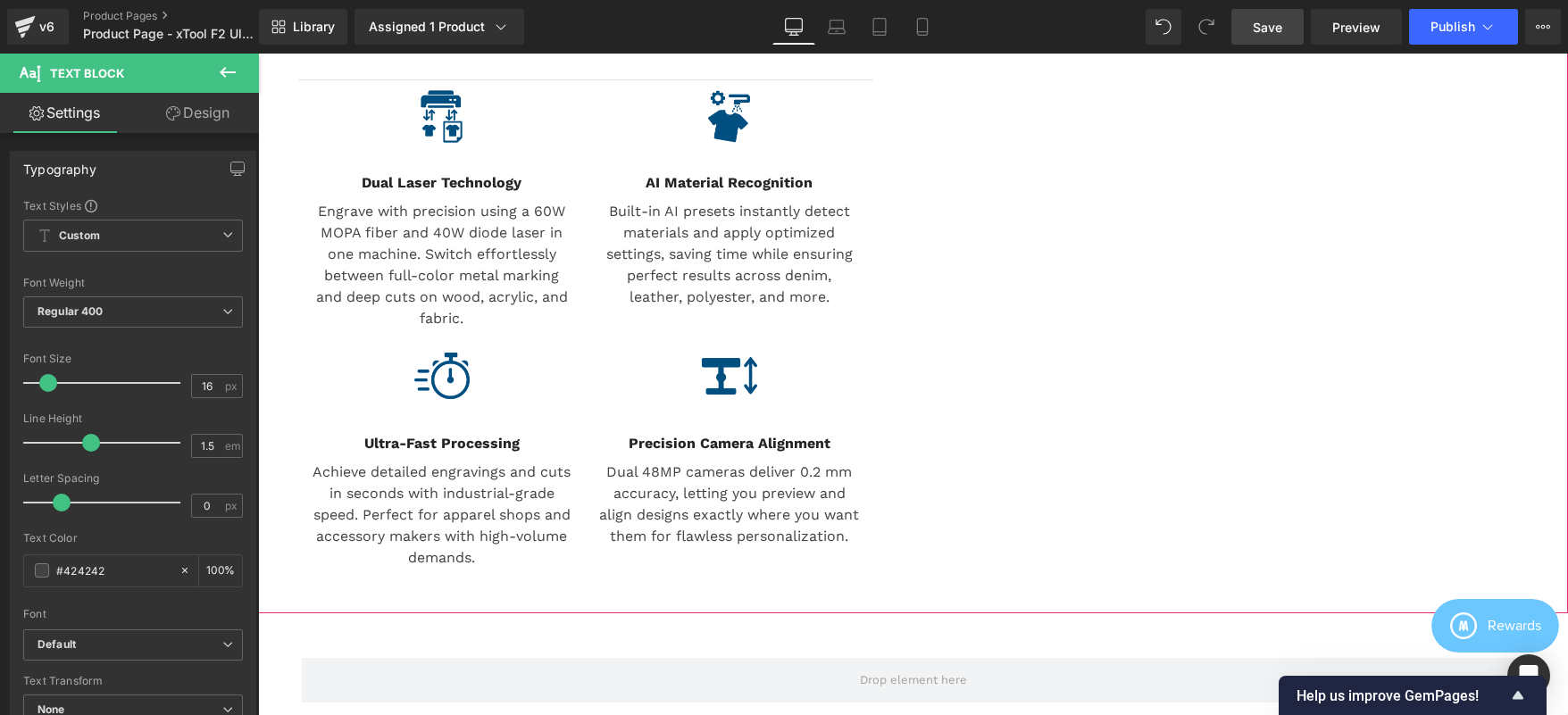
drag, startPoint x: 953, startPoint y: 535, endPoint x: 939, endPoint y: 528, distance: 15.7
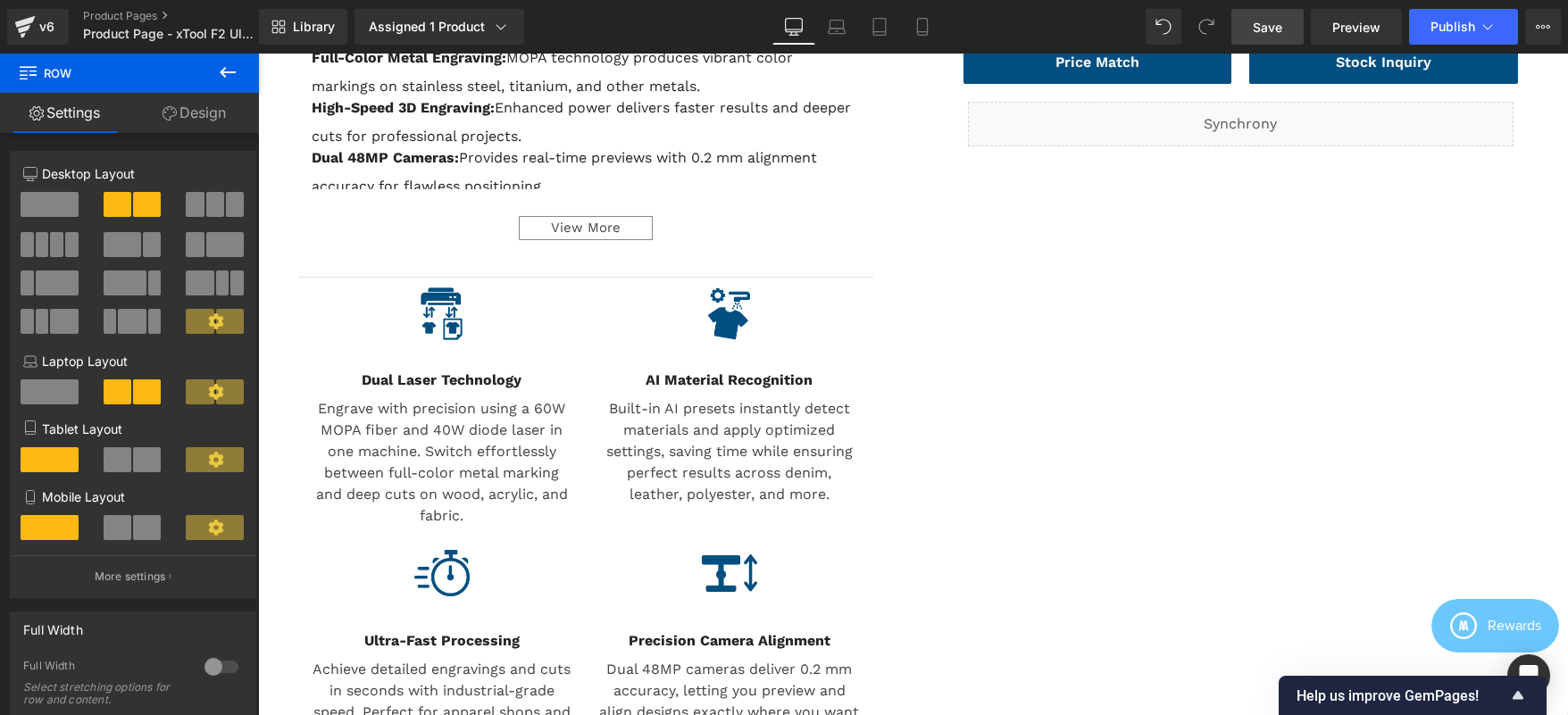
scroll to position [0, 0]
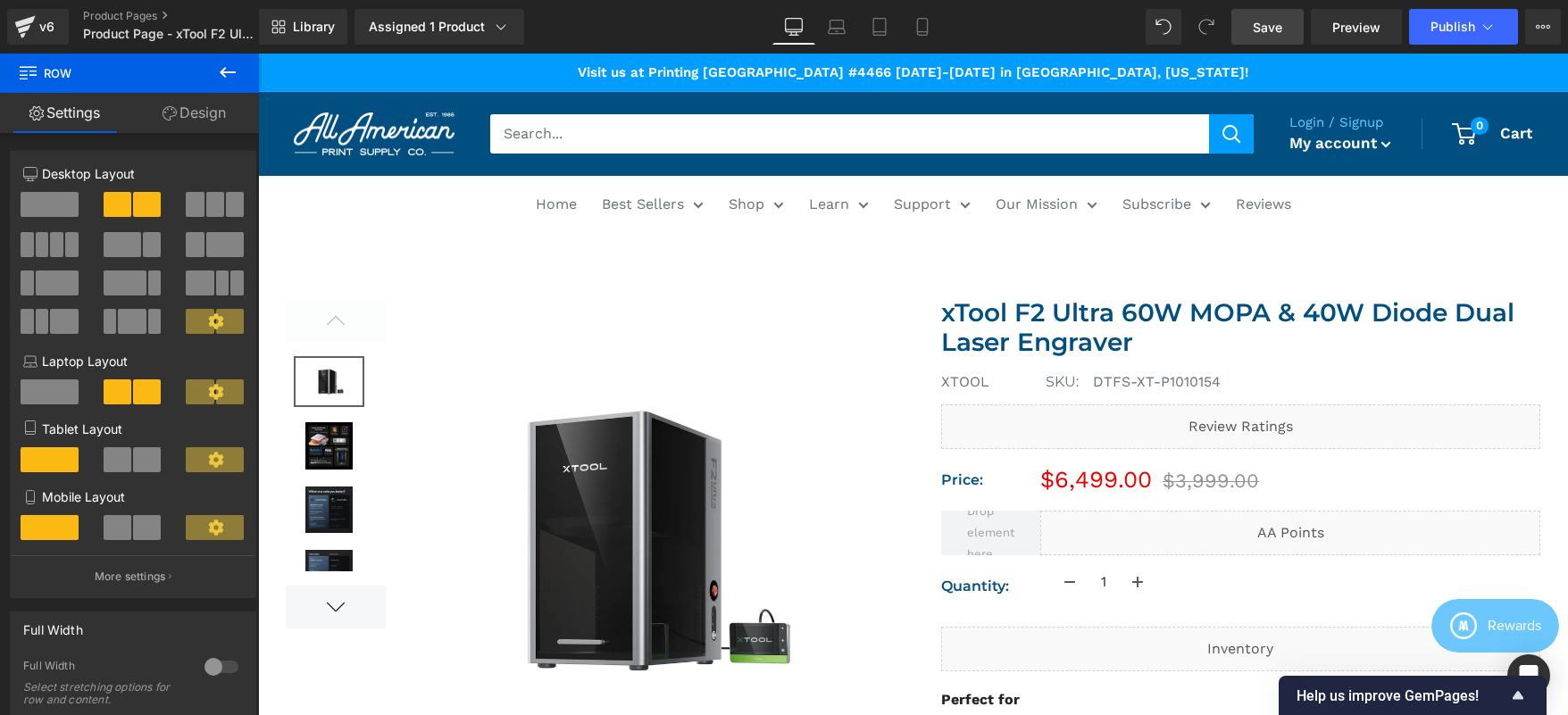
click at [1275, 26] on span "Save" at bounding box center [1266, 27] width 29 height 19
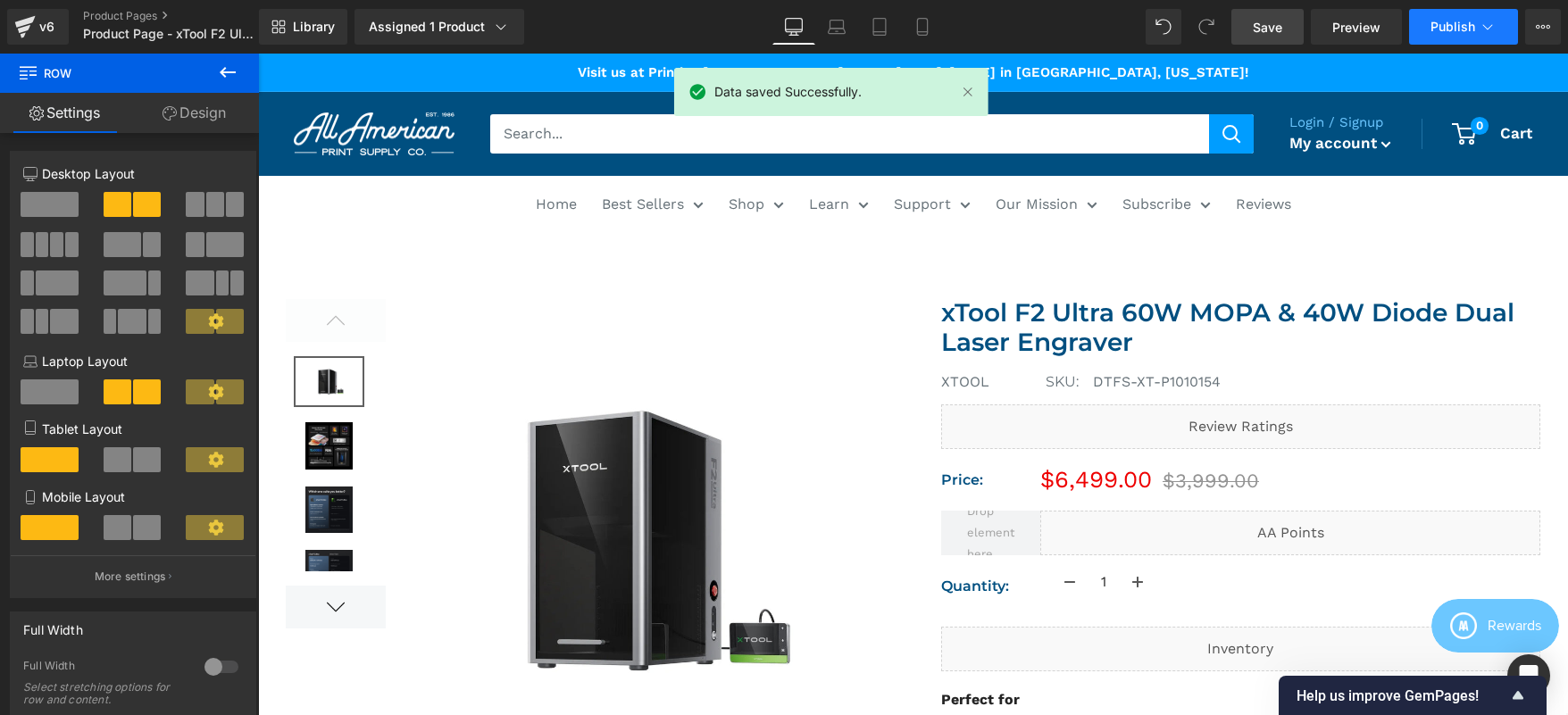
click at [1464, 30] on span "Publish" at bounding box center [1452, 26] width 44 height 14
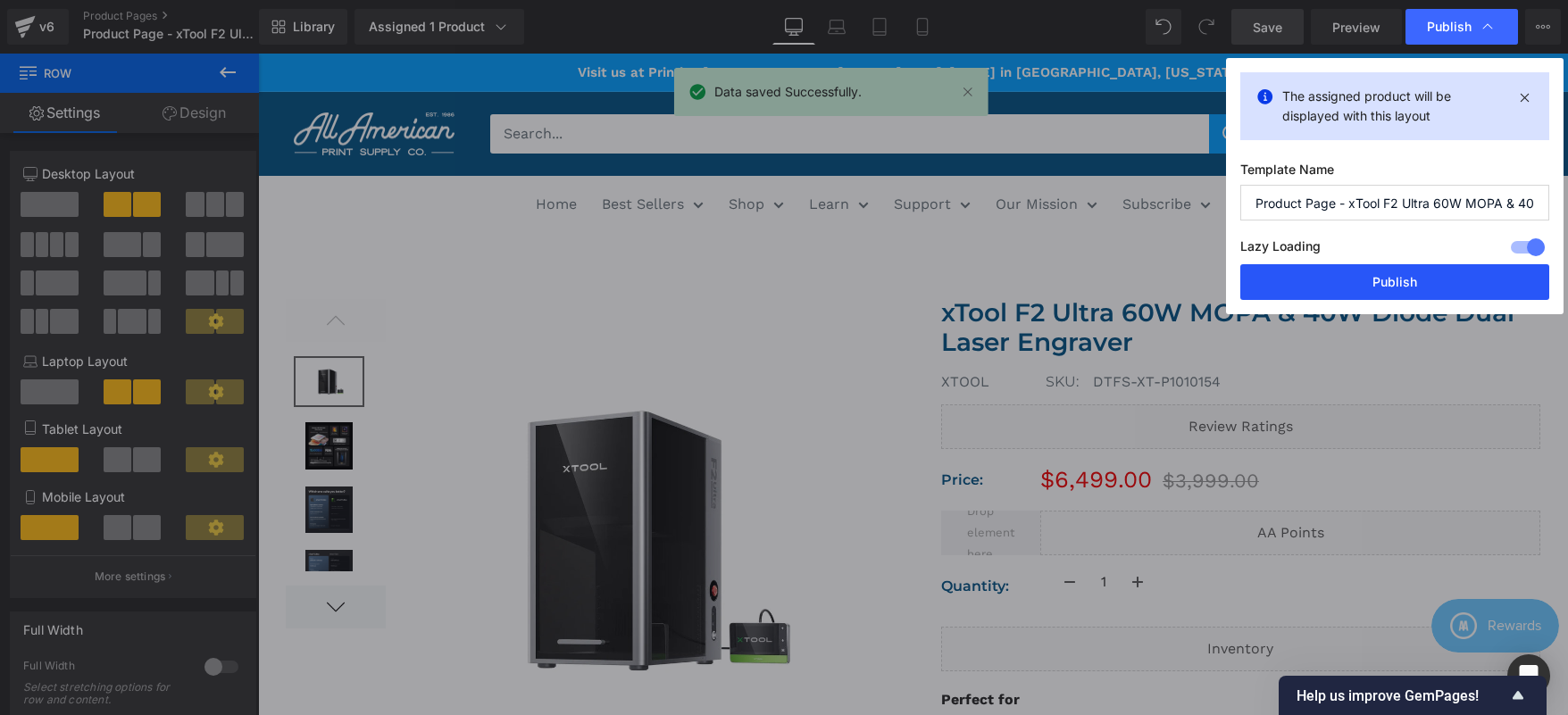
click at [1422, 293] on button "Publish" at bounding box center [1395, 282] width 309 height 36
